Goal: Information Seeking & Learning: Learn about a topic

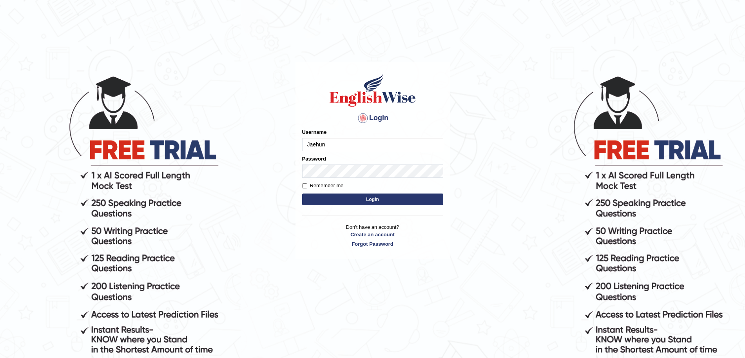
type input "Jaehun"
click at [302, 193] on button "Login" at bounding box center [372, 199] width 141 height 12
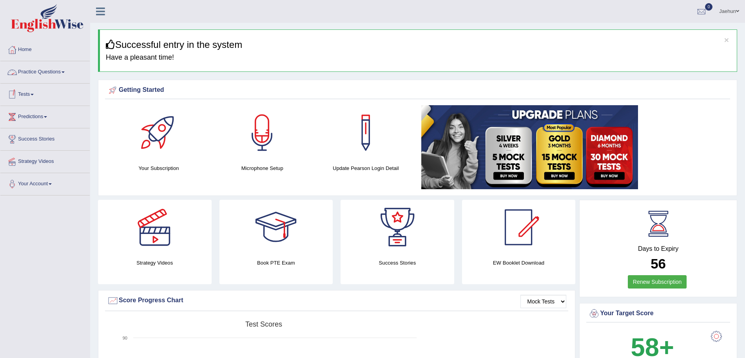
click at [35, 75] on link "Practice Questions" at bounding box center [44, 71] width 89 height 20
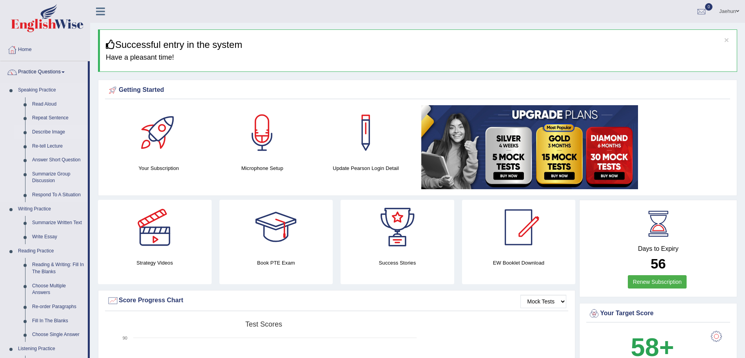
click at [42, 136] on link "Describe Image" at bounding box center [58, 132] width 59 height 14
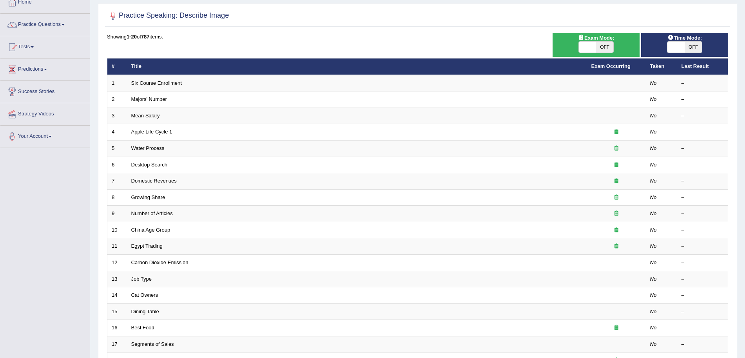
scroll to position [36, 0]
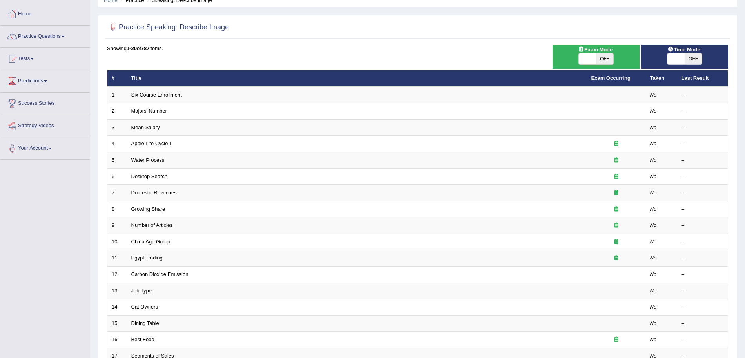
click at [700, 53] on span "OFF" at bounding box center [693, 58] width 17 height 11
checkbox input "true"
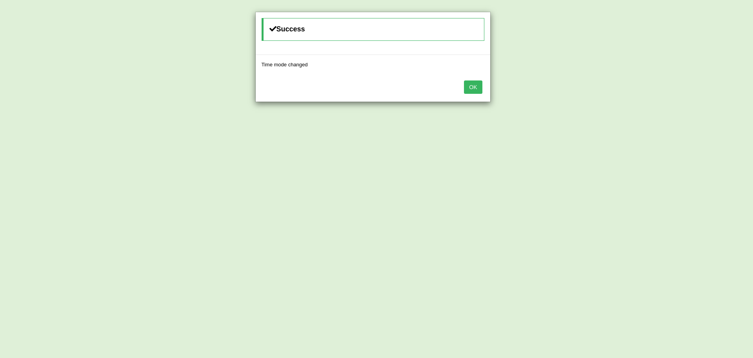
click at [474, 79] on div "OK" at bounding box center [373, 87] width 234 height 27
click at [470, 90] on button "OK" at bounding box center [473, 86] width 18 height 13
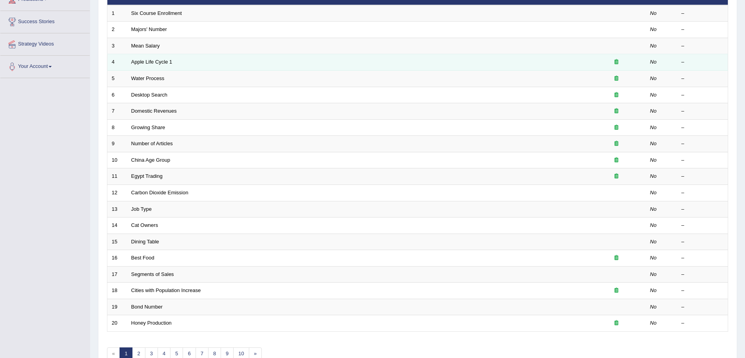
scroll to position [56, 0]
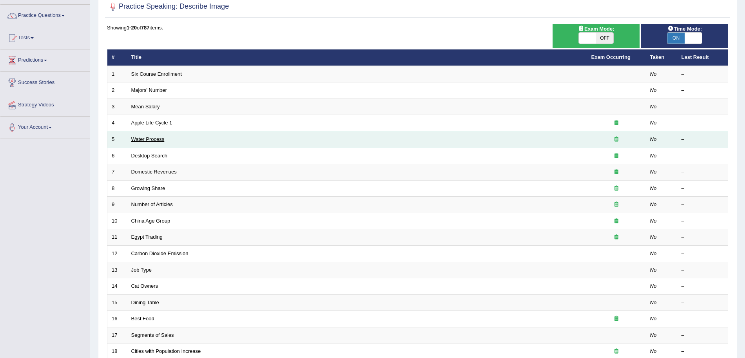
click at [158, 137] on link "Water Process" at bounding box center [147, 139] width 33 height 6
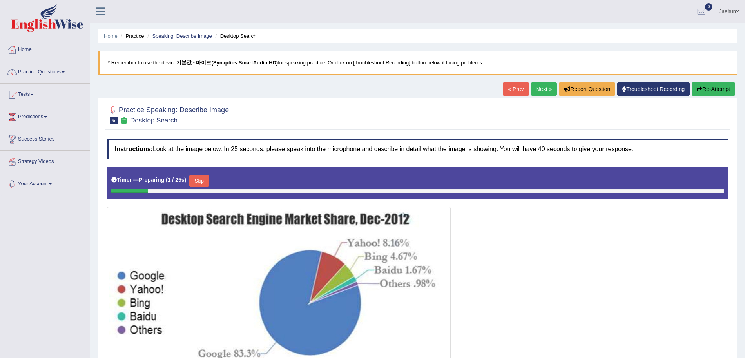
click at [536, 89] on link "Next »" at bounding box center [544, 88] width 26 height 13
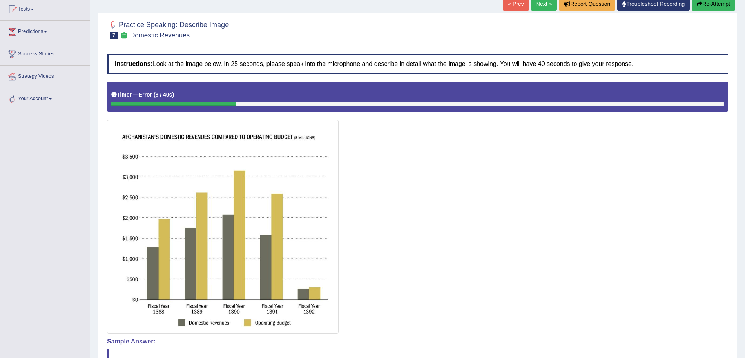
scroll to position [85, 0]
click at [712, 7] on button "Re-Attempt" at bounding box center [714, 3] width 44 height 13
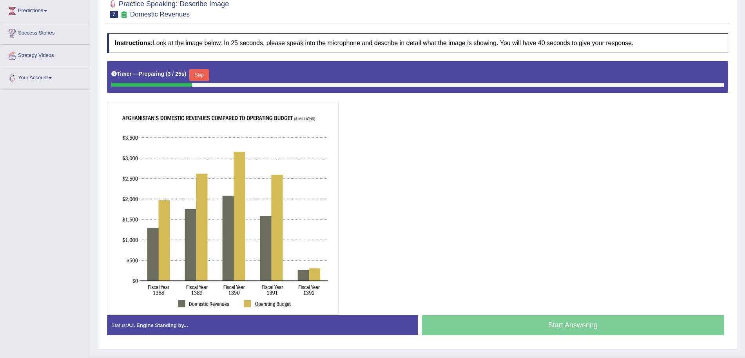
scroll to position [105, 0]
click at [197, 73] on button "Skip" at bounding box center [199, 75] width 20 height 12
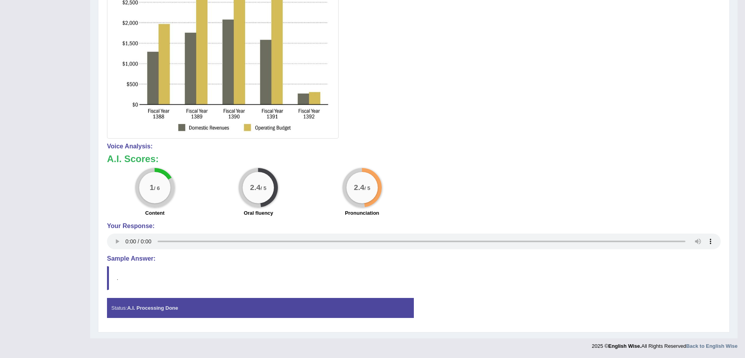
scroll to position [0, 0]
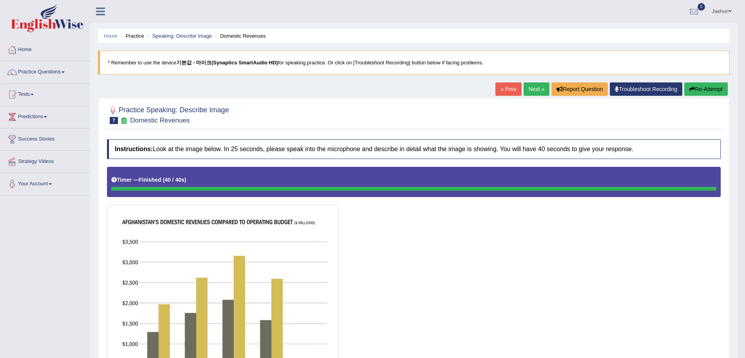
click at [535, 94] on link "Next »" at bounding box center [537, 88] width 26 height 13
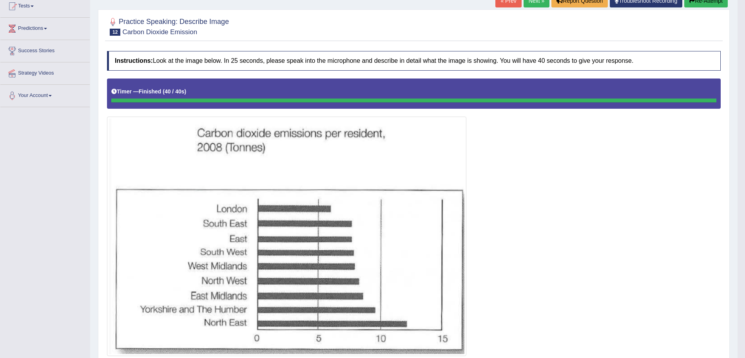
scroll to position [27, 0]
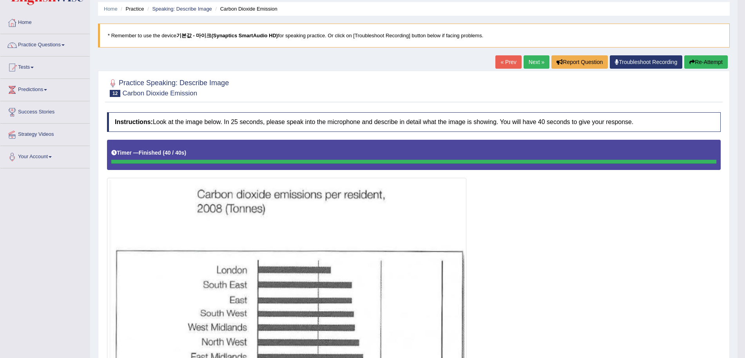
click at [703, 62] on button "Re-Attempt" at bounding box center [707, 61] width 44 height 13
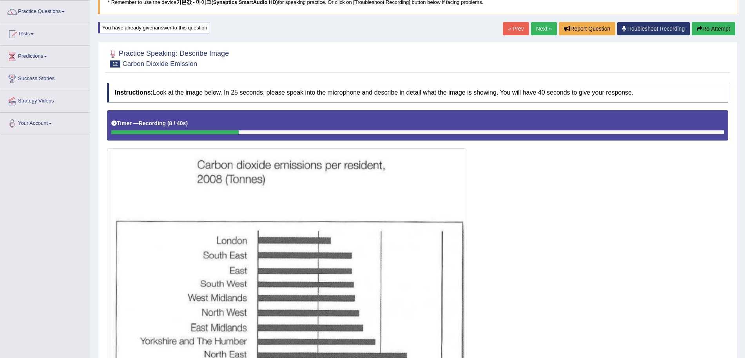
scroll to position [60, 0]
click at [717, 25] on button "Re-Attempt" at bounding box center [714, 28] width 44 height 13
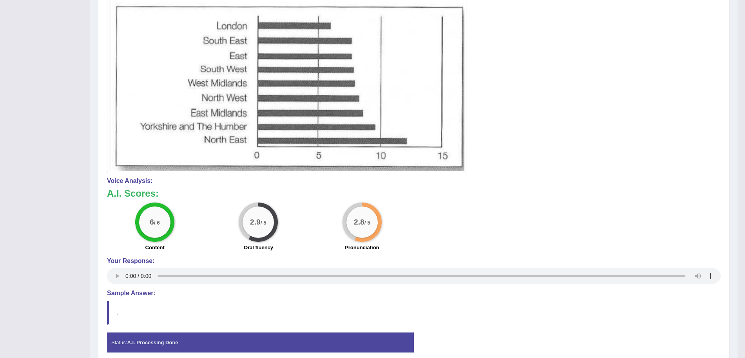
scroll to position [309, 0]
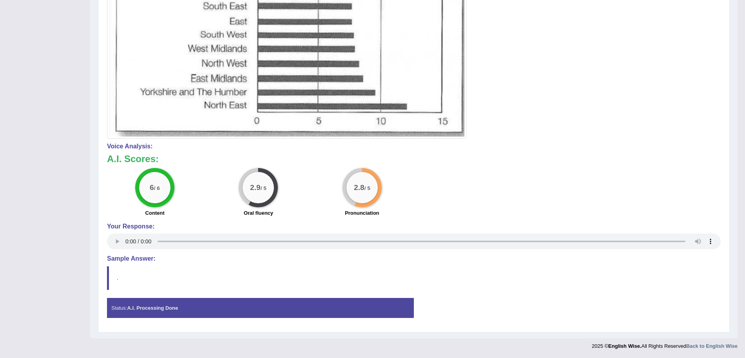
click at [691, 172] on div "6 / 6 Content 2.9 / 5 Oral fluency 2.8 / 5 Pronunciation" at bounding box center [414, 193] width 622 height 51
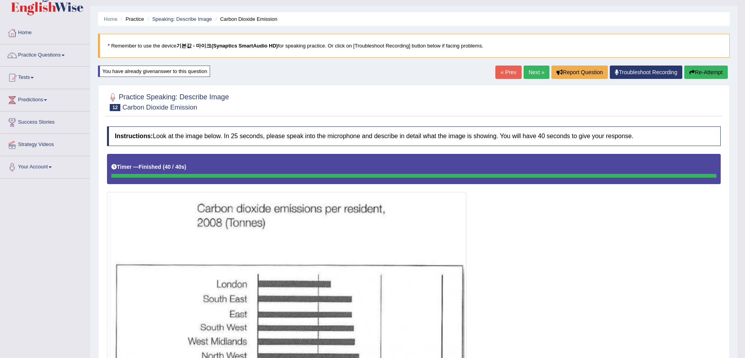
scroll to position [15, 0]
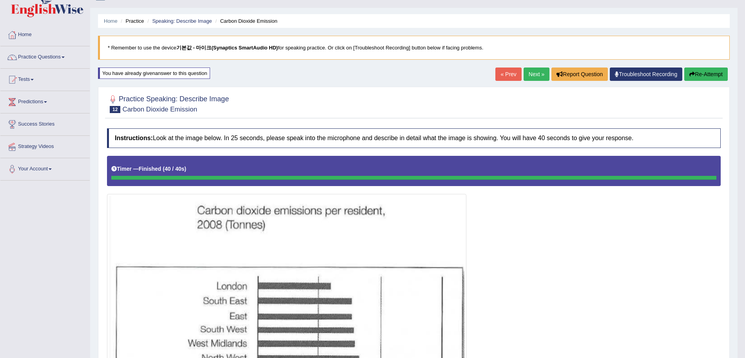
click at [695, 80] on button "Re-Attempt" at bounding box center [707, 73] width 44 height 13
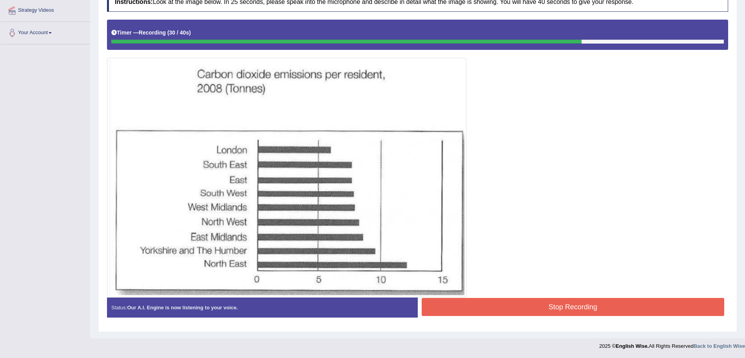
scroll to position [151, 0]
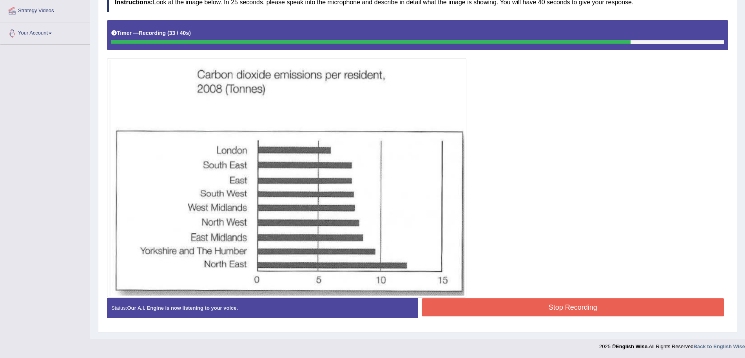
click at [549, 311] on button "Stop Recording" at bounding box center [573, 307] width 303 height 18
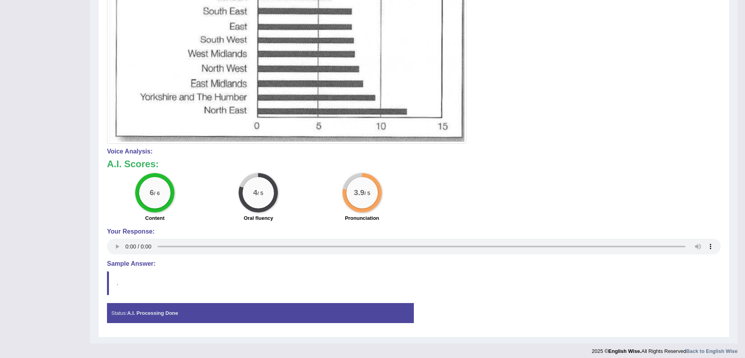
scroll to position [305, 0]
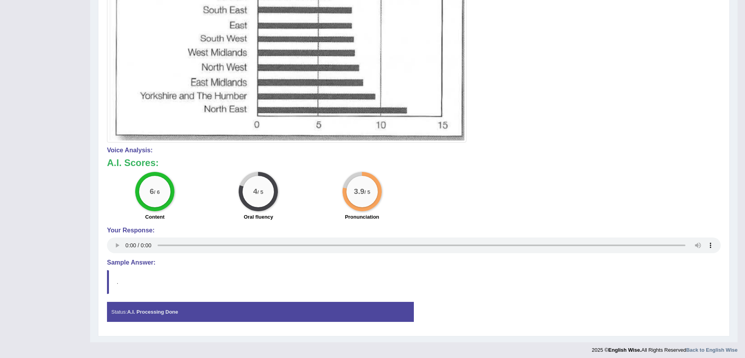
click at [530, 280] on blockquote "." at bounding box center [414, 282] width 614 height 24
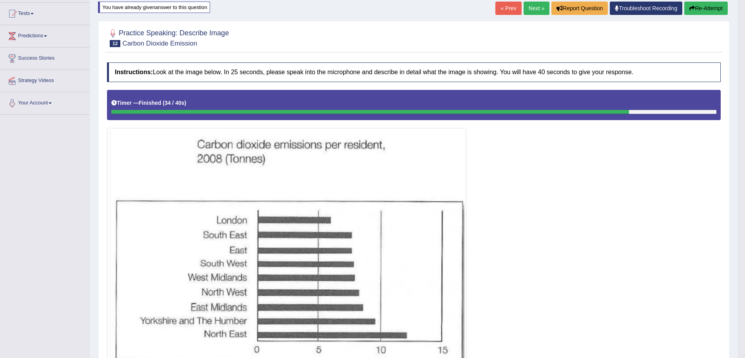
scroll to position [0, 0]
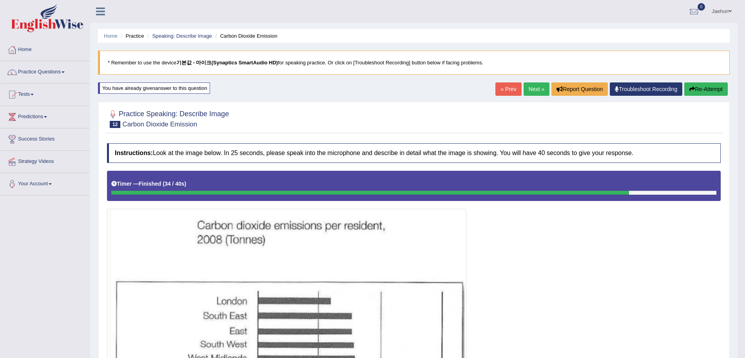
click at [719, 83] on button "Re-Attempt" at bounding box center [707, 88] width 44 height 13
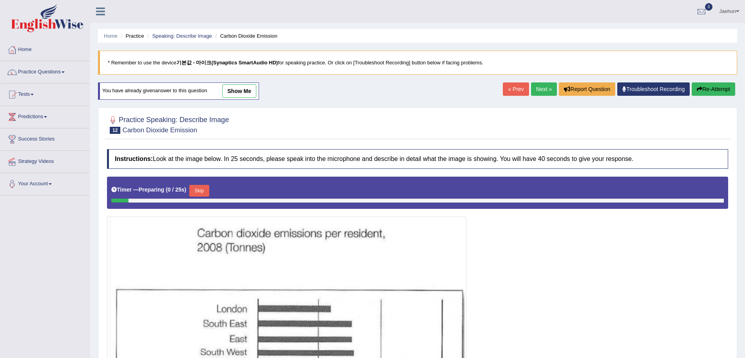
scroll to position [147, 0]
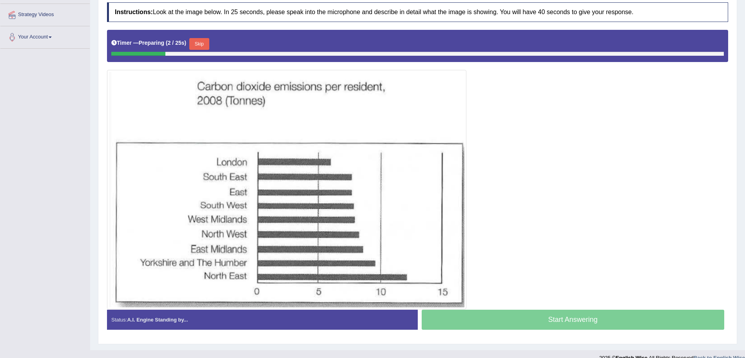
click at [203, 42] on button "Skip" at bounding box center [199, 44] width 20 height 12
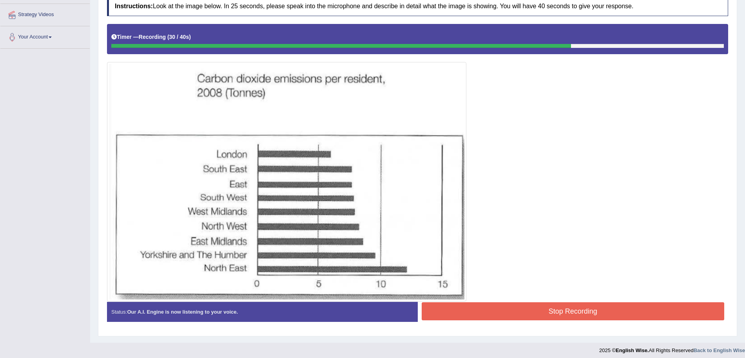
scroll to position [151, 0]
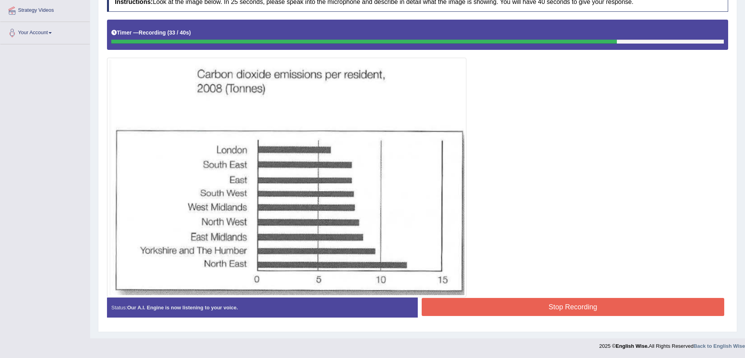
click at [516, 301] on button "Stop Recording" at bounding box center [573, 307] width 303 height 18
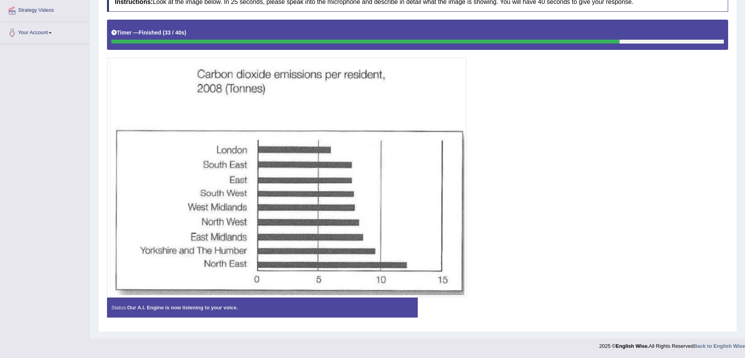
click at [516, 301] on div "Status: Our A.I. Engine is now listening to your voice. Start Answering Stop Re…" at bounding box center [417, 311] width 621 height 28
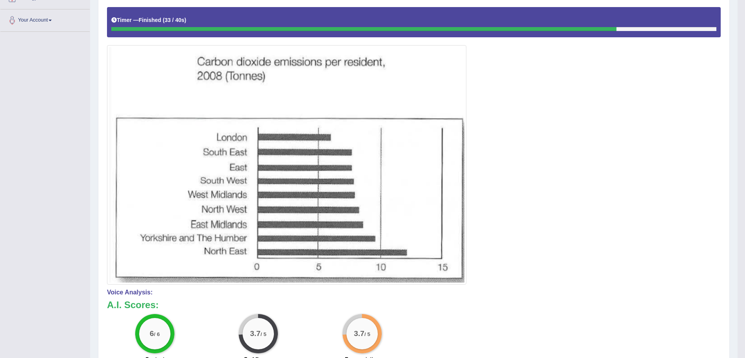
scroll to position [68, 0]
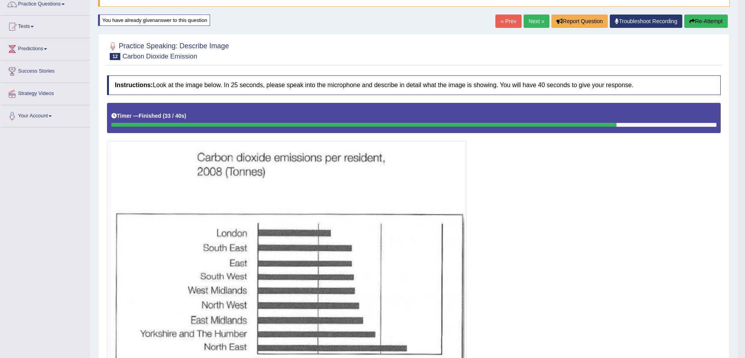
click at [717, 17] on button "Re-Attempt" at bounding box center [707, 21] width 44 height 13
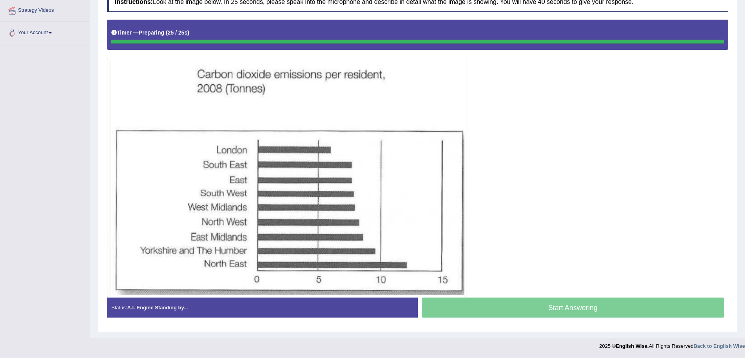
scroll to position [151, 0]
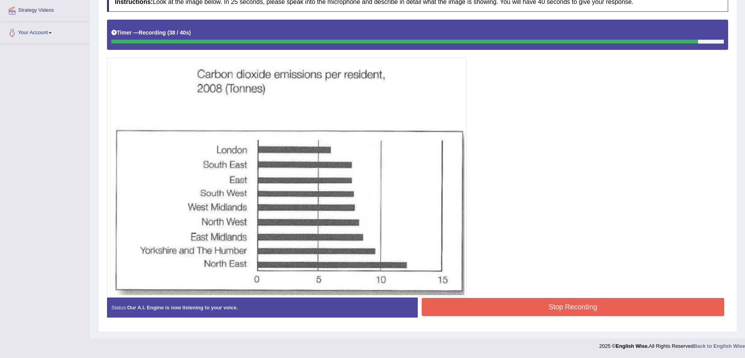
click at [550, 303] on button "Stop Recording" at bounding box center [573, 307] width 303 height 18
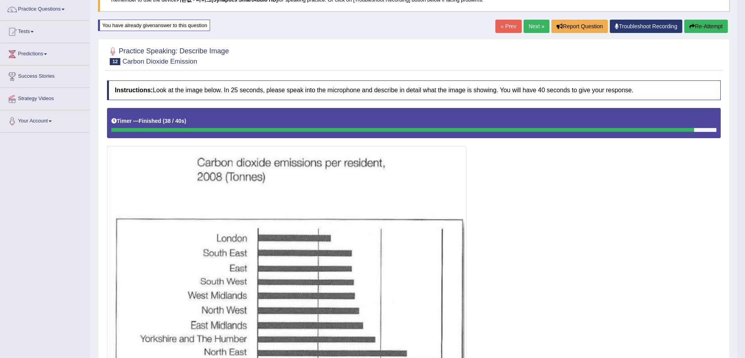
scroll to position [62, 0]
click at [694, 28] on button "Re-Attempt" at bounding box center [707, 26] width 44 height 13
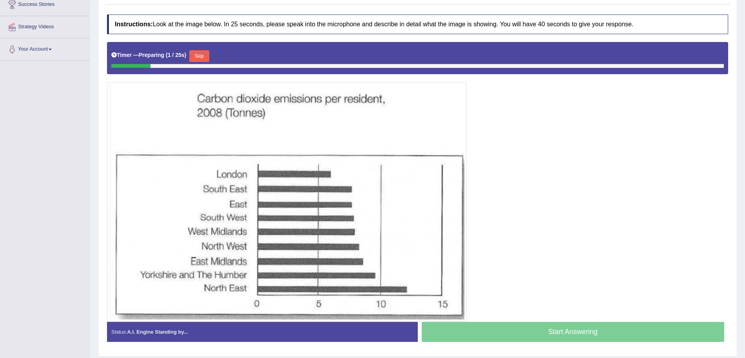
scroll to position [134, 0]
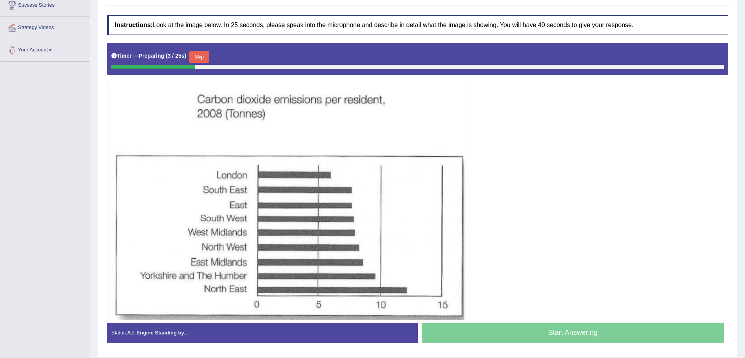
click at [205, 56] on button "Skip" at bounding box center [199, 57] width 20 height 12
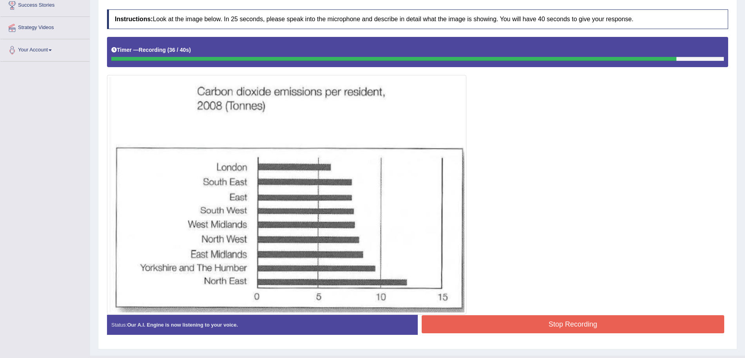
click at [552, 321] on button "Stop Recording" at bounding box center [573, 324] width 303 height 18
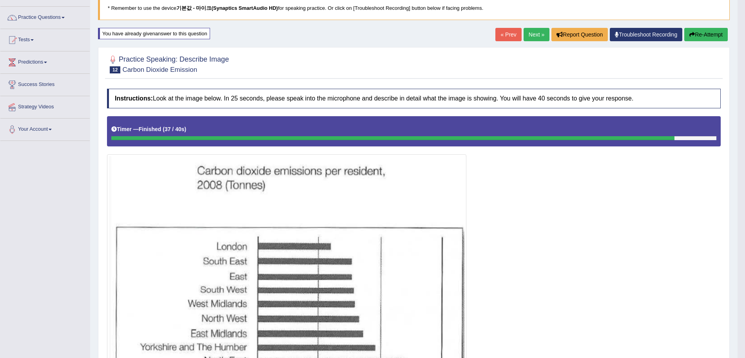
scroll to position [55, 0]
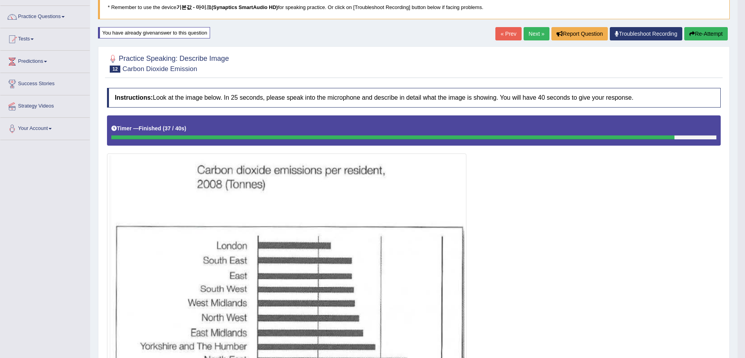
click at [712, 33] on button "Re-Attempt" at bounding box center [707, 33] width 44 height 13
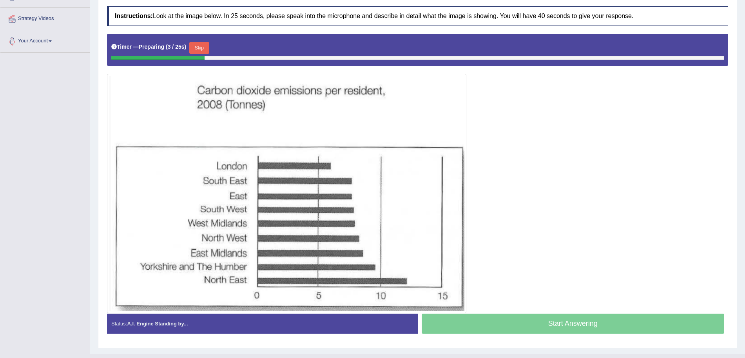
scroll to position [143, 0]
click at [208, 47] on button "Skip" at bounding box center [199, 48] width 20 height 12
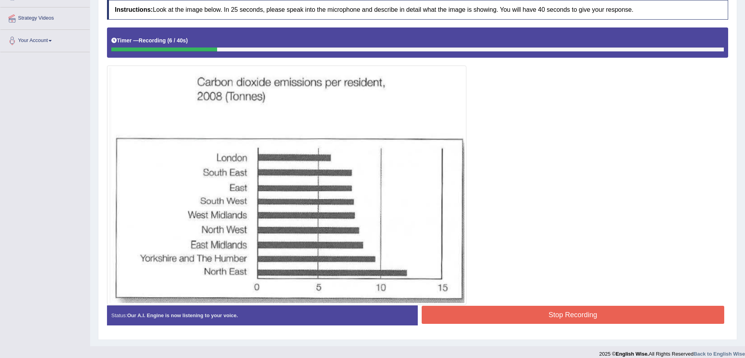
scroll to position [151, 0]
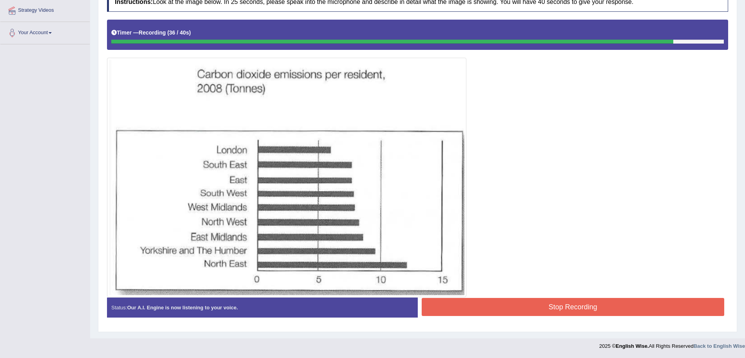
click at [509, 310] on button "Stop Recording" at bounding box center [573, 307] width 303 height 18
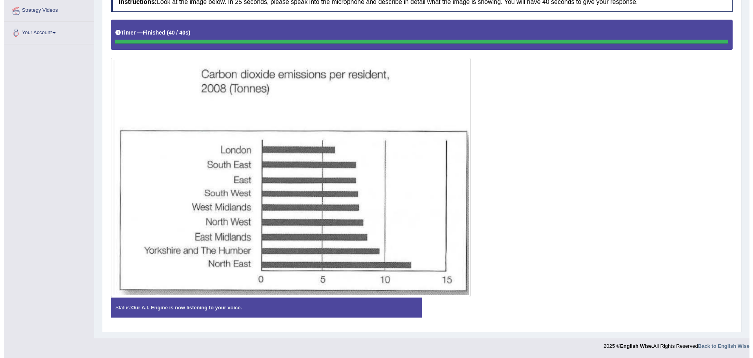
scroll to position [0, 0]
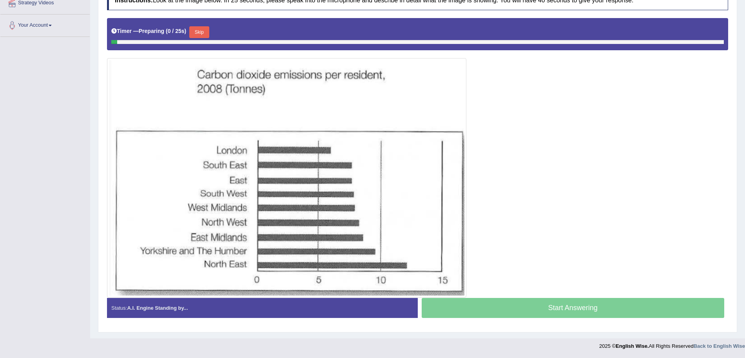
scroll to position [117, 0]
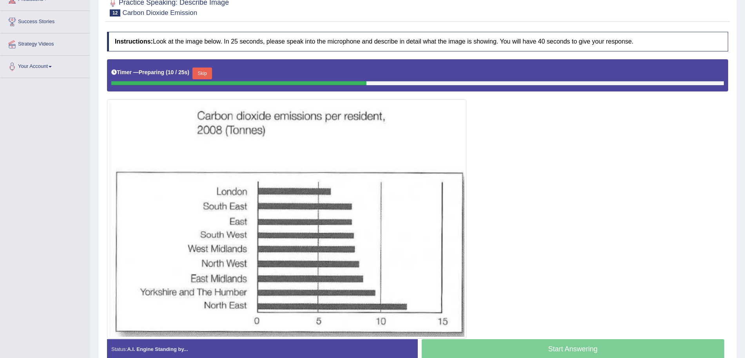
click at [196, 69] on button "Skip" at bounding box center [203, 73] width 20 height 12
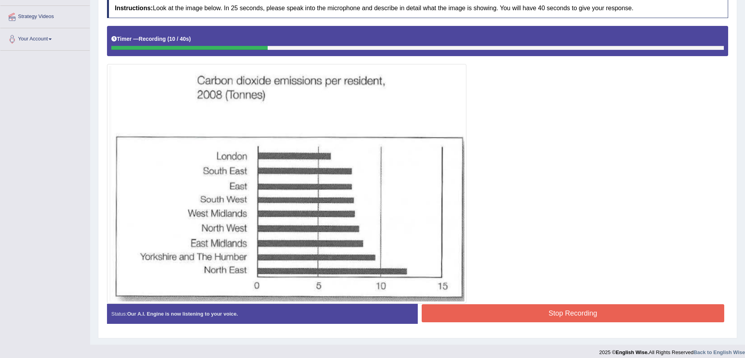
scroll to position [43, 0]
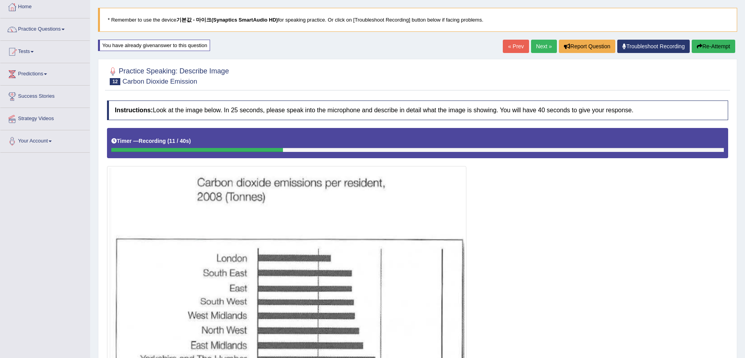
click at [710, 44] on button "Re-Attempt" at bounding box center [714, 46] width 44 height 13
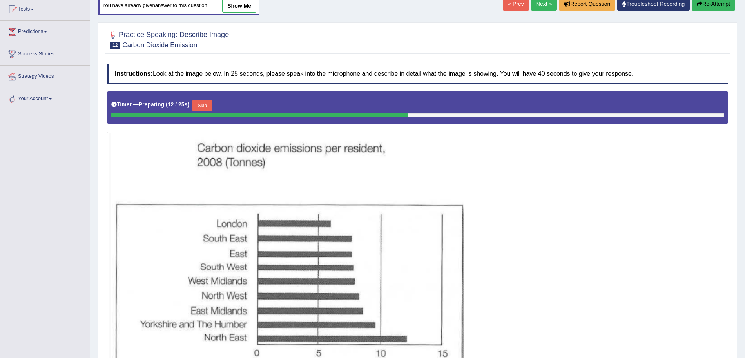
scroll to position [134, 0]
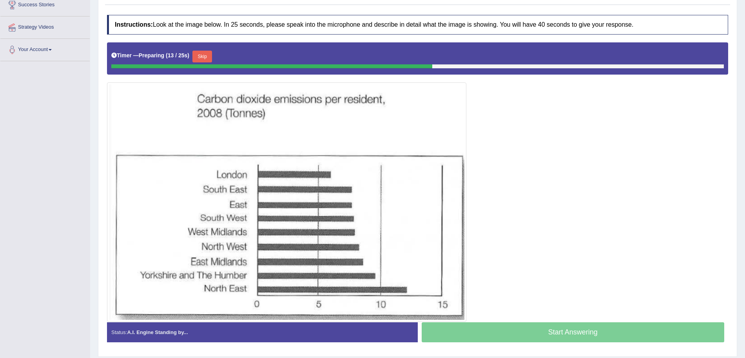
click at [205, 60] on button "Skip" at bounding box center [203, 57] width 20 height 12
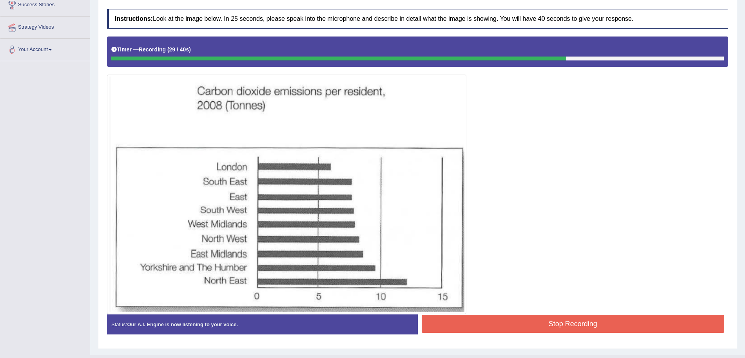
scroll to position [34, 0]
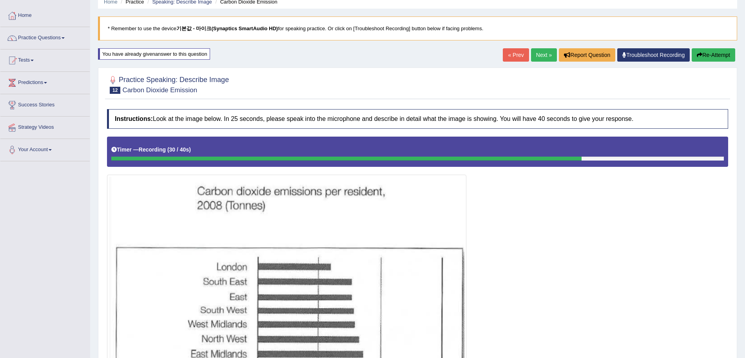
click at [721, 47] on div "Home Practice Speaking: Describe Image Carbon Dioxide Emission * Remember to us…" at bounding box center [417, 210] width 655 height 489
click at [718, 50] on button "Re-Attempt" at bounding box center [714, 54] width 44 height 13
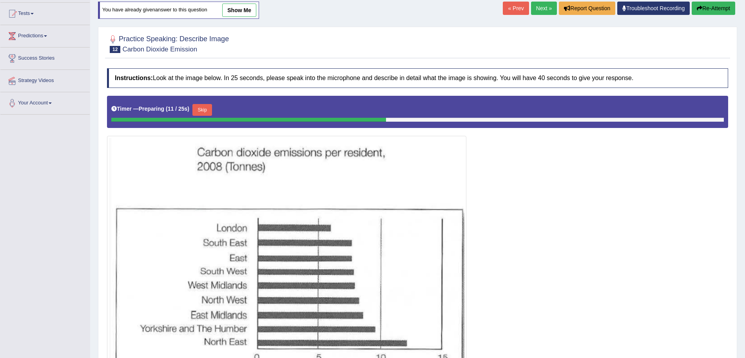
scroll to position [134, 0]
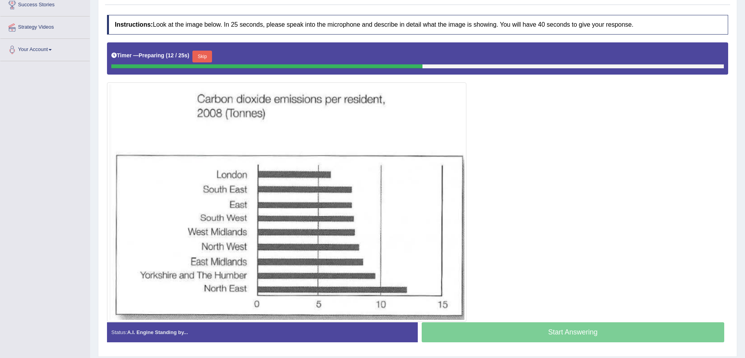
click at [210, 58] on button "Skip" at bounding box center [203, 57] width 20 height 12
click at [210, 64] on div at bounding box center [266, 66] width 311 height 4
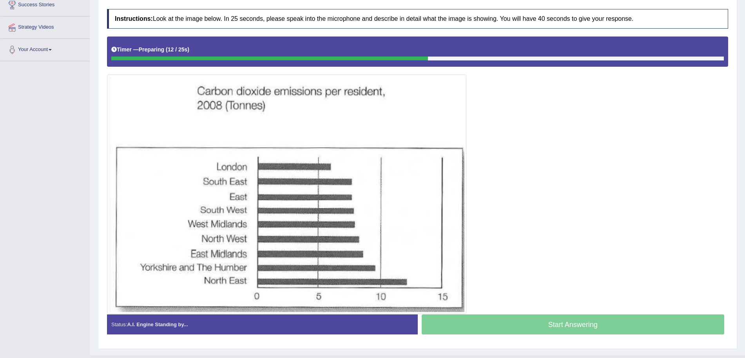
click at [210, 58] on div at bounding box center [269, 58] width 317 height 4
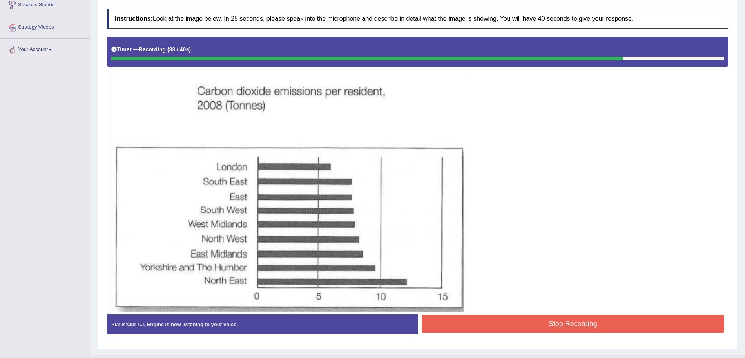
click at [536, 323] on button "Stop Recording" at bounding box center [573, 323] width 303 height 18
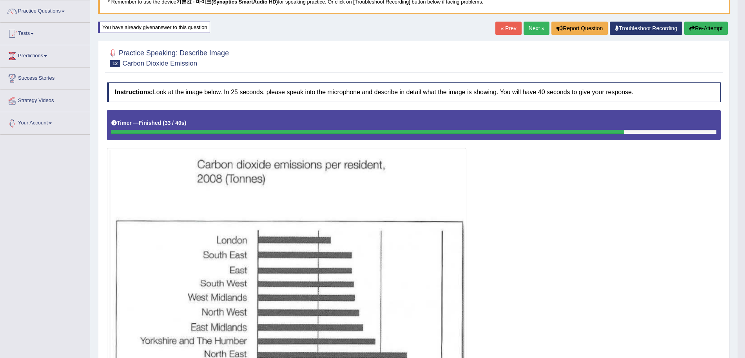
scroll to position [60, 0]
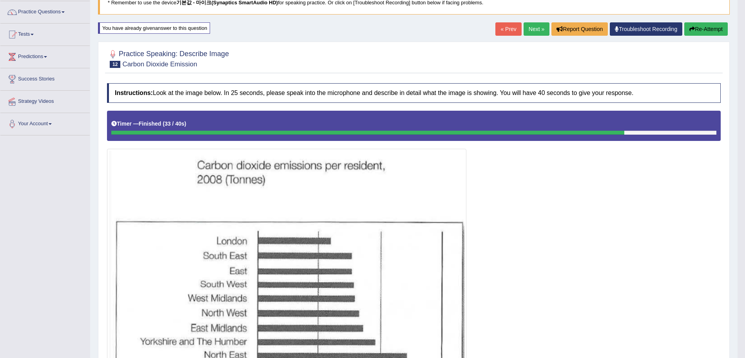
click at [700, 33] on button "Re-Attempt" at bounding box center [707, 28] width 44 height 13
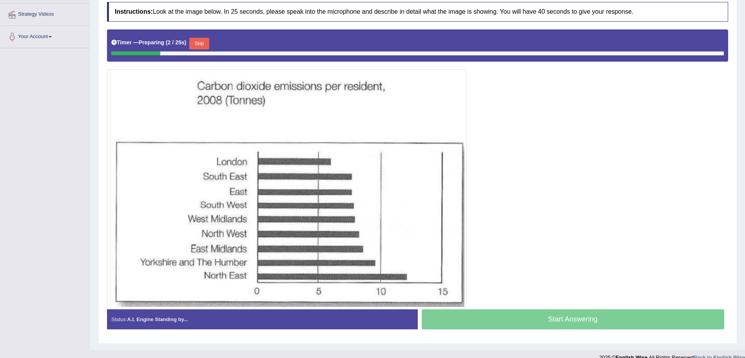
click at [202, 41] on button "Skip" at bounding box center [199, 44] width 20 height 12
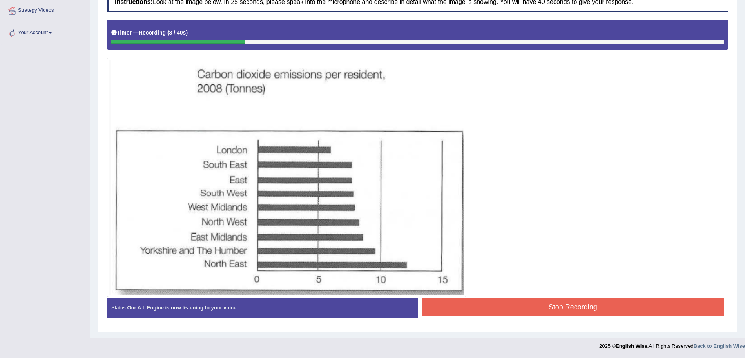
scroll to position [39, 0]
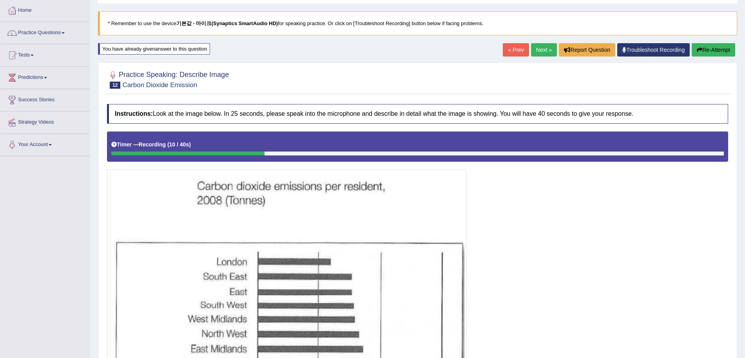
click at [694, 48] on button "Re-Attempt" at bounding box center [714, 49] width 44 height 13
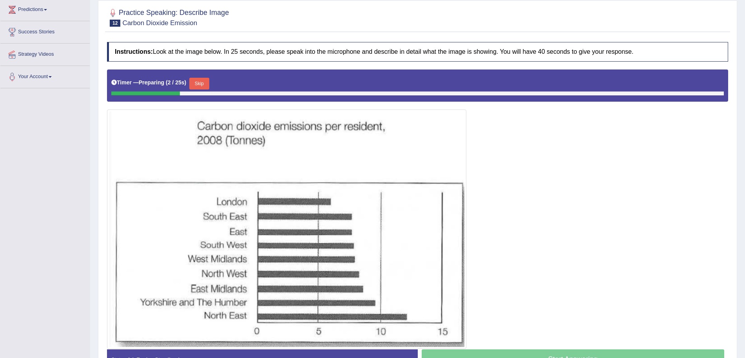
click at [209, 83] on button "Skip" at bounding box center [199, 84] width 20 height 12
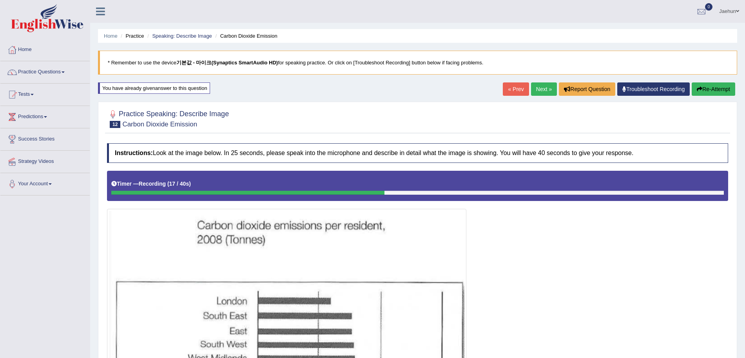
click at [712, 88] on button "Re-Attempt" at bounding box center [714, 88] width 44 height 13
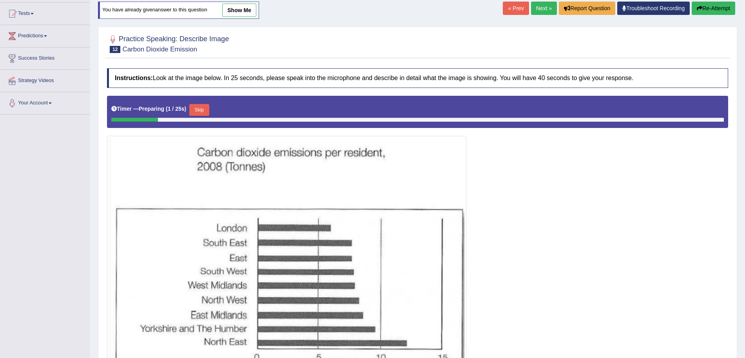
scroll to position [110, 0]
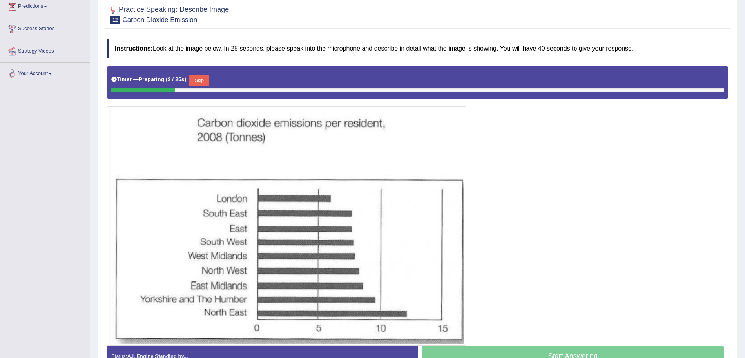
click at [202, 80] on button "Skip" at bounding box center [199, 80] width 20 height 12
click at [202, 88] on div at bounding box center [417, 90] width 613 height 4
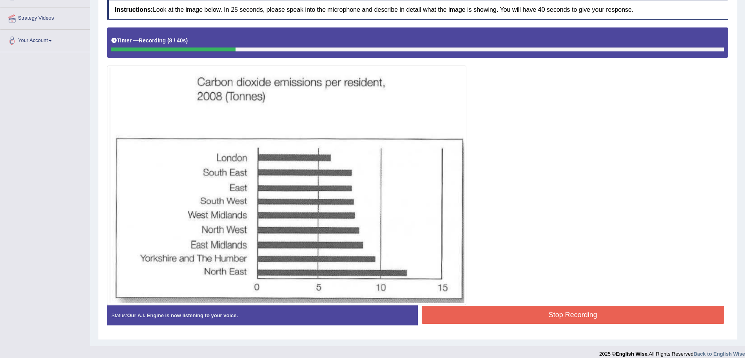
scroll to position [76, 0]
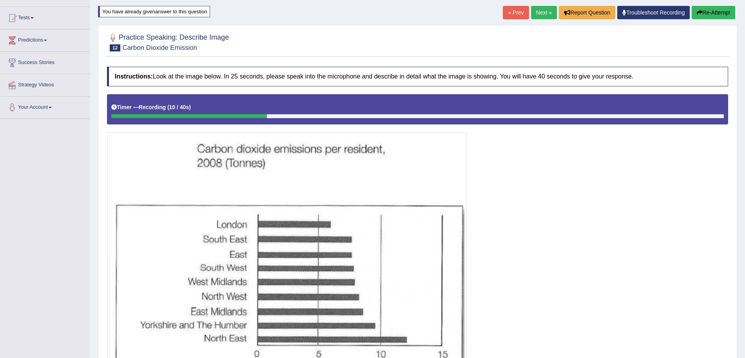
click at [708, 15] on button "Re-Attempt" at bounding box center [714, 12] width 44 height 13
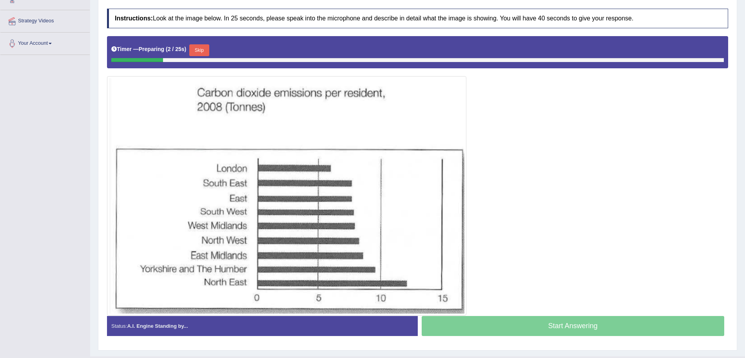
click at [200, 47] on button "Skip" at bounding box center [199, 50] width 20 height 12
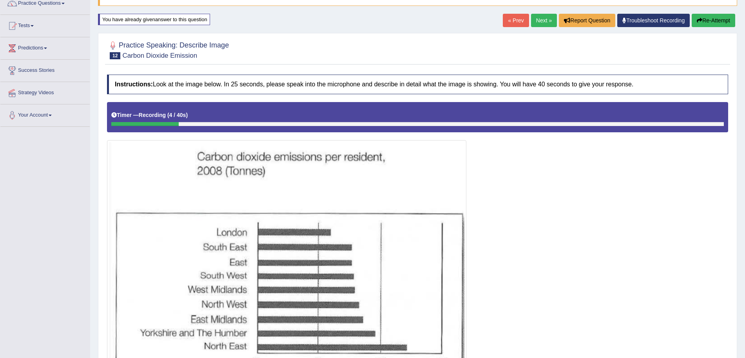
scroll to position [61, 0]
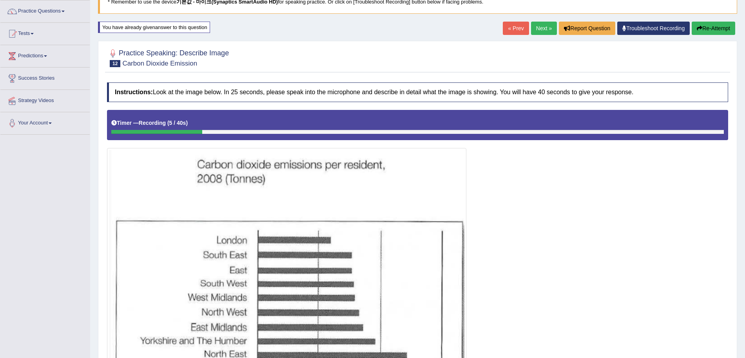
click at [692, 31] on button "Re-Attempt" at bounding box center [714, 28] width 44 height 13
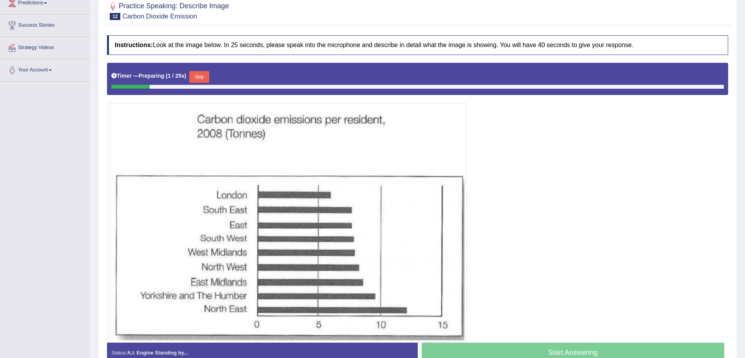
scroll to position [125, 0]
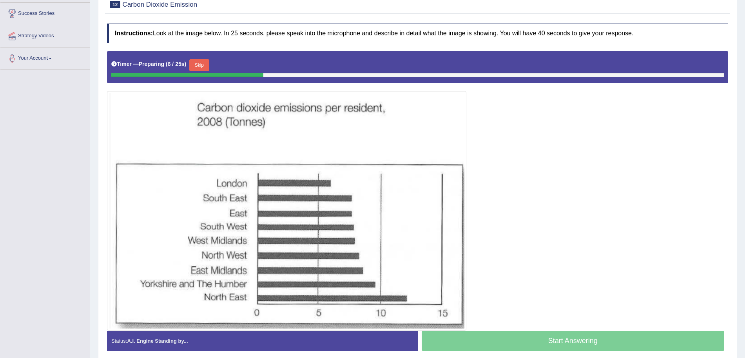
click at [205, 60] on button "Skip" at bounding box center [199, 65] width 20 height 12
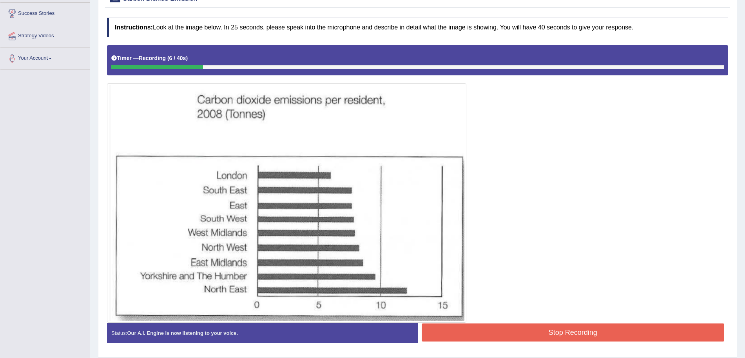
scroll to position [151, 0]
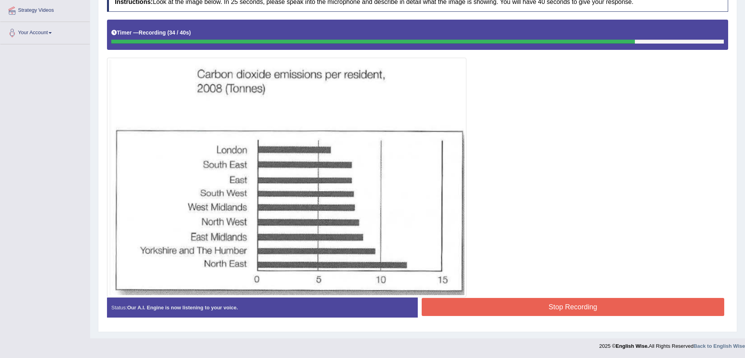
click at [536, 303] on button "Stop Recording" at bounding box center [573, 307] width 303 height 18
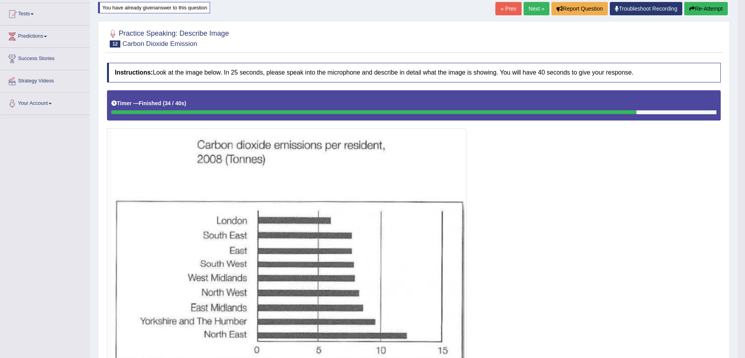
scroll to position [78, 0]
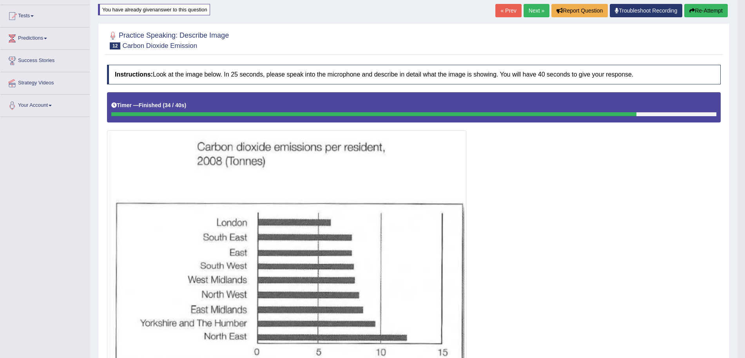
click at [536, 6] on link "Next »" at bounding box center [537, 10] width 26 height 13
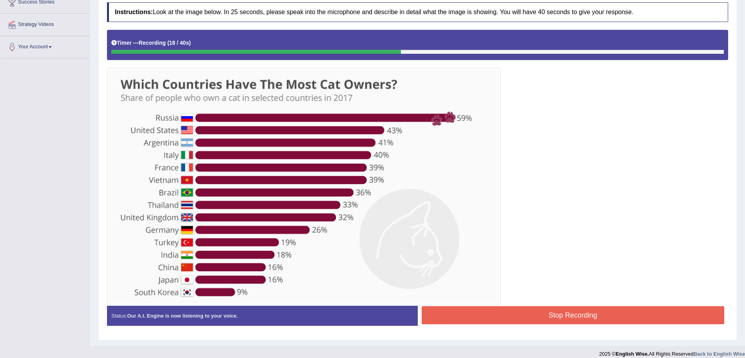
scroll to position [84, 0]
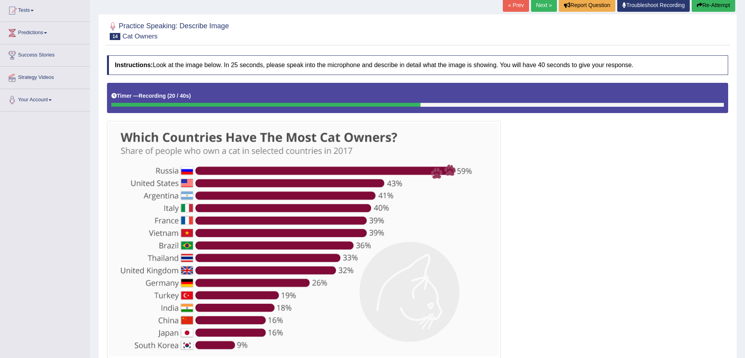
click at [716, 2] on button "Re-Attempt" at bounding box center [714, 4] width 44 height 13
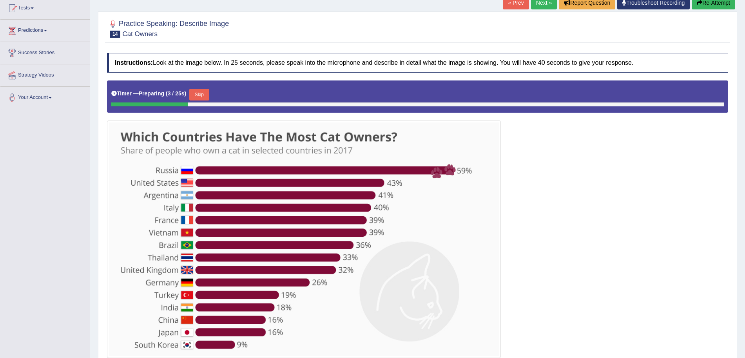
scroll to position [134, 0]
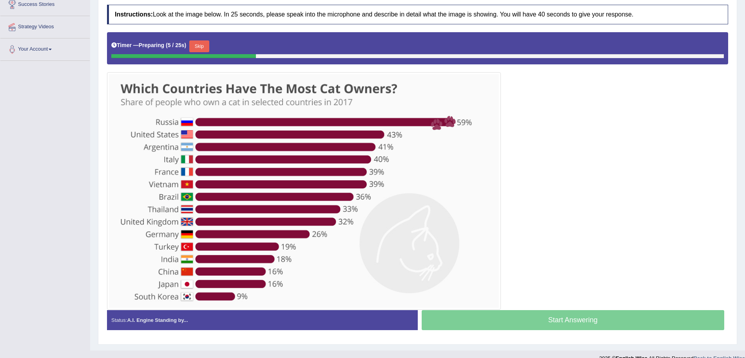
click at [205, 47] on button "Skip" at bounding box center [199, 46] width 20 height 12
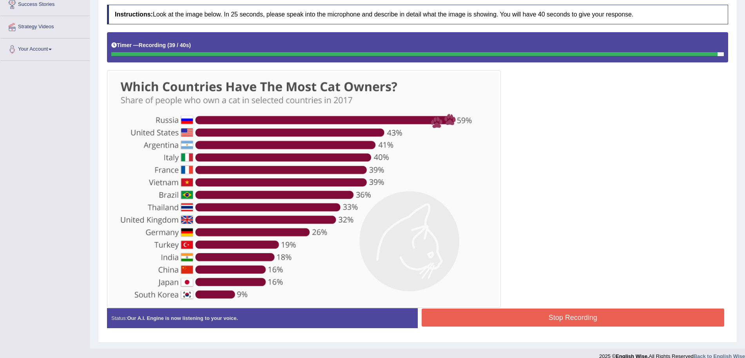
click at [513, 313] on button "Stop Recording" at bounding box center [573, 317] width 303 height 18
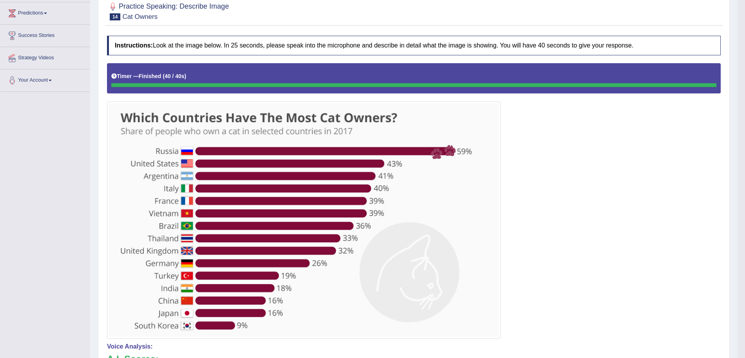
scroll to position [41, 0]
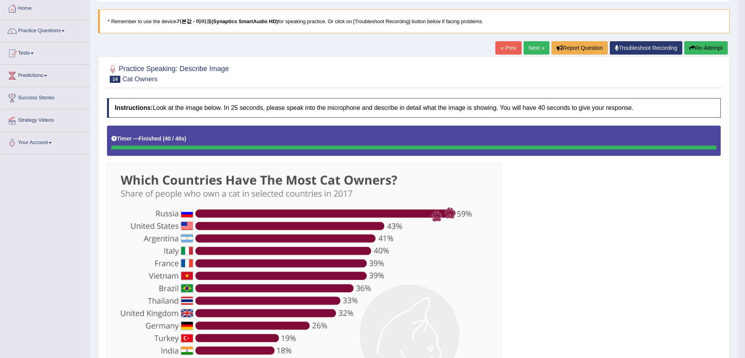
click at [705, 42] on button "Re-Attempt" at bounding box center [707, 47] width 44 height 13
click at [687, 53] on button "Re-Attempt" at bounding box center [707, 47] width 44 height 13
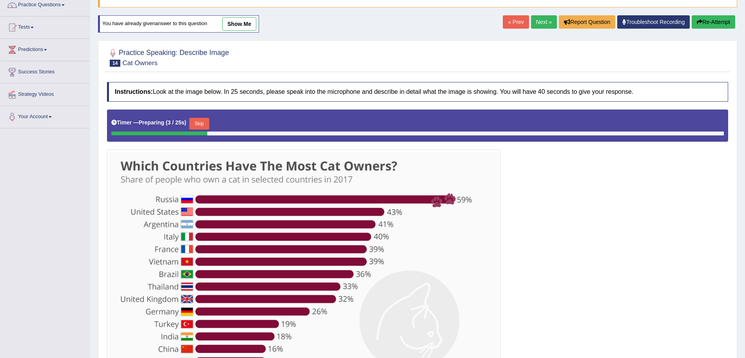
scroll to position [94, 0]
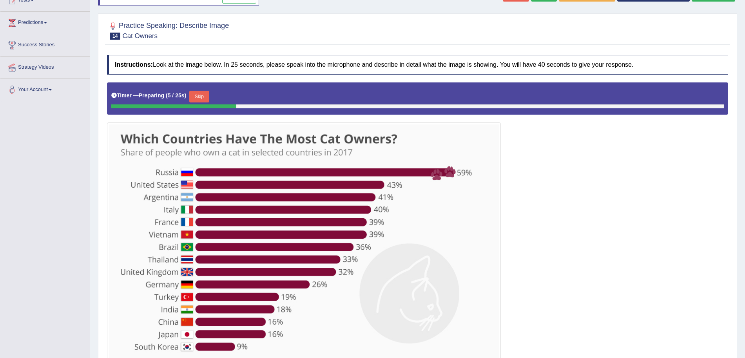
click at [202, 93] on button "Skip" at bounding box center [199, 97] width 20 height 12
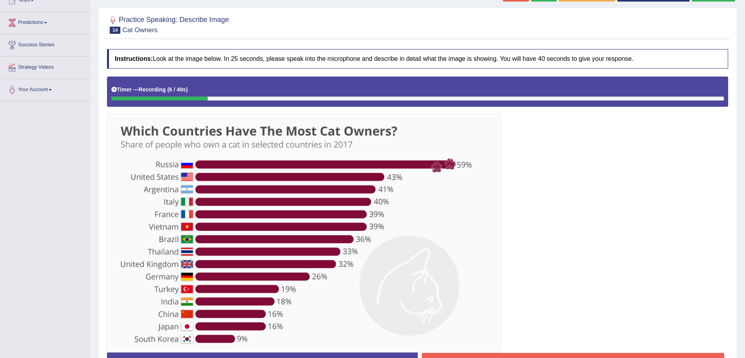
scroll to position [130, 0]
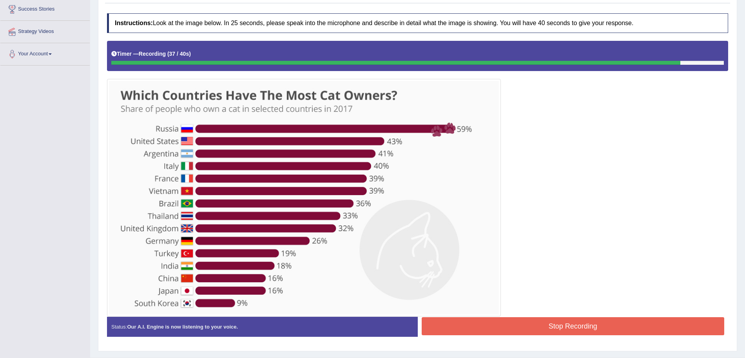
click at [563, 329] on button "Stop Recording" at bounding box center [573, 326] width 303 height 18
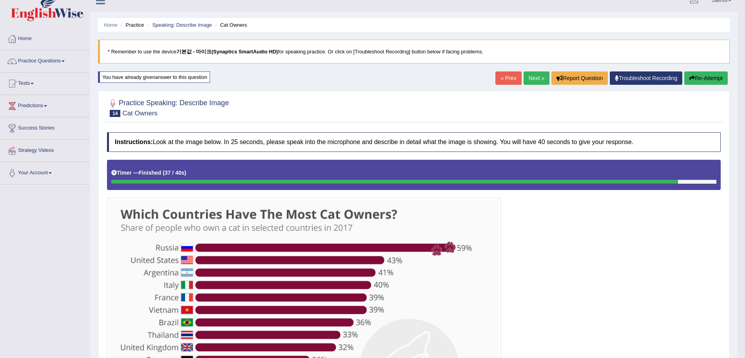
scroll to position [10, 0]
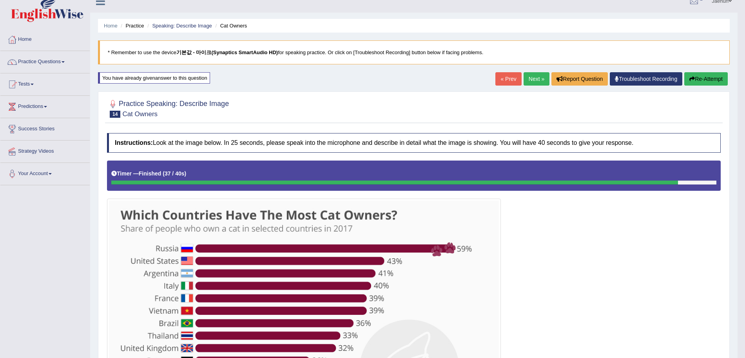
click at [709, 82] on button "Re-Attempt" at bounding box center [707, 78] width 44 height 13
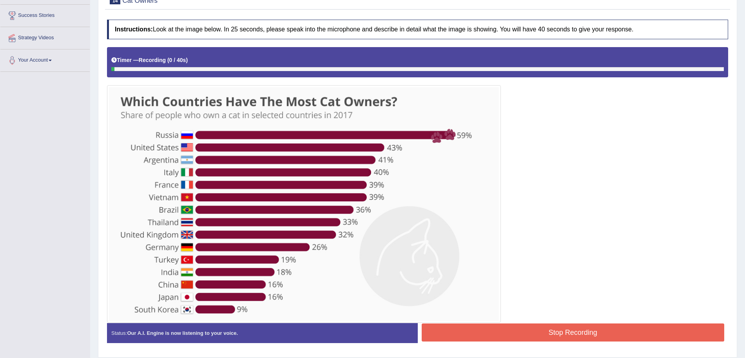
scroll to position [123, 0]
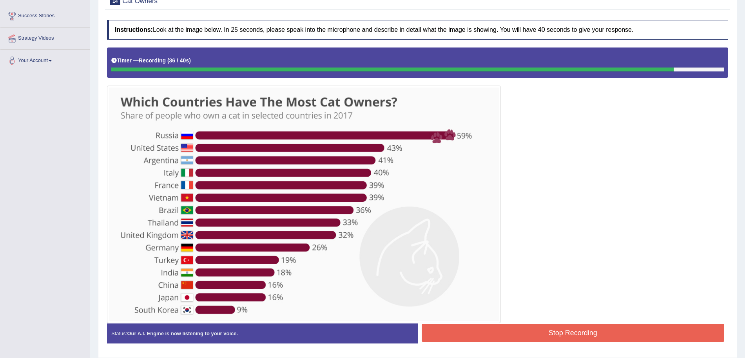
click at [533, 321] on div at bounding box center [417, 184] width 621 height 275
click at [533, 324] on button "Stop Recording" at bounding box center [573, 332] width 303 height 18
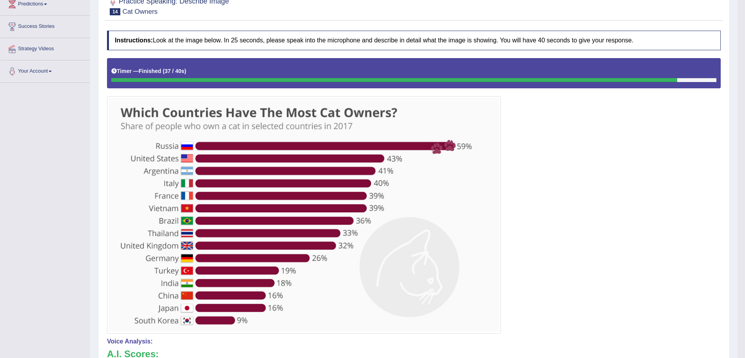
scroll to position [39, 0]
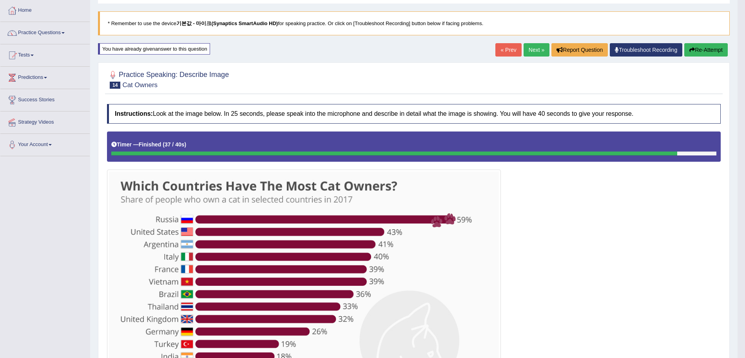
click at [699, 51] on button "Re-Attempt" at bounding box center [707, 49] width 44 height 13
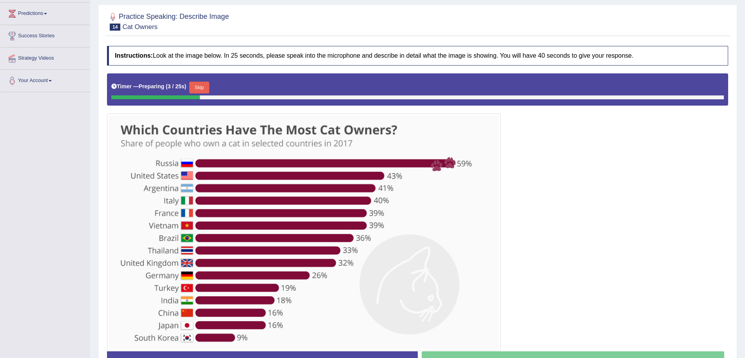
click at [202, 86] on button "Skip" at bounding box center [199, 88] width 20 height 12
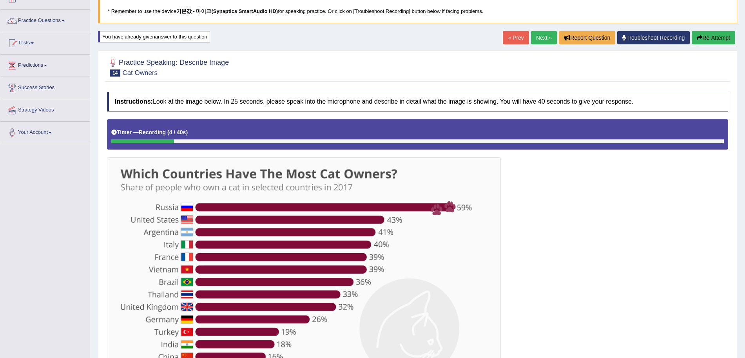
scroll to position [51, 0]
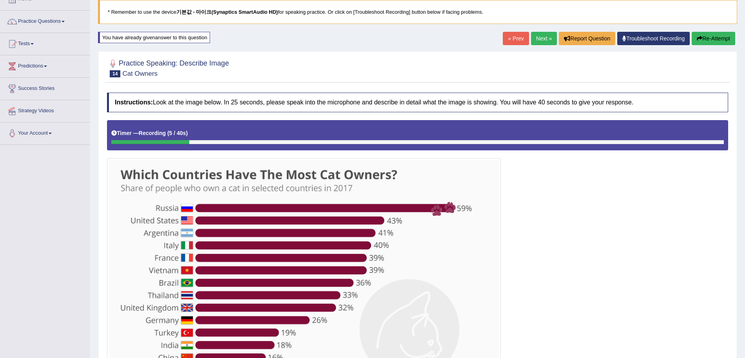
click at [722, 39] on button "Re-Attempt" at bounding box center [714, 38] width 44 height 13
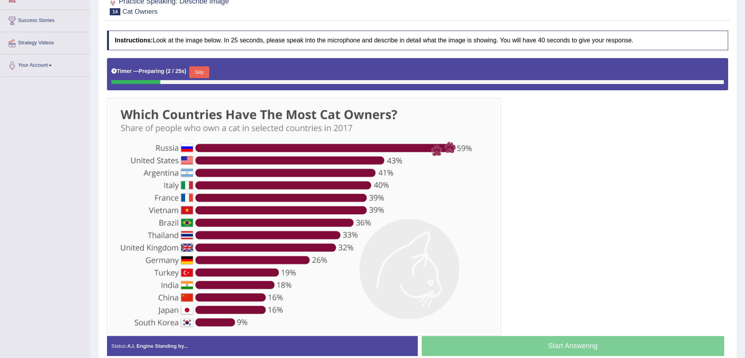
click at [192, 67] on div "Skip" at bounding box center [199, 73] width 20 height 14
click at [196, 69] on button "Skip" at bounding box center [199, 72] width 20 height 12
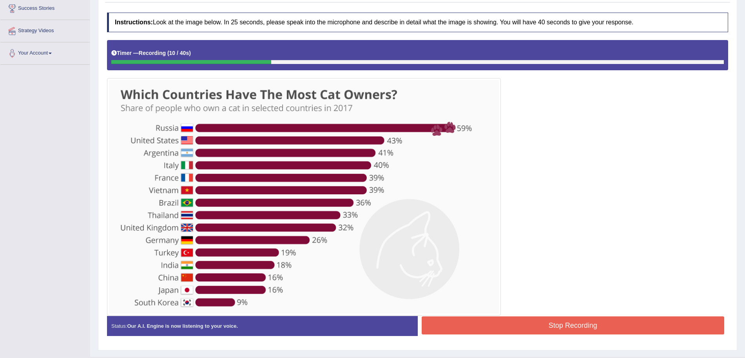
scroll to position [89, 0]
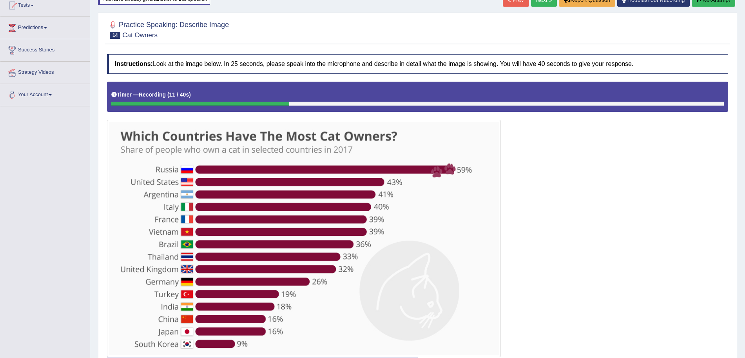
click at [724, 3] on button "Re-Attempt" at bounding box center [714, -1] width 44 height 13
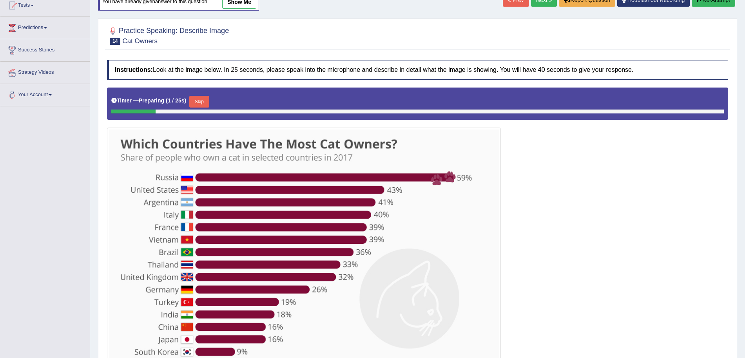
scroll to position [156, 0]
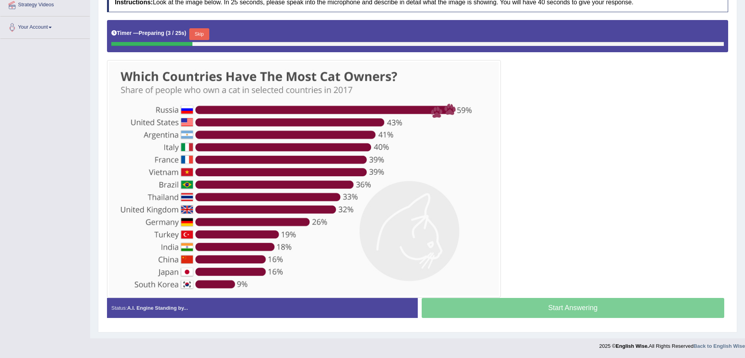
click at [204, 36] on button "Skip" at bounding box center [199, 34] width 20 height 12
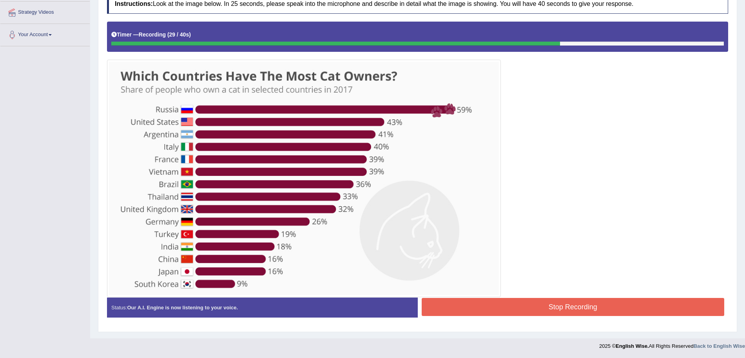
scroll to position [66, 0]
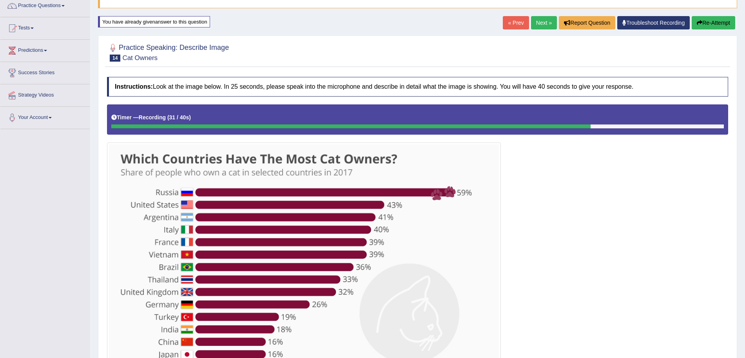
click at [702, 20] on button "Re-Attempt" at bounding box center [714, 22] width 44 height 13
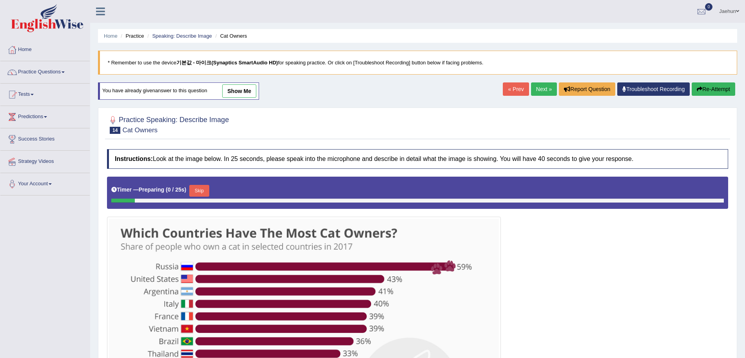
drag, startPoint x: 0, startPoint y: 0, endPoint x: 381, endPoint y: 129, distance: 402.8
click at [381, 198] on div at bounding box center [417, 200] width 613 height 4
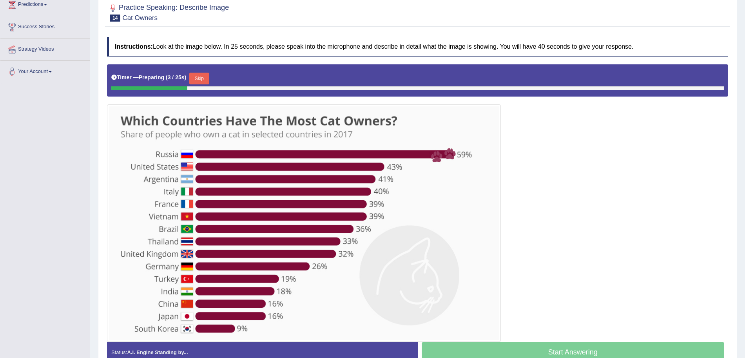
click at [209, 77] on button "Skip" at bounding box center [199, 79] width 20 height 12
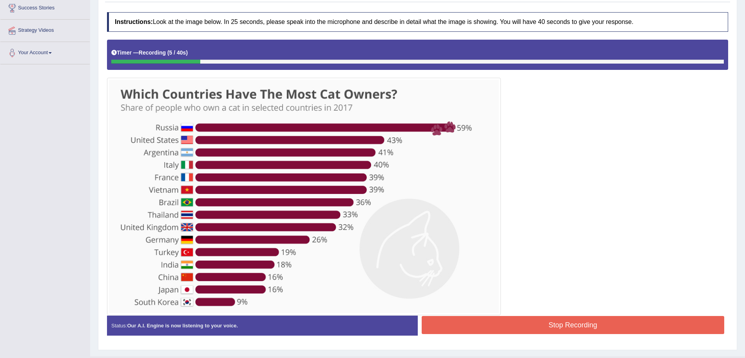
scroll to position [149, 0]
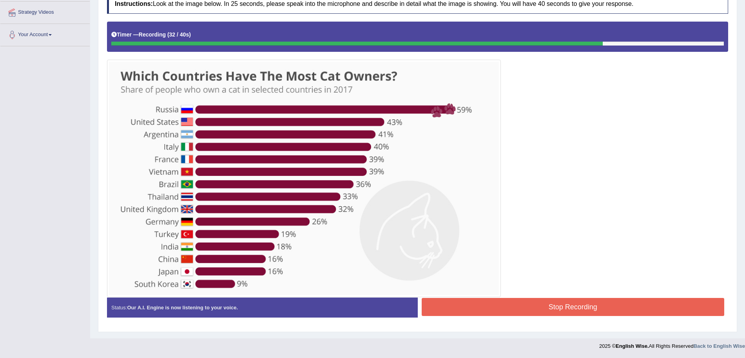
click at [536, 303] on button "Stop Recording" at bounding box center [573, 307] width 303 height 18
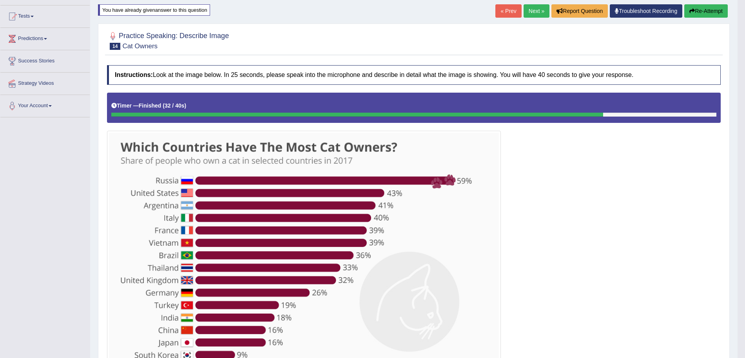
scroll to position [40, 0]
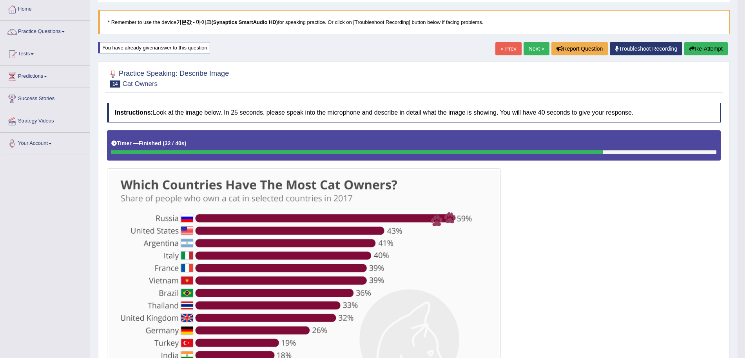
click at [527, 46] on link "Next »" at bounding box center [537, 48] width 26 height 13
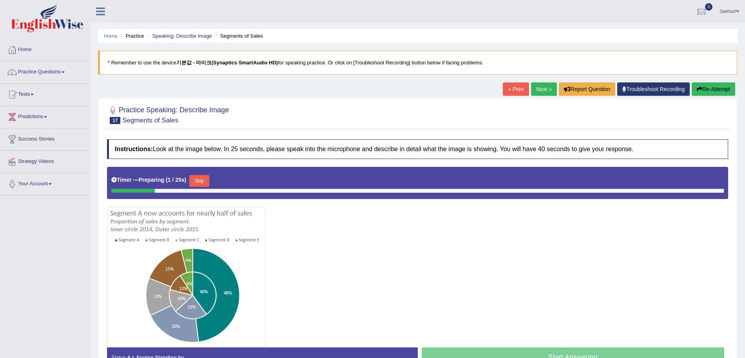
click at [539, 89] on link "Next »" at bounding box center [544, 88] width 26 height 13
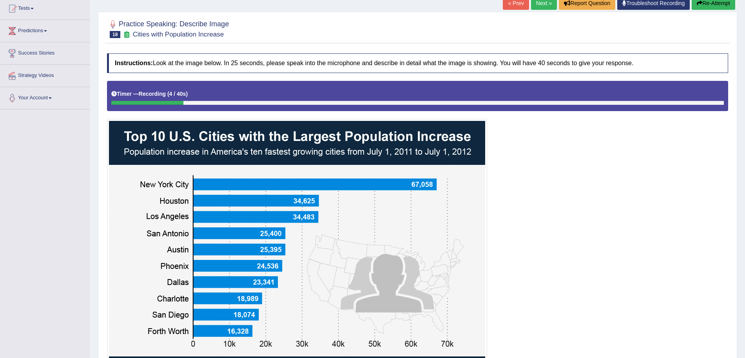
scroll to position [85, 0]
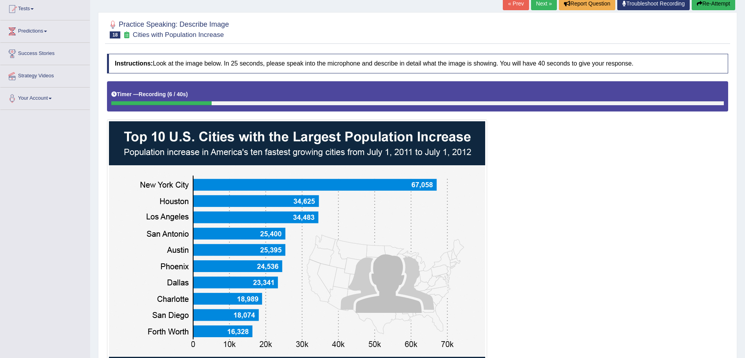
click at [707, 5] on button "Re-Attempt" at bounding box center [714, 3] width 44 height 13
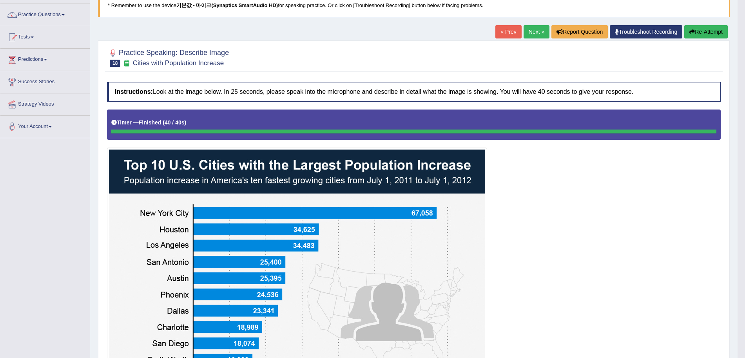
scroll to position [57, 0]
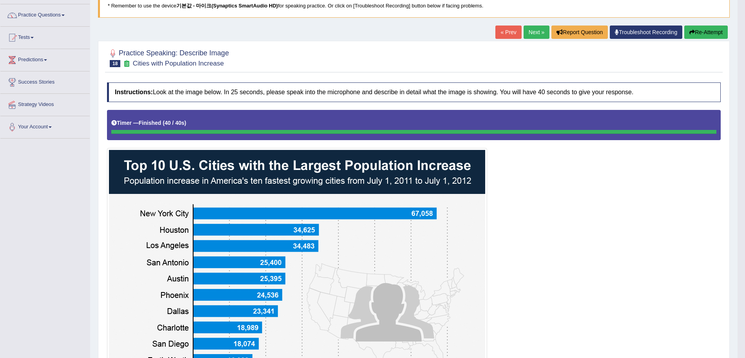
click at [694, 29] on button "Re-Attempt" at bounding box center [707, 31] width 44 height 13
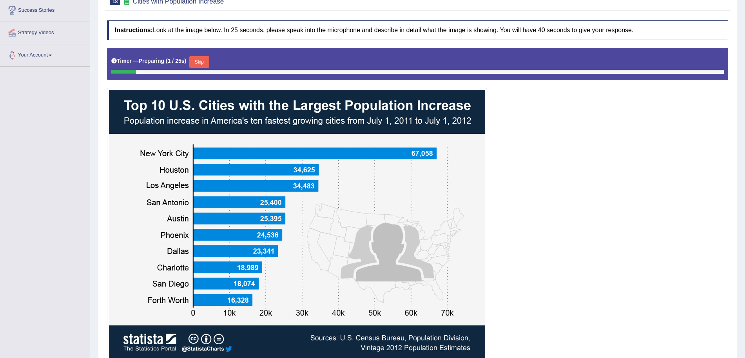
scroll to position [129, 0]
drag, startPoint x: 204, startPoint y: 58, endPoint x: 349, endPoint y: 109, distance: 153.8
click at [349, 109] on div "Instructions: Look at the image below. In 25 seconds, please speak into the mic…" at bounding box center [417, 203] width 625 height 374
click at [202, 58] on button "Skip" at bounding box center [199, 62] width 20 height 12
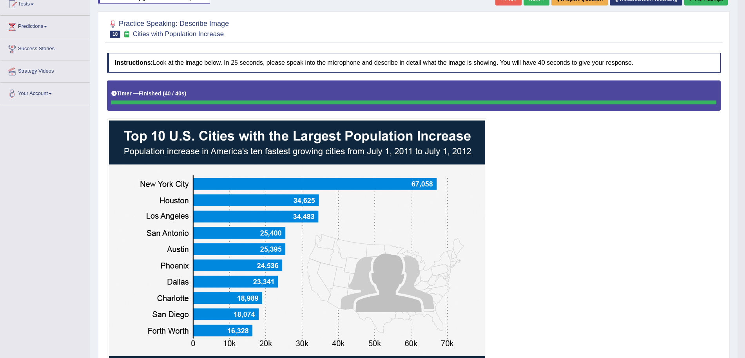
scroll to position [67, 0]
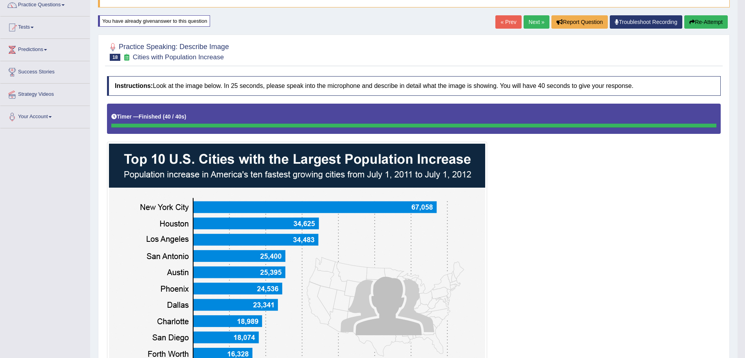
click at [702, 18] on button "Re-Attempt" at bounding box center [707, 21] width 44 height 13
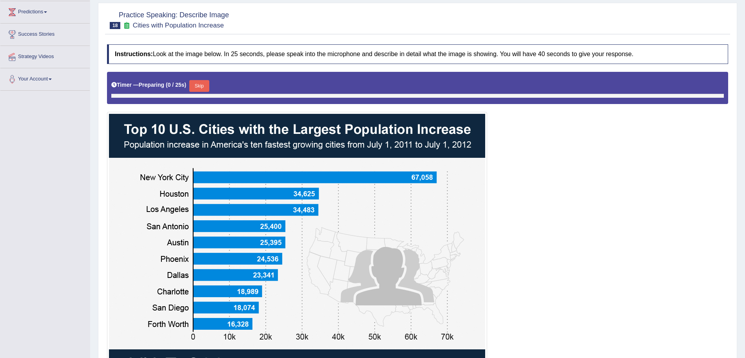
scroll to position [105, 0]
click at [209, 80] on button "Skip" at bounding box center [199, 86] width 20 height 12
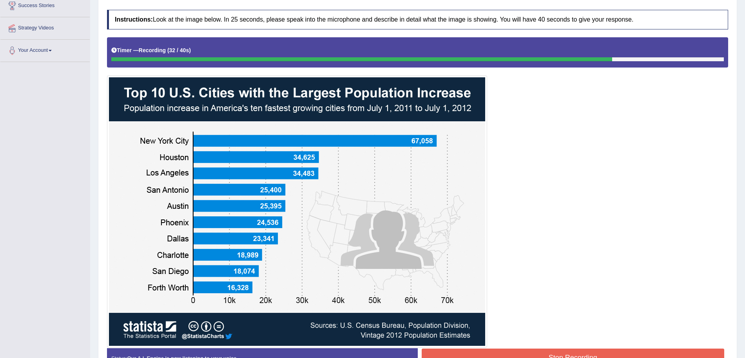
scroll to position [0, 0]
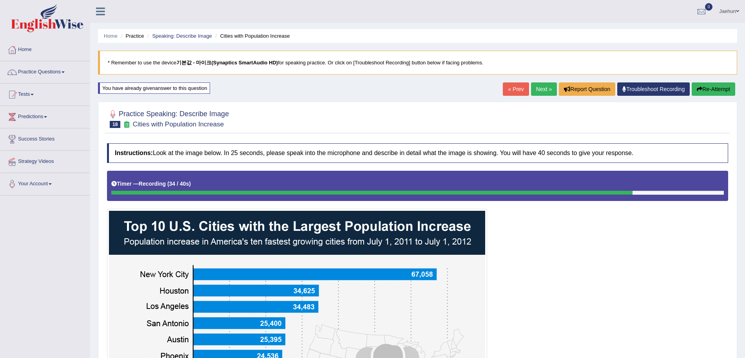
click at [705, 94] on button "Re-Attempt" at bounding box center [714, 88] width 44 height 13
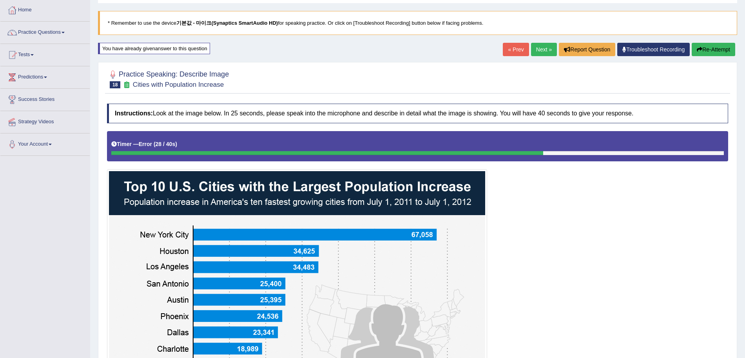
scroll to position [39, 0]
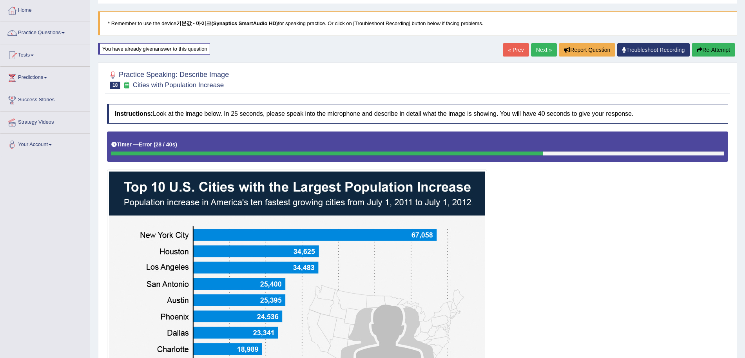
click at [710, 49] on button "Re-Attempt" at bounding box center [714, 49] width 44 height 13
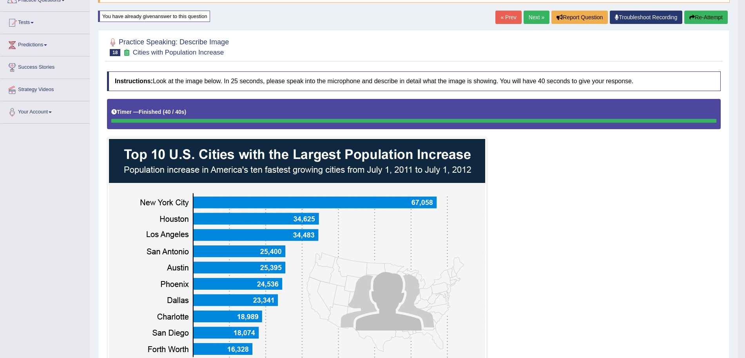
scroll to position [70, 0]
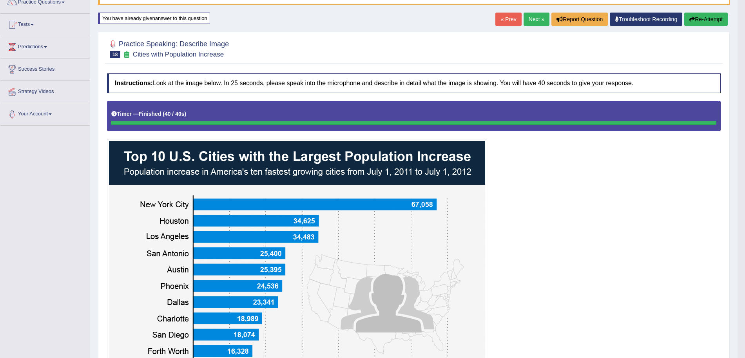
click at [706, 20] on button "Re-Attempt" at bounding box center [707, 19] width 44 height 13
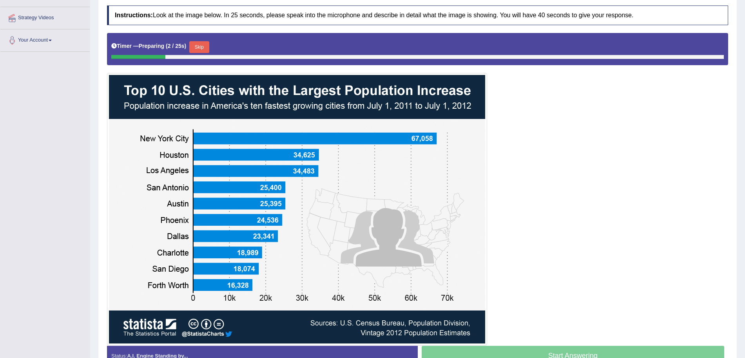
click at [205, 42] on button "Skip" at bounding box center [199, 47] width 20 height 12
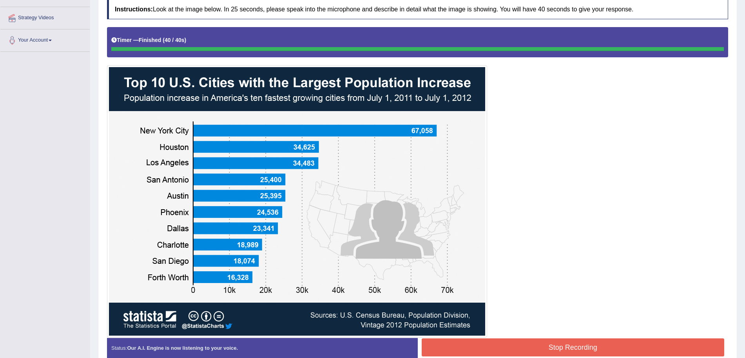
click at [558, 349] on button "Stop Recording" at bounding box center [573, 347] width 303 height 18
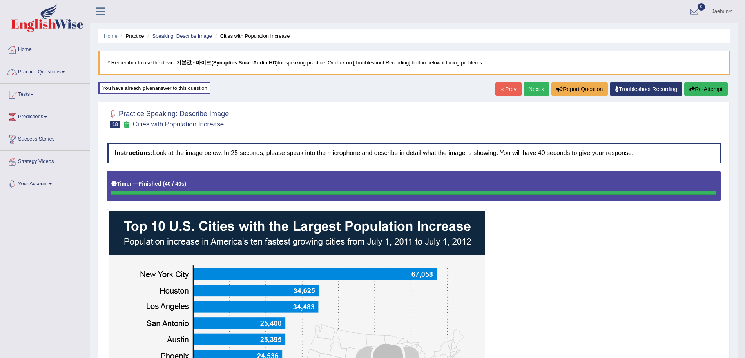
click at [74, 74] on link "Practice Questions" at bounding box center [44, 71] width 89 height 20
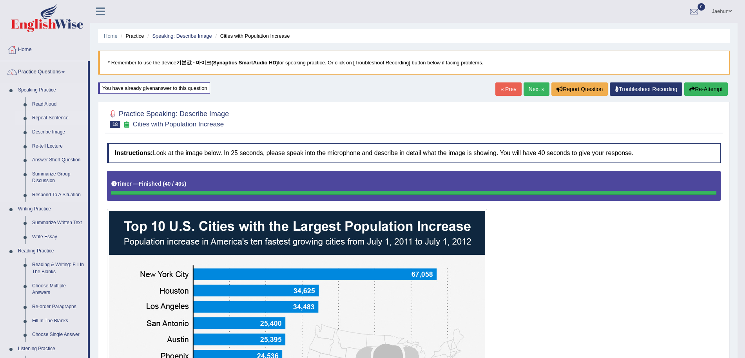
click at [40, 117] on link "Repeat Sentence" at bounding box center [58, 118] width 59 height 14
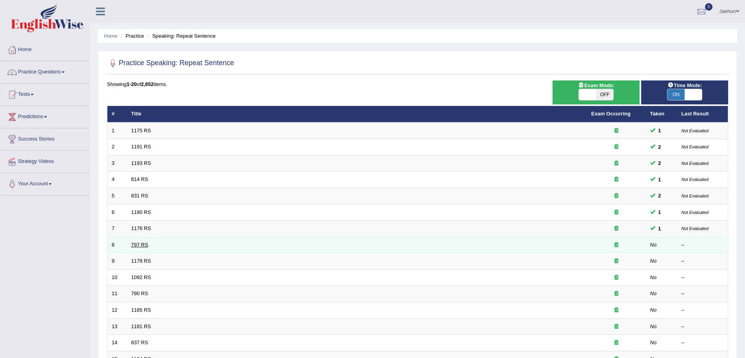
click at [135, 244] on link "797 RS" at bounding box center [139, 245] width 17 height 6
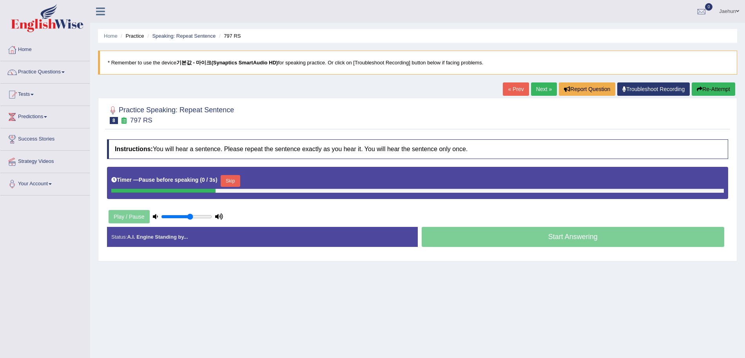
type input "0.6"
click at [189, 215] on input "range" at bounding box center [186, 216] width 51 height 6
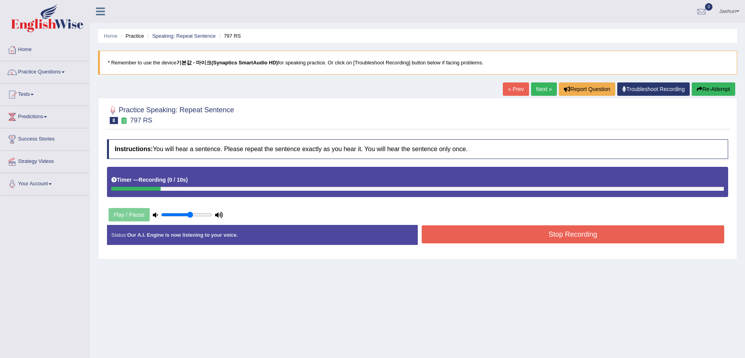
click at [718, 90] on button "Re-Attempt" at bounding box center [714, 88] width 44 height 13
click at [586, 233] on button "Stop Recording" at bounding box center [573, 234] width 303 height 18
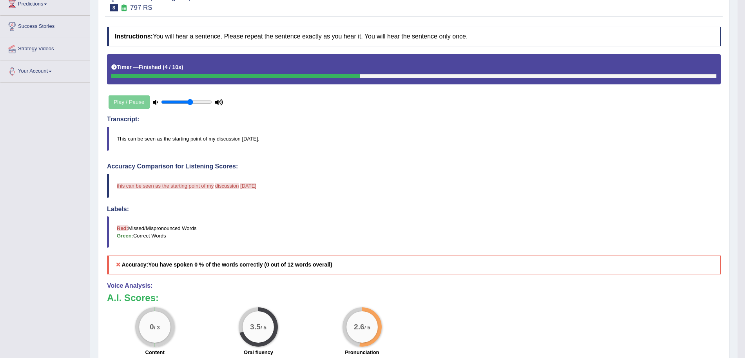
scroll to position [74, 0]
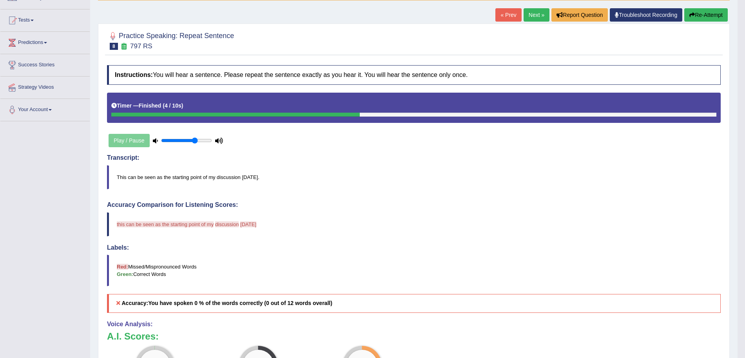
click at [196, 138] on input "range" at bounding box center [186, 140] width 51 height 6
type input "0.85"
click at [202, 138] on input "range" at bounding box center [186, 140] width 51 height 6
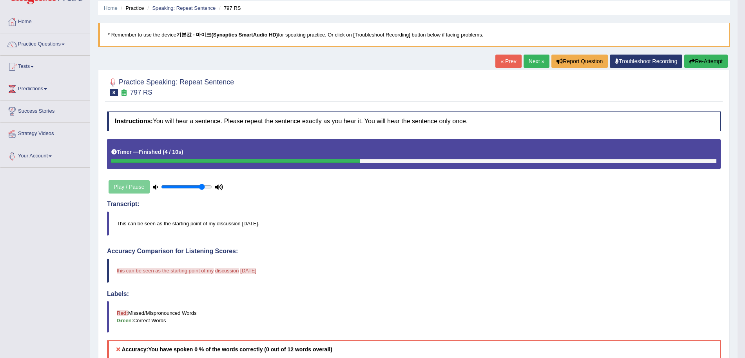
scroll to position [27, 0]
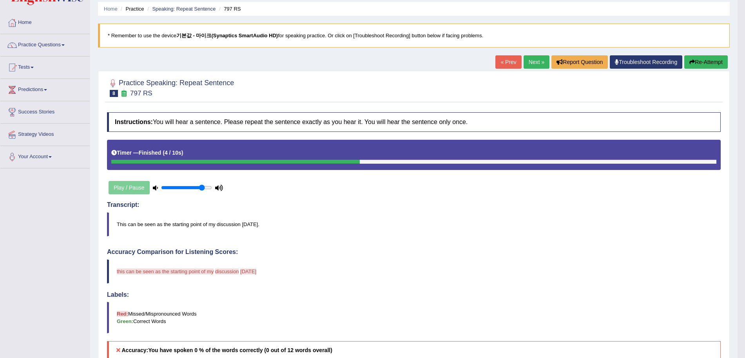
click at [694, 63] on button "Re-Attempt" at bounding box center [707, 61] width 44 height 13
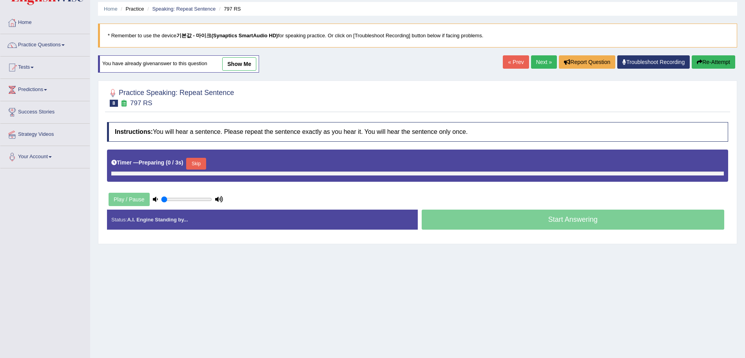
type input "0.85"
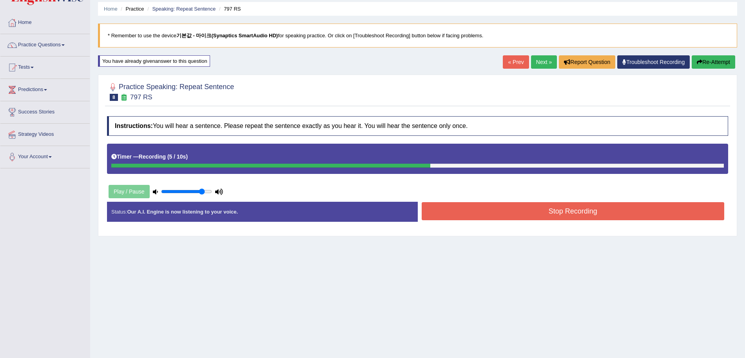
click at [523, 206] on button "Stop Recording" at bounding box center [573, 211] width 303 height 18
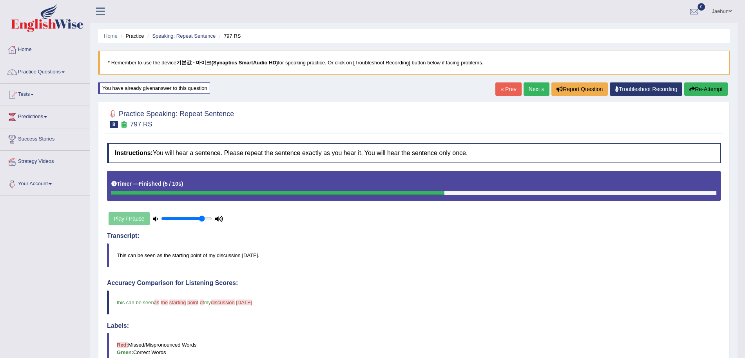
click at [528, 85] on link "Next »" at bounding box center [537, 88] width 26 height 13
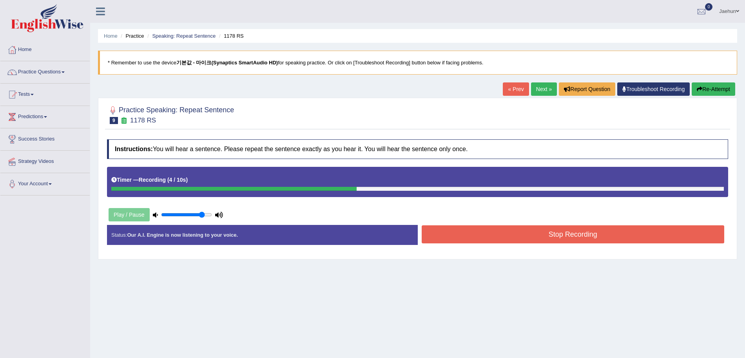
click at [564, 232] on button "Stop Recording" at bounding box center [573, 234] width 303 height 18
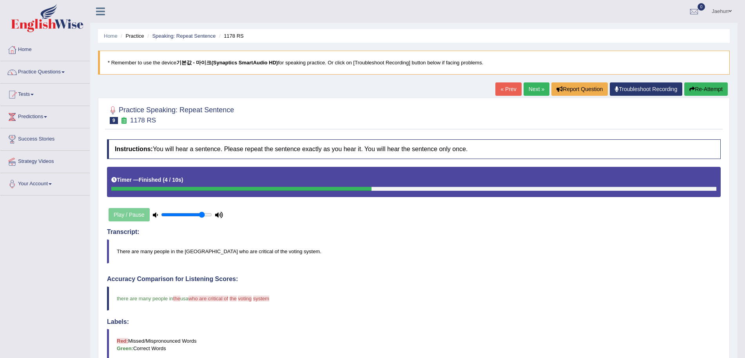
click at [707, 82] on button "Re-Attempt" at bounding box center [707, 88] width 44 height 13
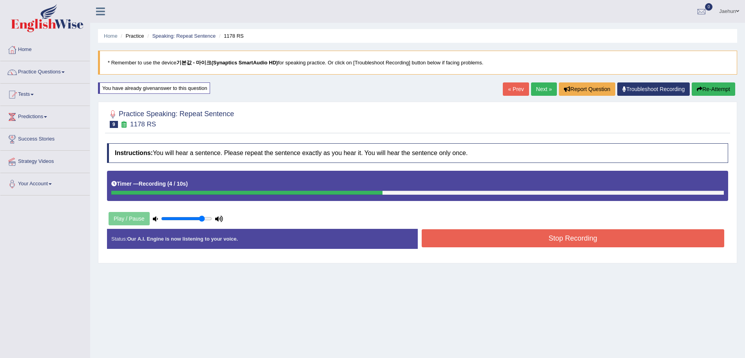
click at [627, 229] on button "Stop Recording" at bounding box center [573, 238] width 303 height 18
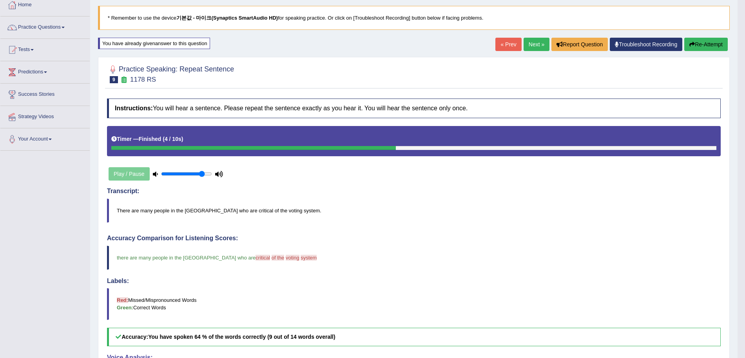
scroll to position [45, 0]
click at [529, 45] on link "Next »" at bounding box center [537, 43] width 26 height 13
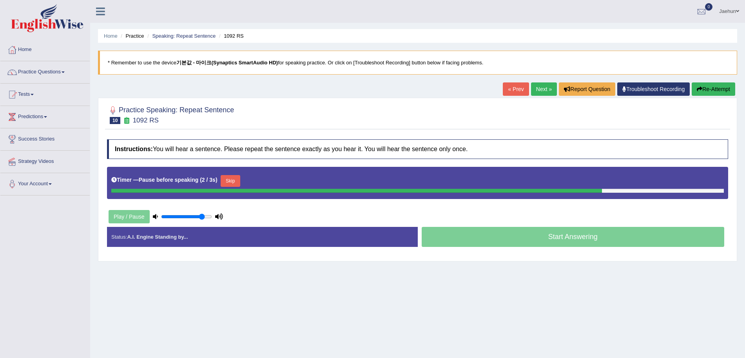
click at [705, 92] on button "Re-Attempt" at bounding box center [714, 88] width 44 height 13
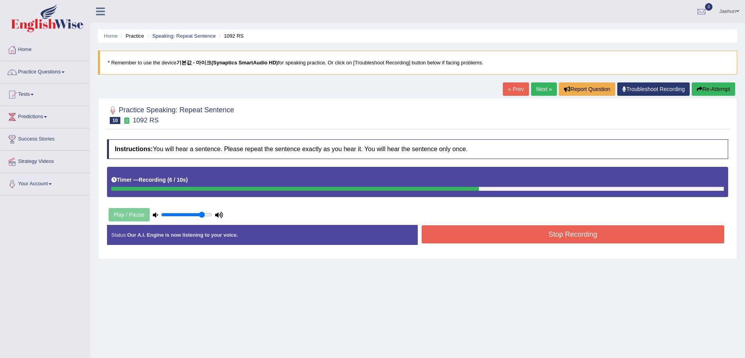
click at [570, 233] on button "Stop Recording" at bounding box center [573, 234] width 303 height 18
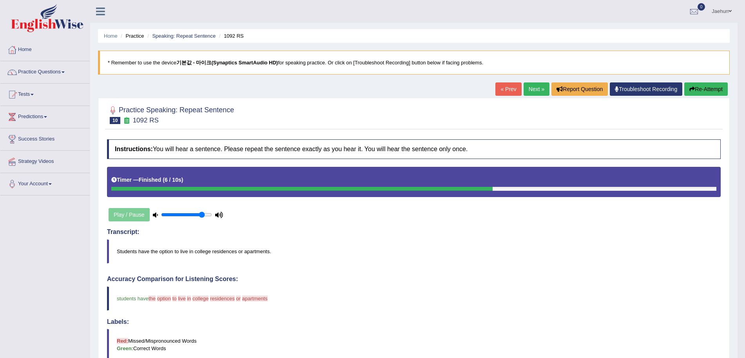
click at [701, 92] on button "Re-Attempt" at bounding box center [707, 88] width 44 height 13
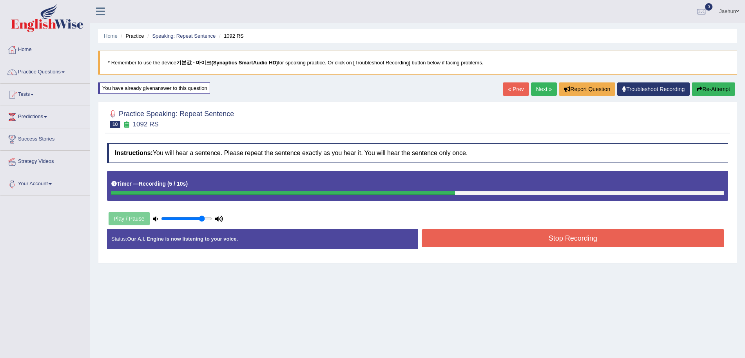
click at [605, 242] on button "Stop Recording" at bounding box center [573, 238] width 303 height 18
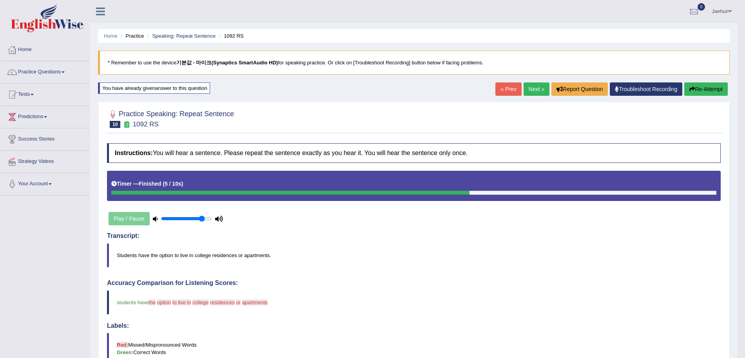
click at [696, 90] on button "Re-Attempt" at bounding box center [707, 88] width 44 height 13
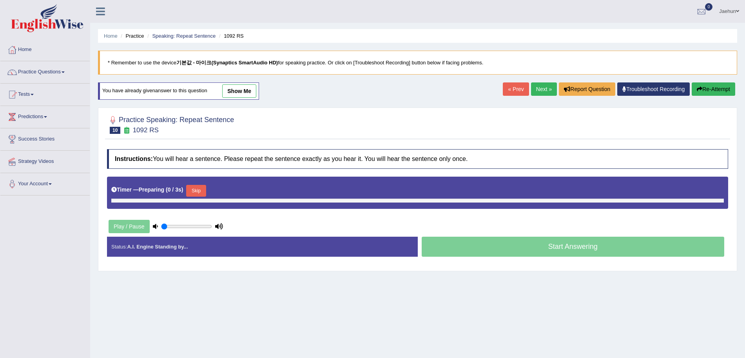
type input "0.85"
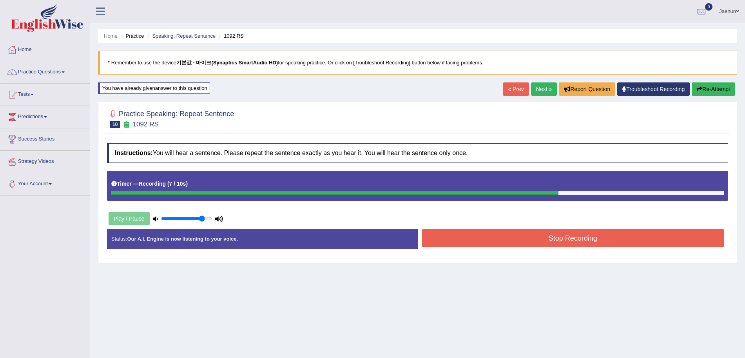
click at [610, 234] on button "Stop Recording" at bounding box center [573, 238] width 303 height 18
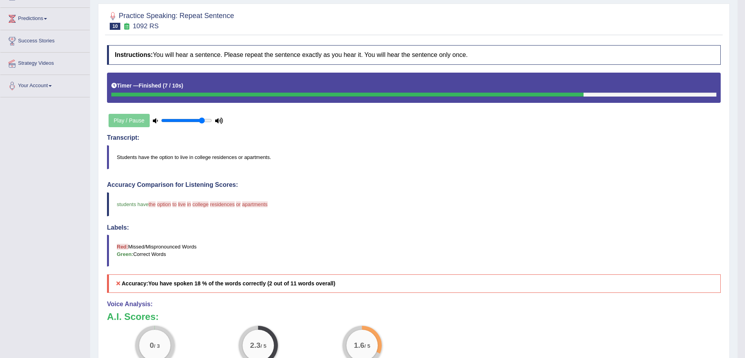
scroll to position [40, 0]
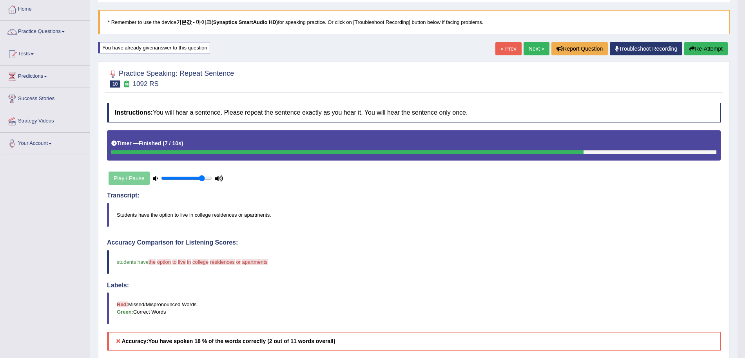
click at [690, 45] on button "Re-Attempt" at bounding box center [707, 48] width 44 height 13
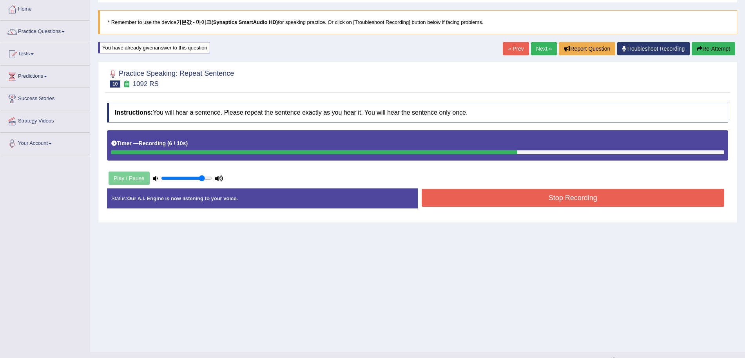
click at [589, 196] on button "Stop Recording" at bounding box center [573, 198] width 303 height 18
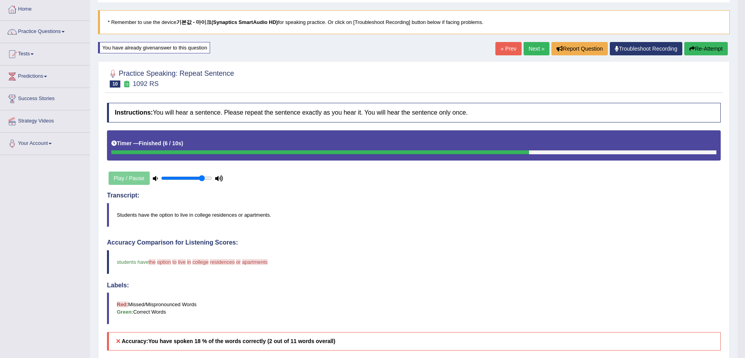
click at [699, 51] on button "Re-Attempt" at bounding box center [707, 48] width 44 height 13
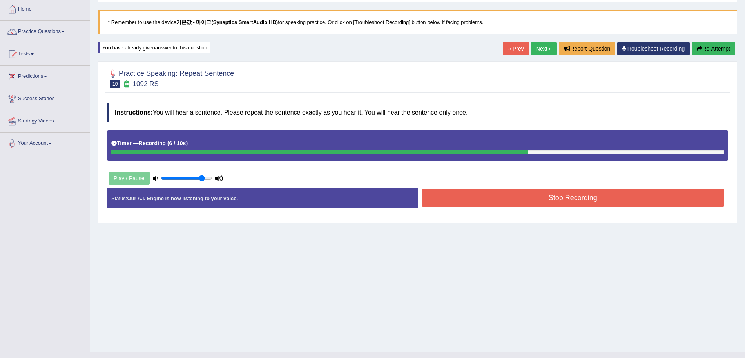
click at [612, 201] on button "Stop Recording" at bounding box center [573, 198] width 303 height 18
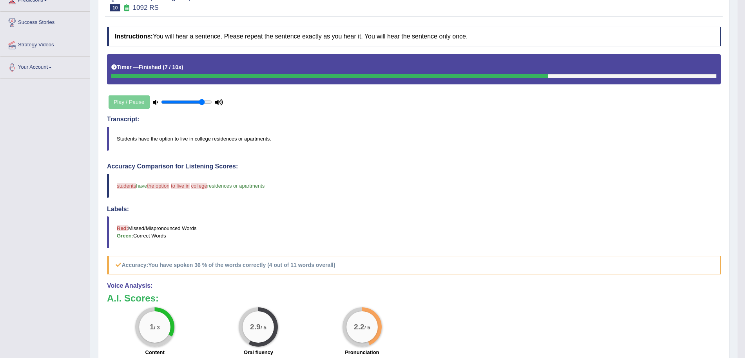
scroll to position [73, 0]
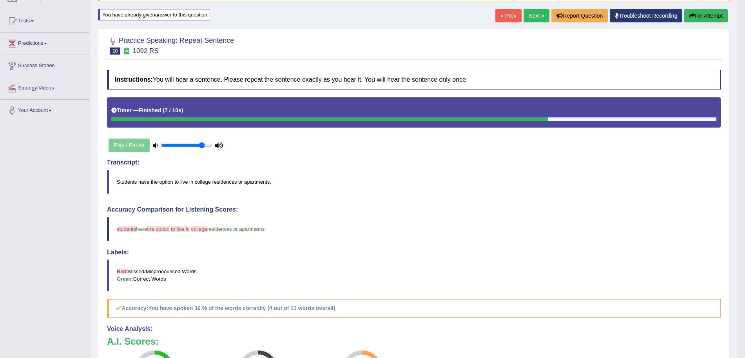
click at [704, 16] on button "Re-Attempt" at bounding box center [707, 15] width 44 height 13
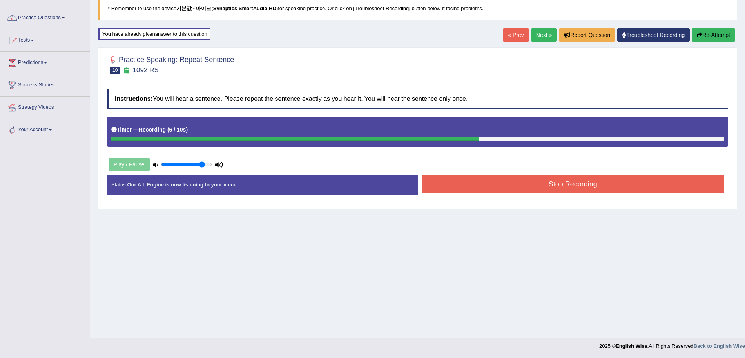
click at [528, 181] on button "Stop Recording" at bounding box center [573, 184] width 303 height 18
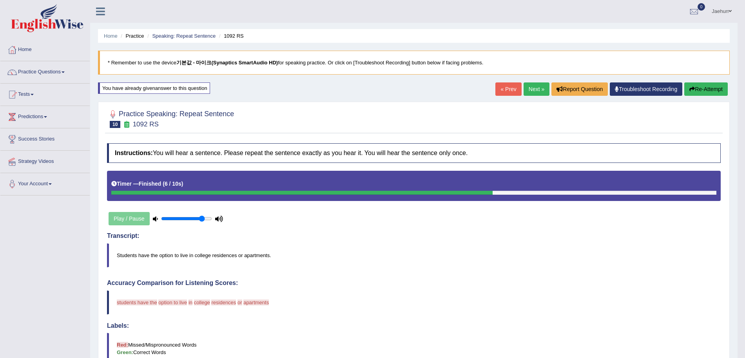
click at [710, 91] on button "Re-Attempt" at bounding box center [707, 88] width 44 height 13
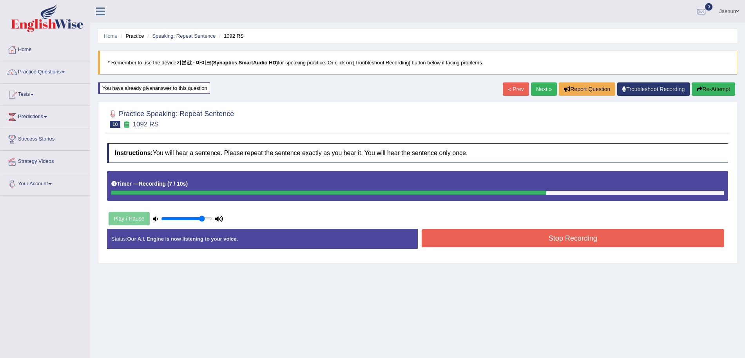
click at [549, 234] on button "Stop Recording" at bounding box center [573, 238] width 303 height 18
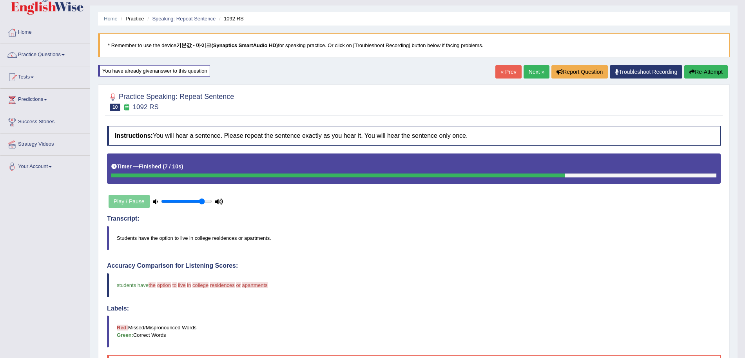
scroll to position [16, 0]
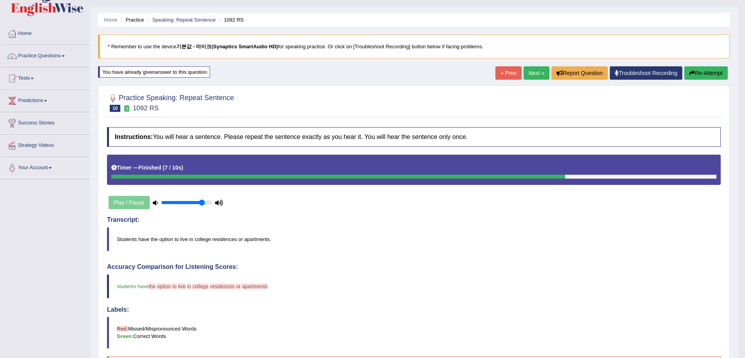
click at [694, 71] on button "Re-Attempt" at bounding box center [707, 72] width 44 height 13
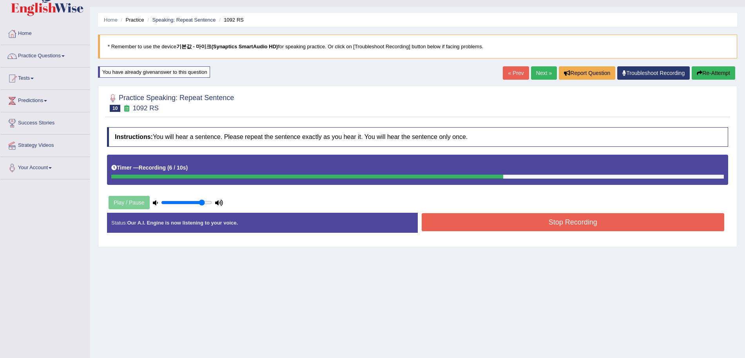
click at [592, 221] on button "Stop Recording" at bounding box center [573, 222] width 303 height 18
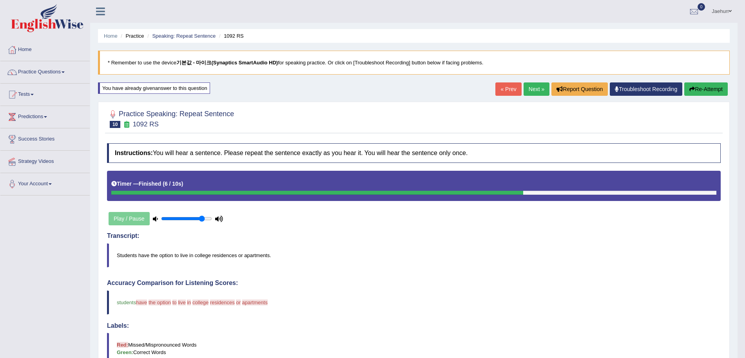
click at [708, 91] on button "Re-Attempt" at bounding box center [707, 88] width 44 height 13
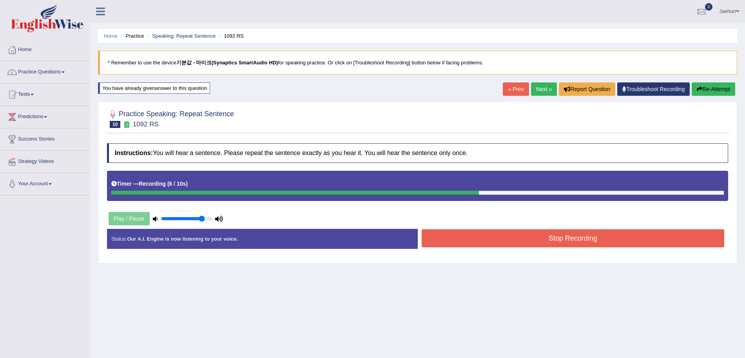
click at [537, 233] on button "Stop Recording" at bounding box center [573, 238] width 303 height 18
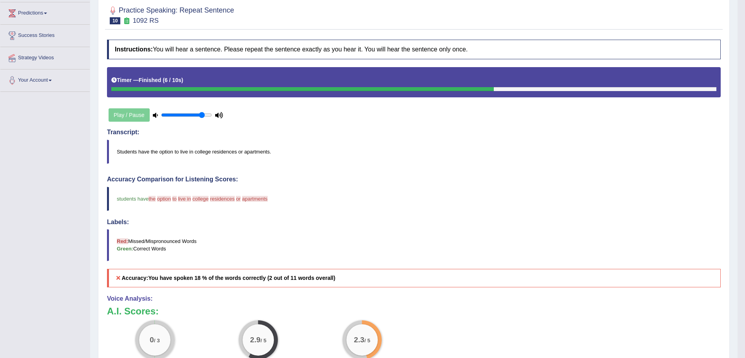
scroll to position [104, 0]
drag, startPoint x: 202, startPoint y: 114, endPoint x: 213, endPoint y: 121, distance: 12.7
type input "1"
click at [212, 118] on input "range" at bounding box center [186, 114] width 51 height 6
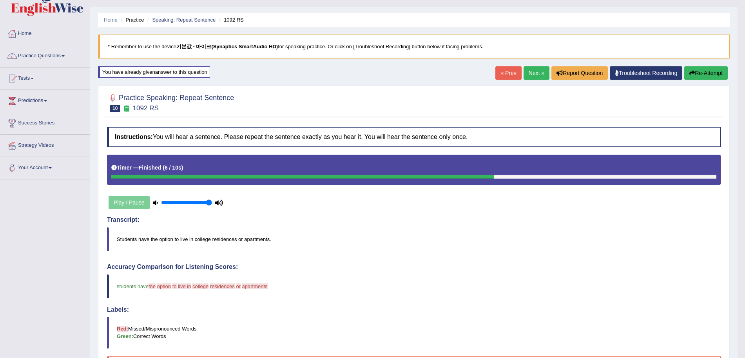
scroll to position [16, 0]
click at [701, 76] on button "Re-Attempt" at bounding box center [707, 73] width 44 height 13
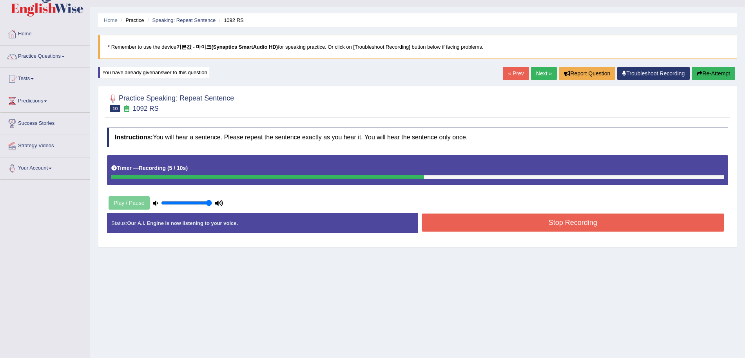
click at [594, 225] on button "Stop Recording" at bounding box center [573, 222] width 303 height 18
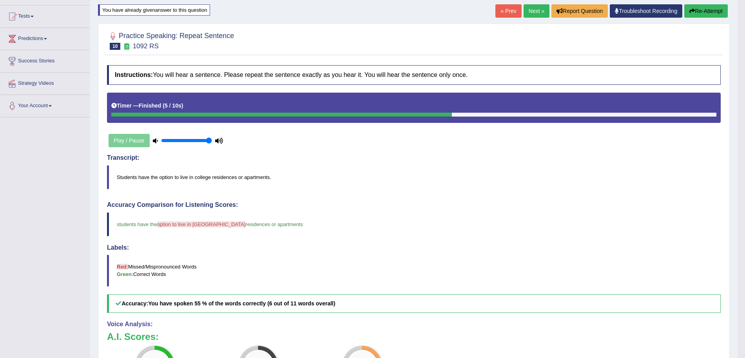
scroll to position [36, 0]
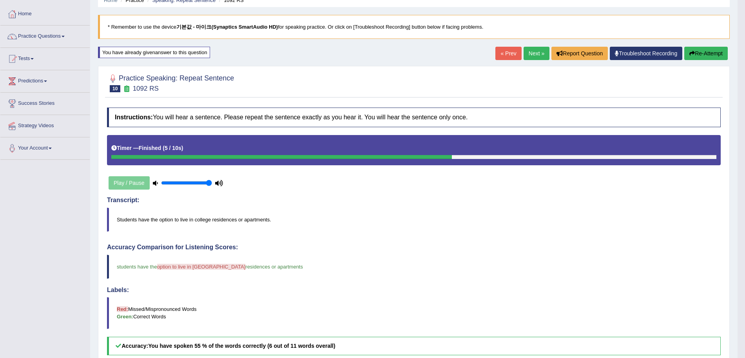
click at [531, 52] on link "Next »" at bounding box center [537, 53] width 26 height 13
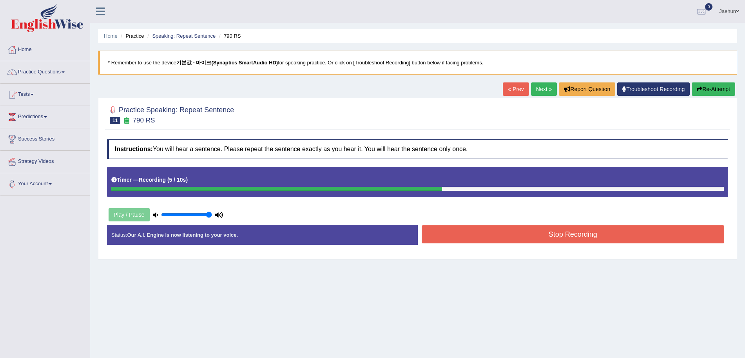
click at [550, 236] on button "Stop Recording" at bounding box center [573, 234] width 303 height 18
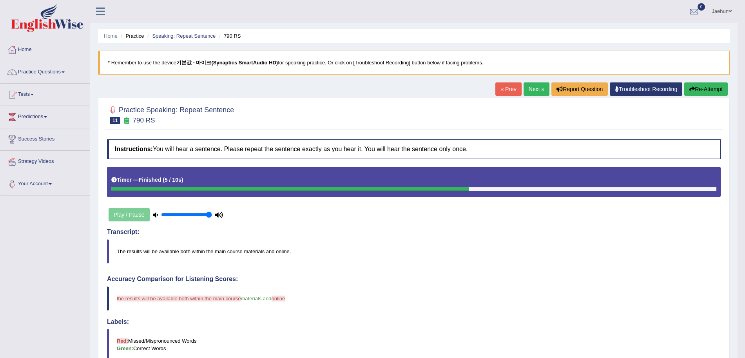
click at [709, 86] on button "Re-Attempt" at bounding box center [707, 88] width 44 height 13
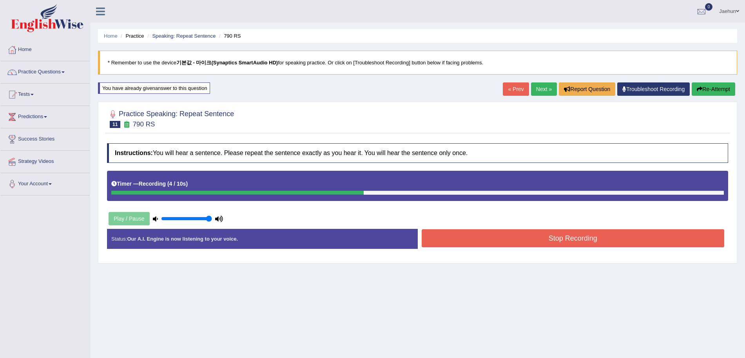
click at [644, 236] on button "Stop Recording" at bounding box center [573, 238] width 303 height 18
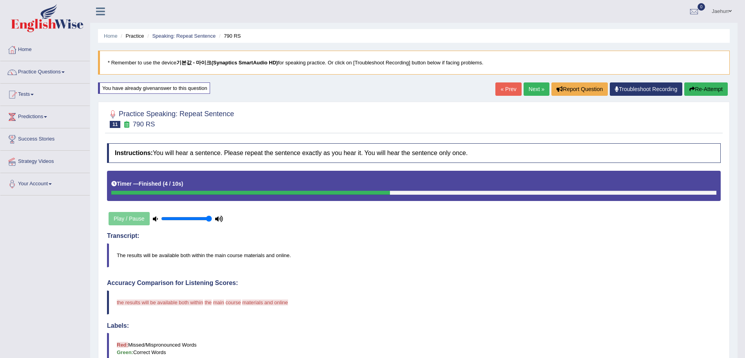
click at [703, 91] on button "Re-Attempt" at bounding box center [707, 88] width 44 height 13
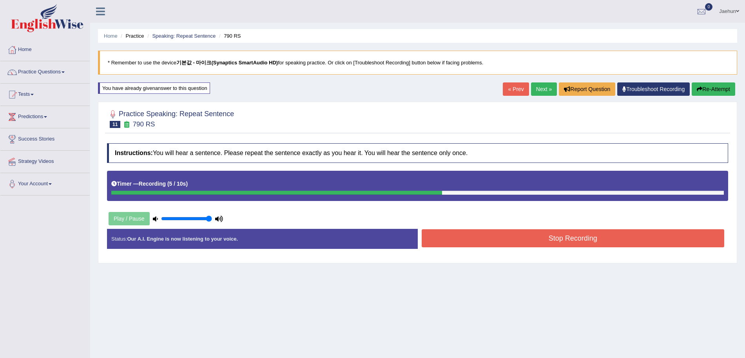
click at [619, 233] on button "Stop Recording" at bounding box center [573, 238] width 303 height 18
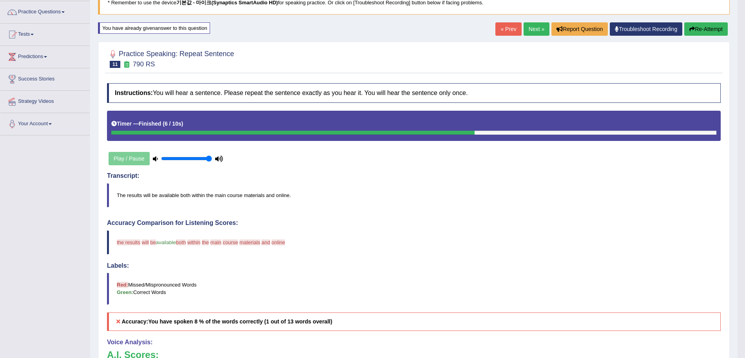
scroll to position [51, 0]
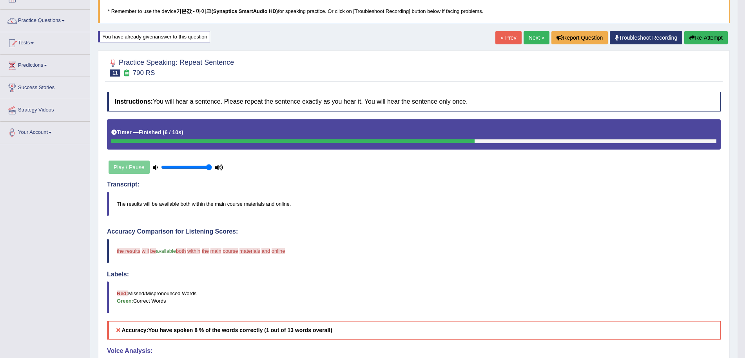
click at [705, 31] on button "Re-Attempt" at bounding box center [707, 37] width 44 height 13
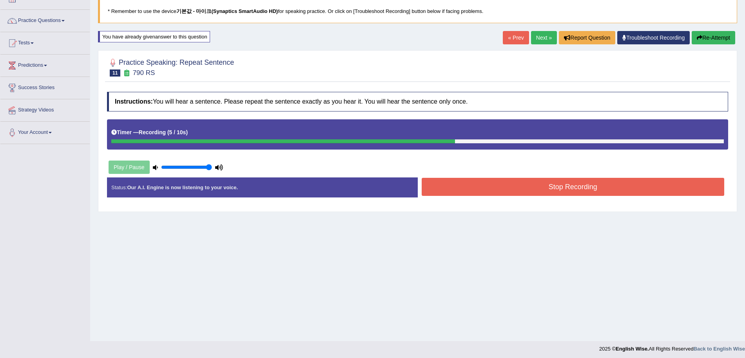
click at [585, 193] on button "Stop Recording" at bounding box center [573, 187] width 303 height 18
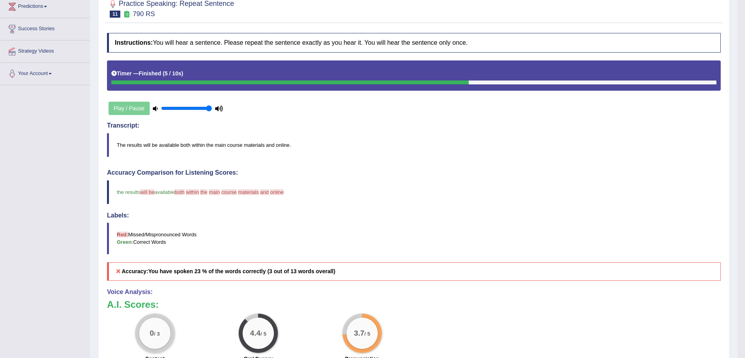
scroll to position [56, 0]
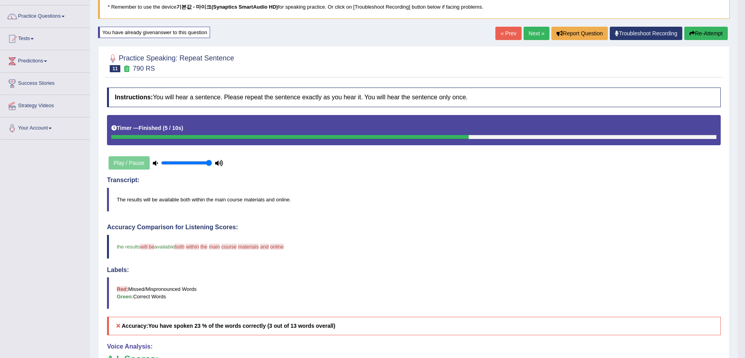
click at [701, 32] on button "Re-Attempt" at bounding box center [707, 33] width 44 height 13
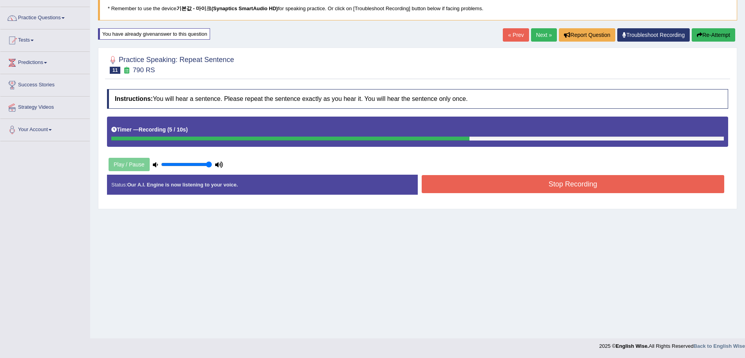
click at [605, 183] on button "Stop Recording" at bounding box center [573, 184] width 303 height 18
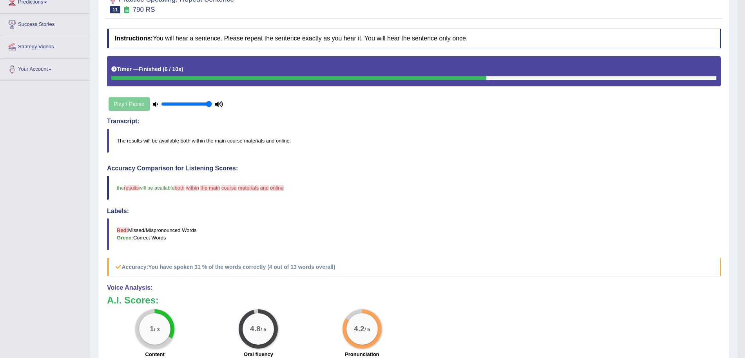
scroll to position [75, 0]
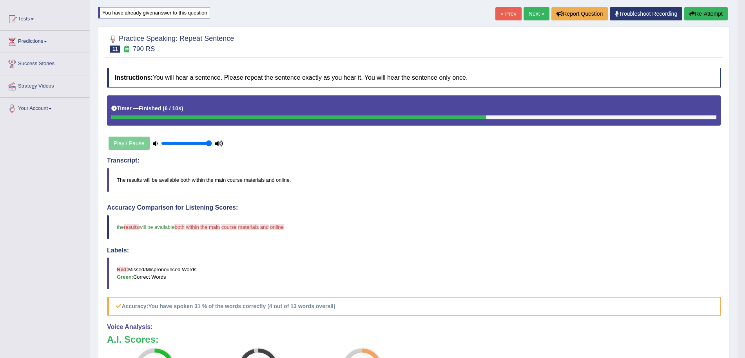
click at [708, 19] on button "Re-Attempt" at bounding box center [707, 13] width 44 height 13
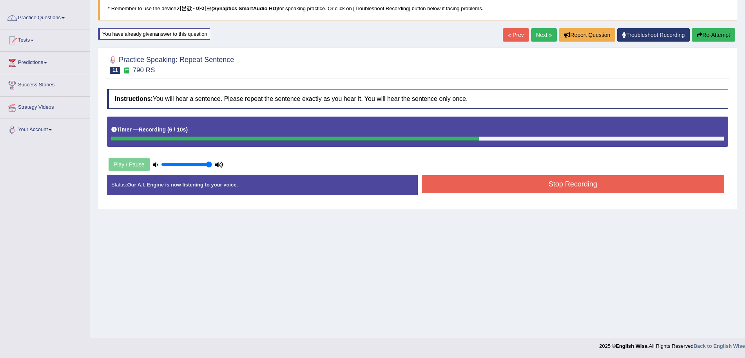
click at [560, 183] on button "Stop Recording" at bounding box center [573, 184] width 303 height 18
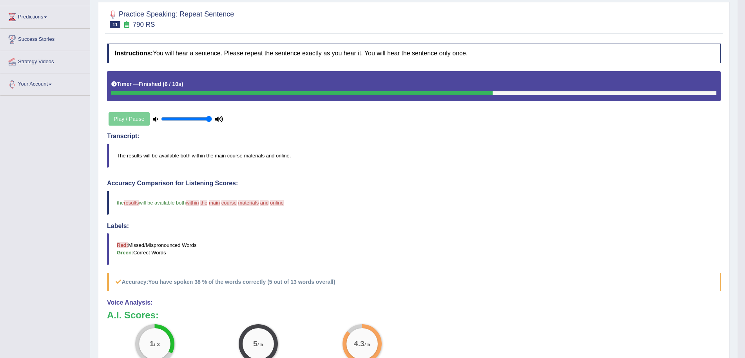
scroll to position [44, 0]
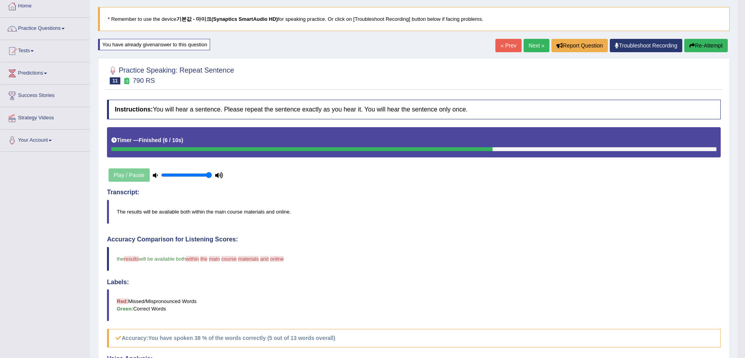
click at [531, 46] on link "Next »" at bounding box center [537, 45] width 26 height 13
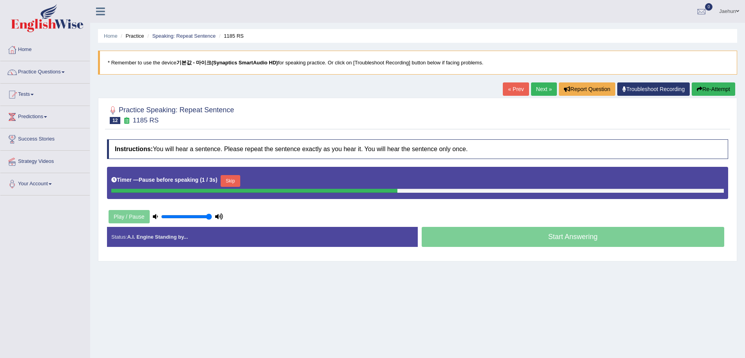
click at [732, 95] on button "Re-Attempt" at bounding box center [714, 88] width 44 height 13
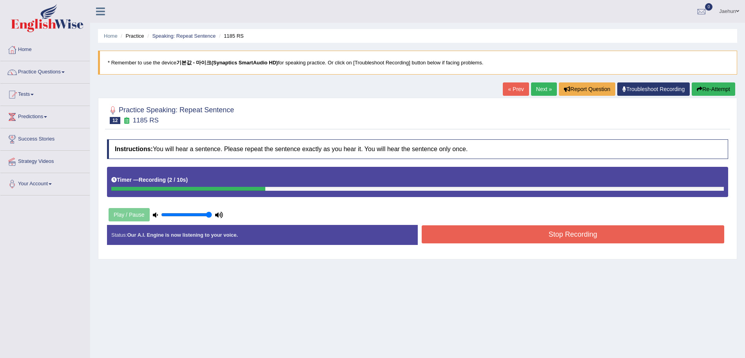
click at [727, 91] on button "Re-Attempt" at bounding box center [714, 88] width 44 height 13
click at [572, 236] on button "Stop Recording" at bounding box center [573, 234] width 303 height 18
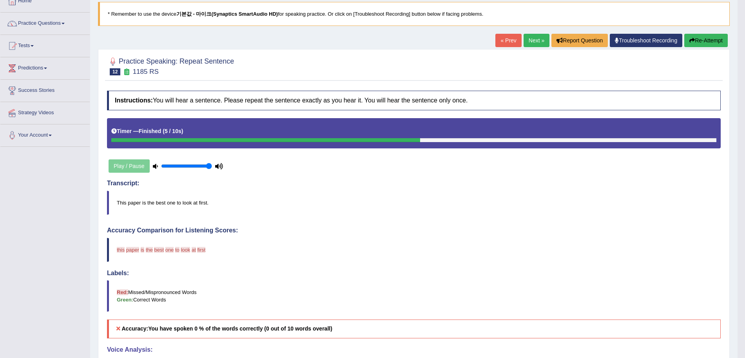
scroll to position [47, 0]
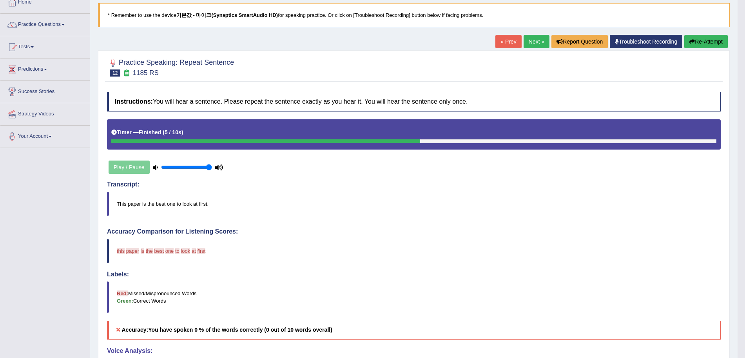
click at [708, 37] on button "Re-Attempt" at bounding box center [707, 41] width 44 height 13
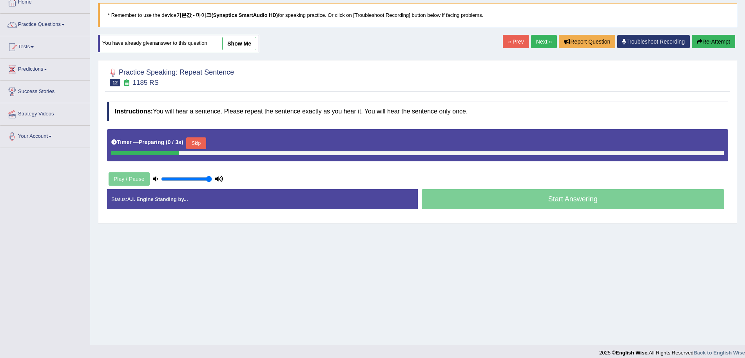
scroll to position [47, 0]
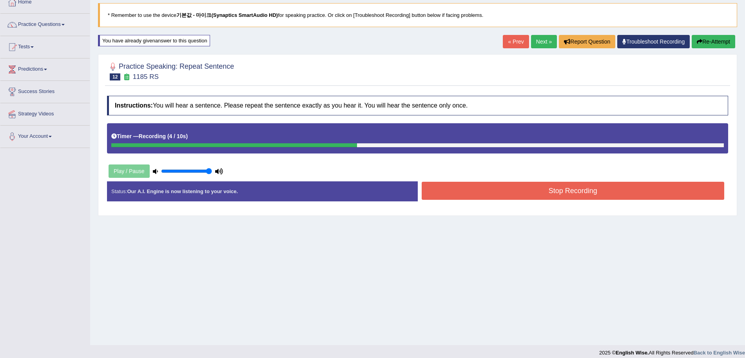
click at [632, 185] on button "Stop Recording" at bounding box center [573, 191] width 303 height 18
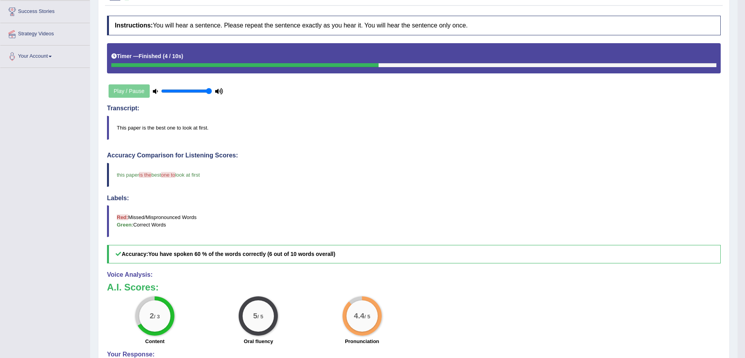
scroll to position [25, 0]
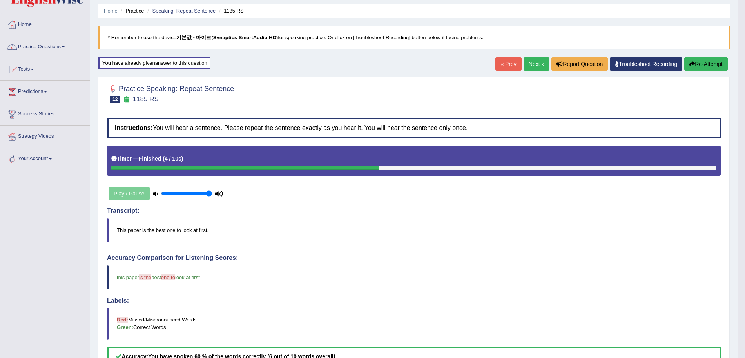
click at [535, 64] on link "Next »" at bounding box center [537, 63] width 26 height 13
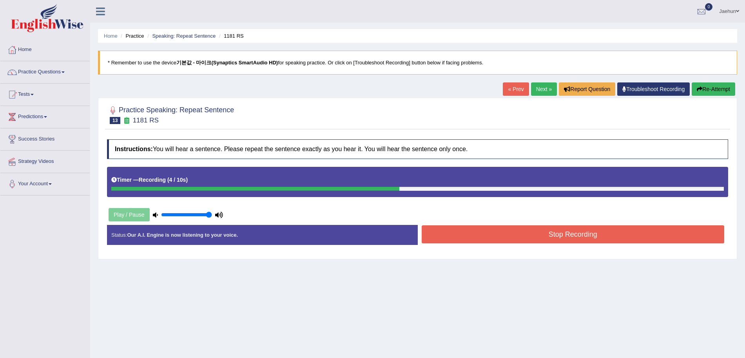
click at [556, 231] on button "Stop Recording" at bounding box center [573, 234] width 303 height 18
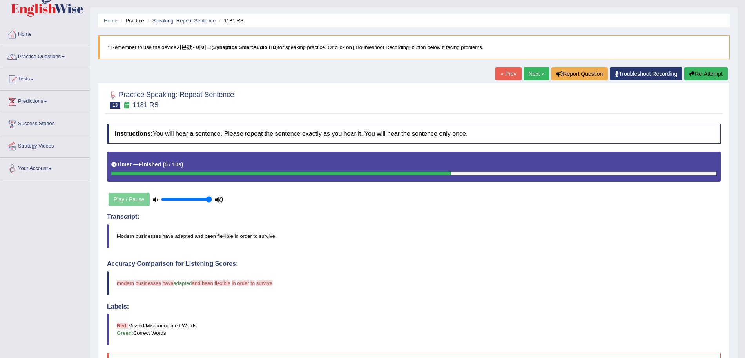
scroll to position [11, 0]
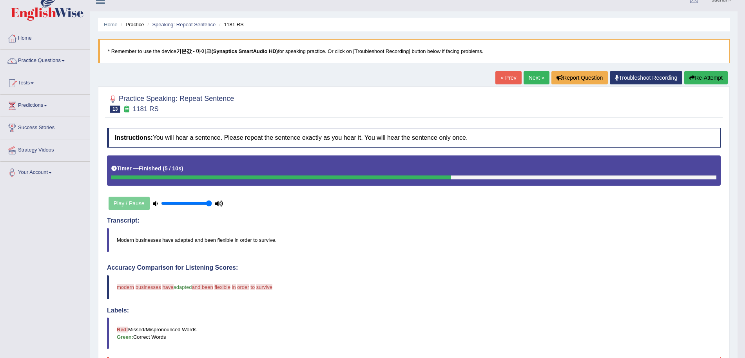
click at [691, 75] on icon "button" at bounding box center [692, 77] width 5 height 5
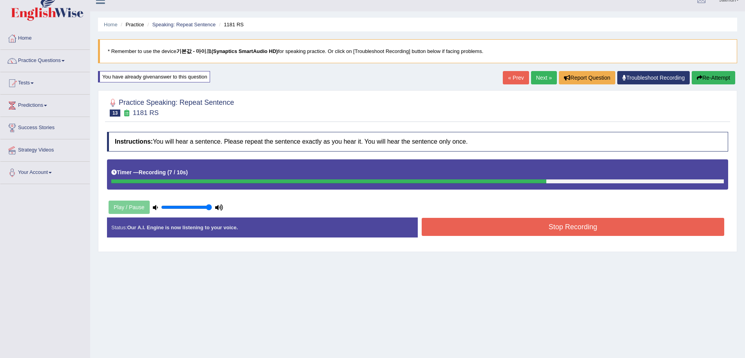
click at [553, 224] on button "Stop Recording" at bounding box center [573, 227] width 303 height 18
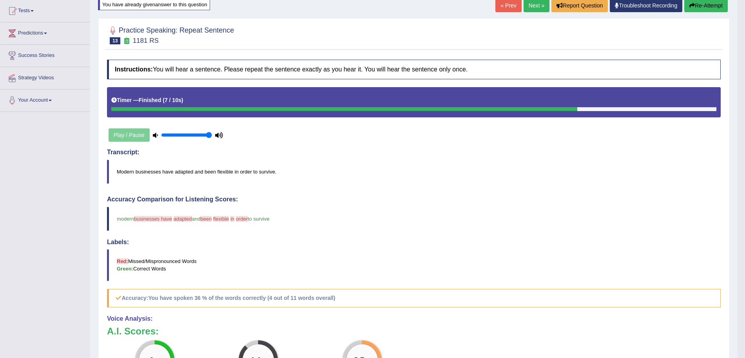
scroll to position [71, 0]
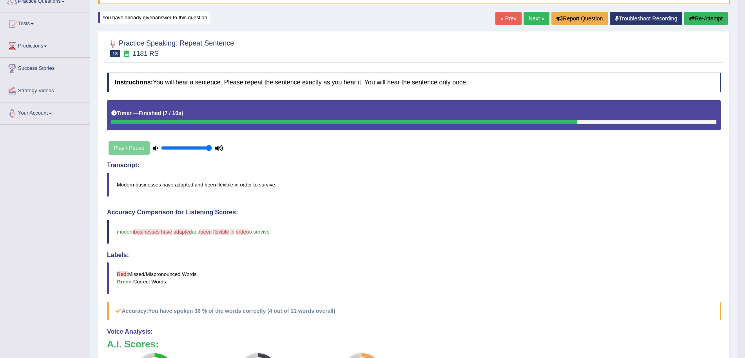
click at [697, 13] on button "Re-Attempt" at bounding box center [707, 18] width 44 height 13
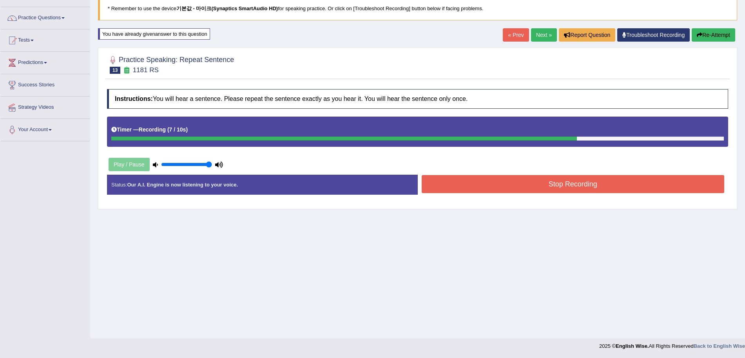
click at [535, 184] on button "Stop Recording" at bounding box center [573, 184] width 303 height 18
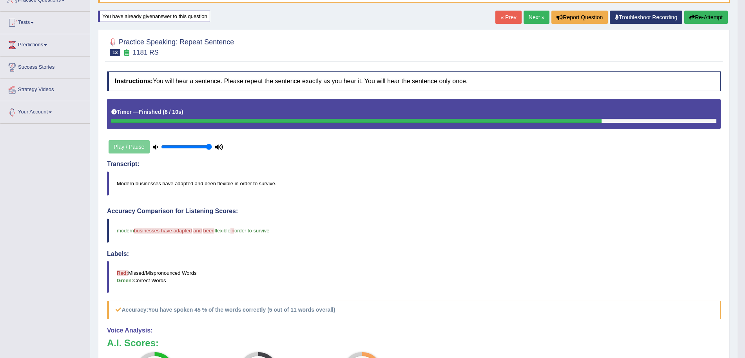
scroll to position [23, 0]
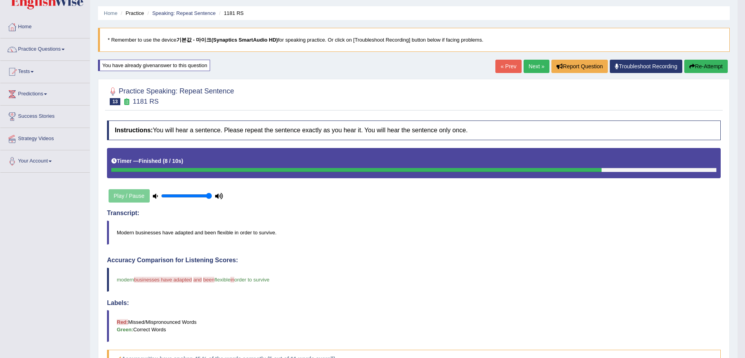
click at [527, 67] on link "Next »" at bounding box center [537, 66] width 26 height 13
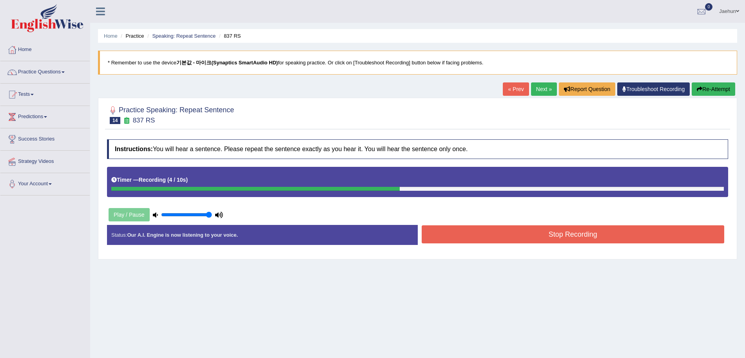
click at [487, 229] on button "Stop Recording" at bounding box center [573, 234] width 303 height 18
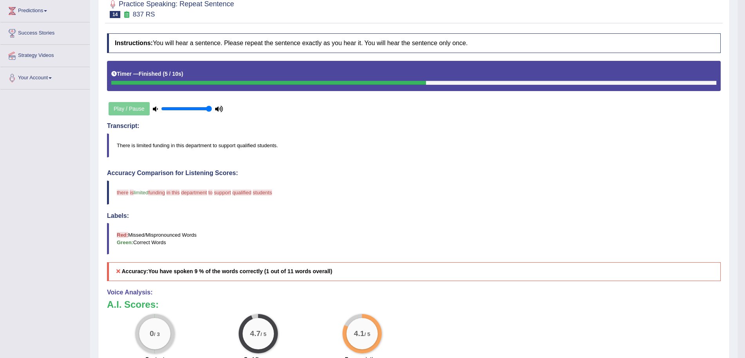
scroll to position [50, 0]
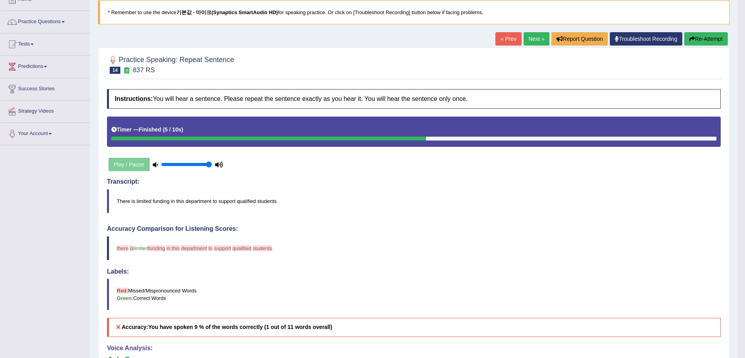
click at [705, 33] on button "Re-Attempt" at bounding box center [707, 38] width 44 height 13
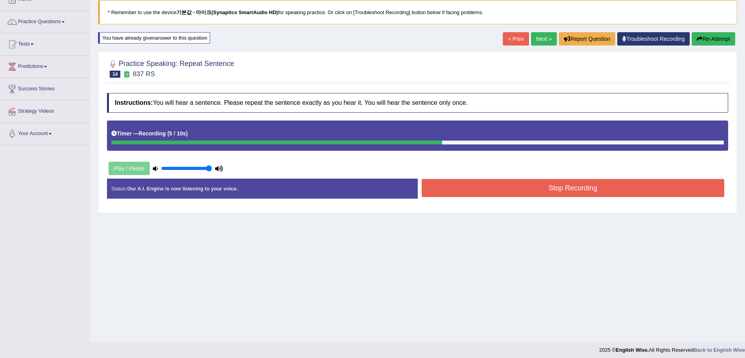
click at [609, 189] on button "Stop Recording" at bounding box center [573, 188] width 303 height 18
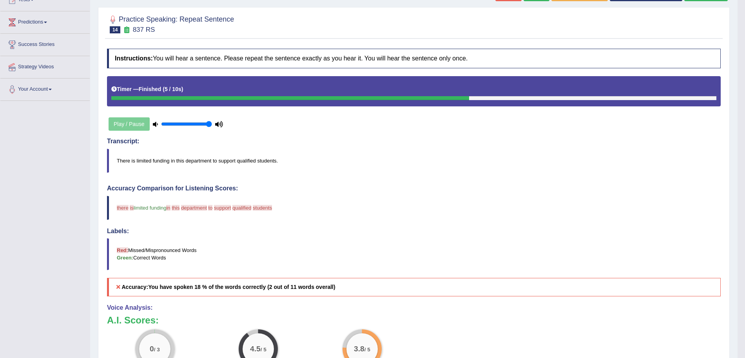
scroll to position [87, 0]
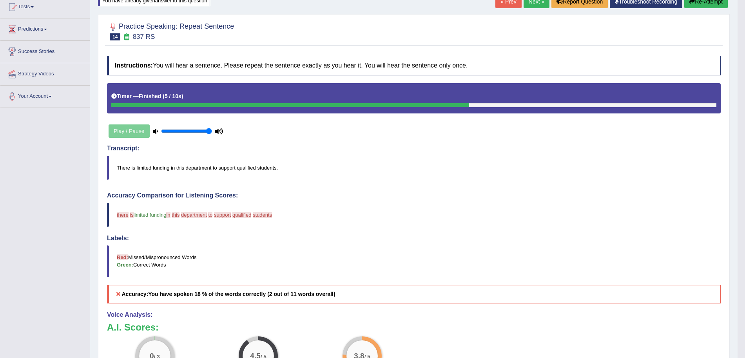
click at [707, 2] on button "Re-Attempt" at bounding box center [707, 1] width 44 height 13
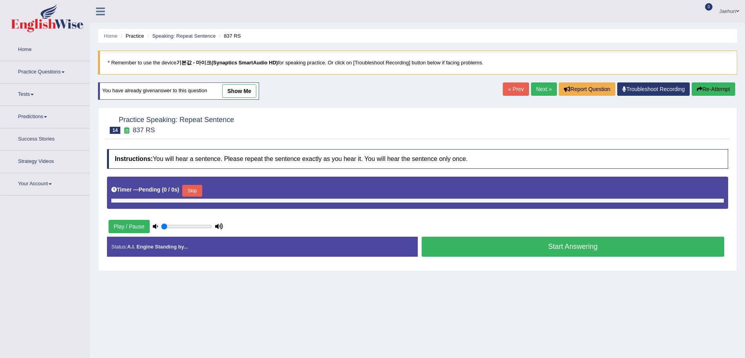
type input "1"
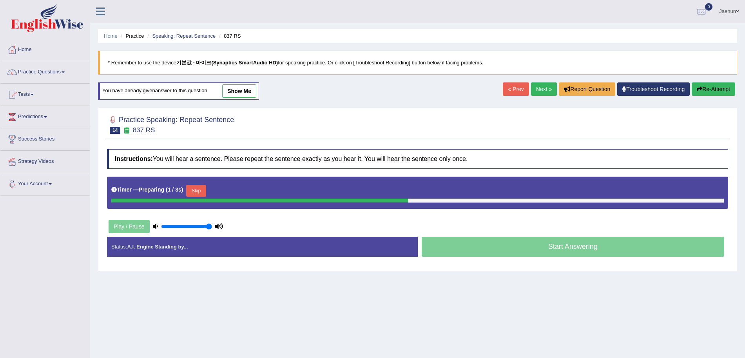
scroll to position [54, 0]
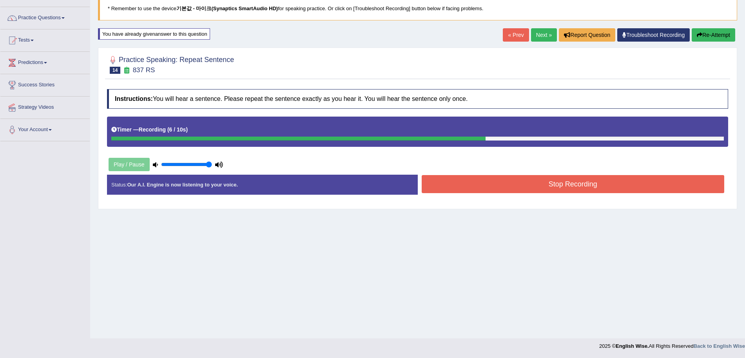
click at [552, 192] on button "Stop Recording" at bounding box center [573, 184] width 303 height 18
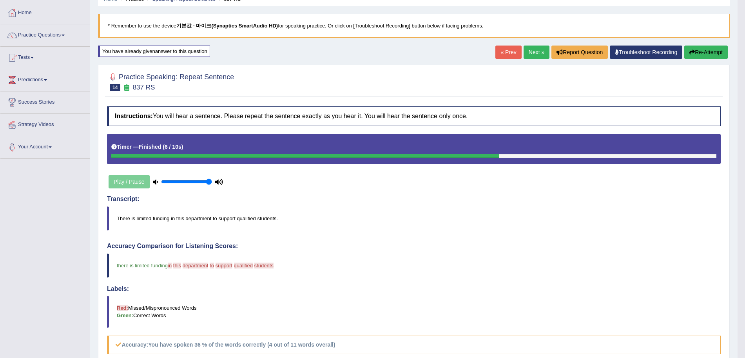
scroll to position [0, 0]
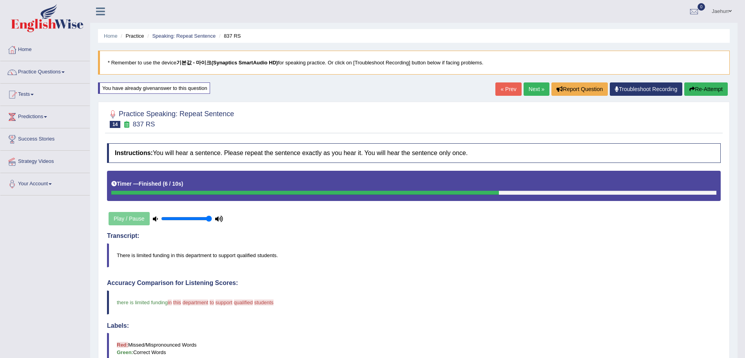
click at [529, 91] on link "Next »" at bounding box center [537, 88] width 26 height 13
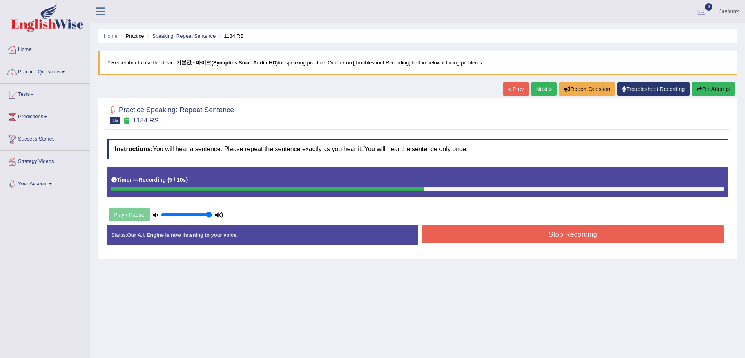
click at [705, 85] on button "Re-Attempt" at bounding box center [714, 88] width 44 height 13
click at [569, 225] on button "Stop Recording" at bounding box center [573, 234] width 303 height 18
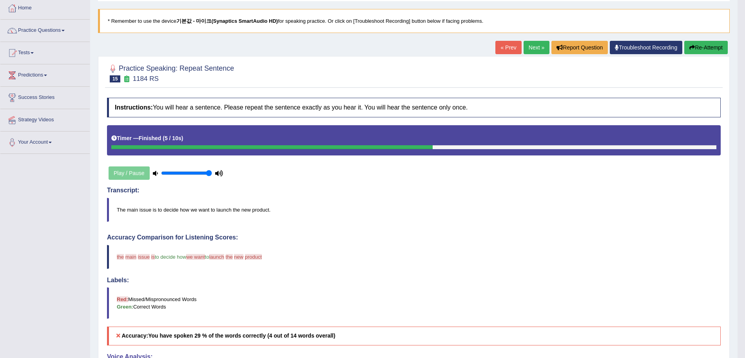
scroll to position [41, 0]
click at [699, 48] on button "Re-Attempt" at bounding box center [707, 47] width 44 height 13
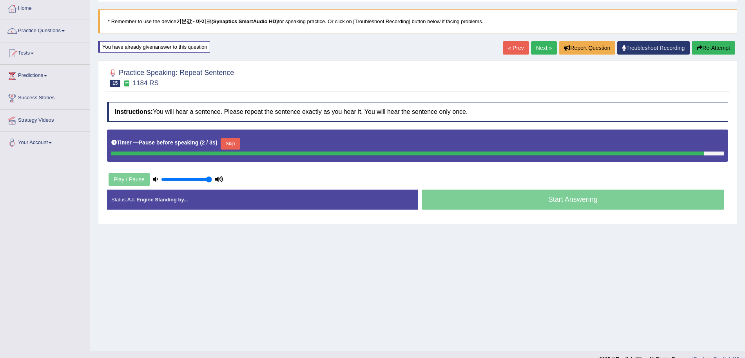
scroll to position [54, 0]
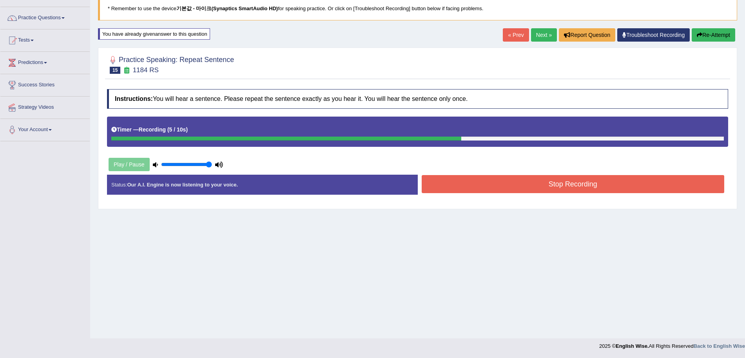
click at [505, 191] on button "Stop Recording" at bounding box center [573, 184] width 303 height 18
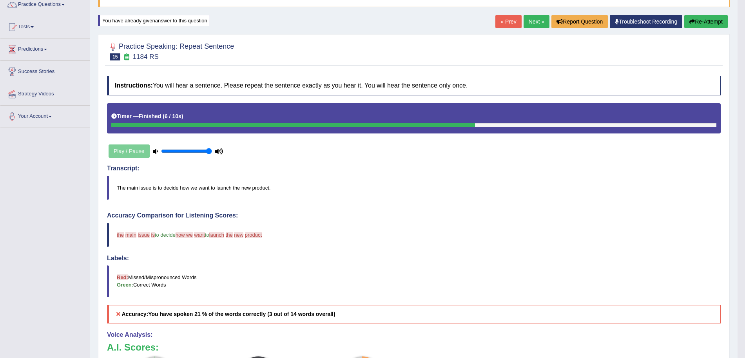
scroll to position [53, 0]
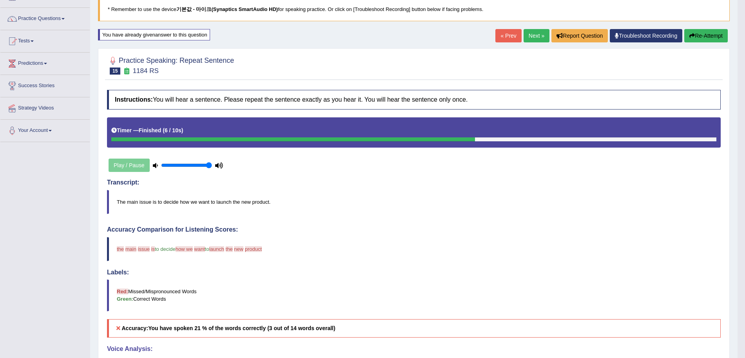
click at [705, 36] on button "Re-Attempt" at bounding box center [707, 35] width 44 height 13
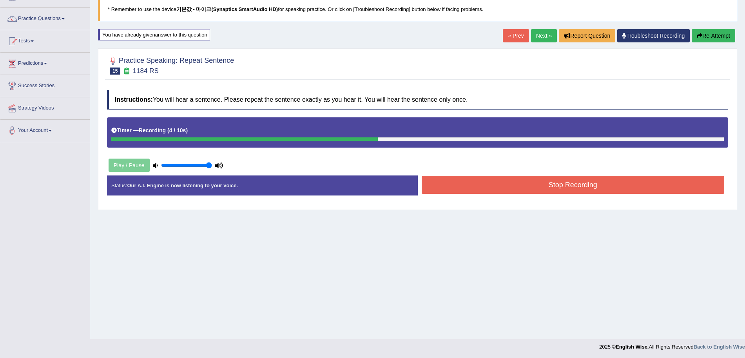
click at [525, 177] on button "Stop Recording" at bounding box center [573, 185] width 303 height 18
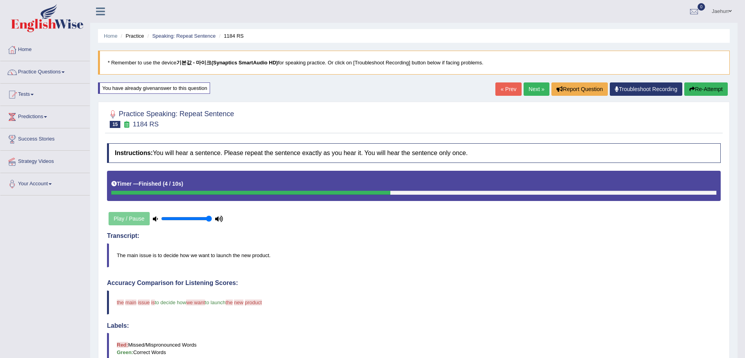
scroll to position [0, 0]
click at [715, 82] on button "Re-Attempt" at bounding box center [707, 88] width 44 height 13
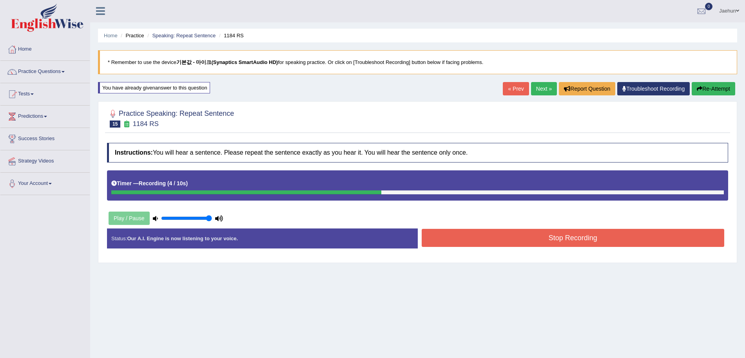
click at [605, 245] on button "Stop Recording" at bounding box center [573, 238] width 303 height 18
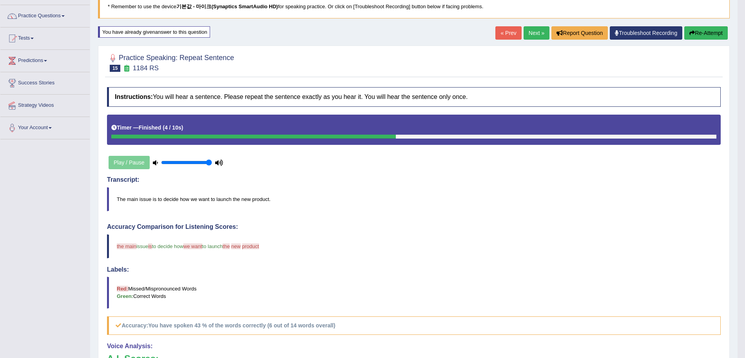
scroll to position [54, 0]
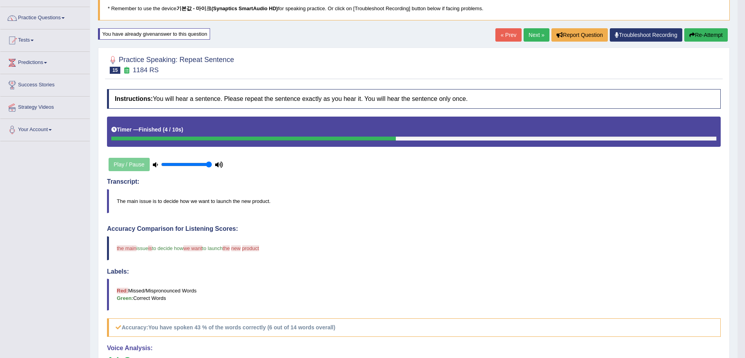
click at [719, 40] on button "Re-Attempt" at bounding box center [707, 34] width 44 height 13
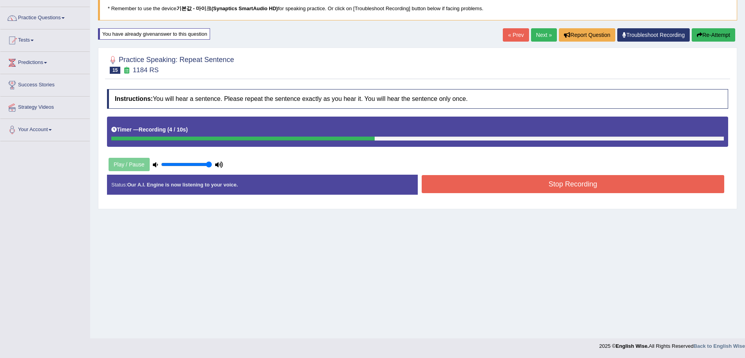
click at [550, 184] on button "Stop Recording" at bounding box center [573, 184] width 303 height 18
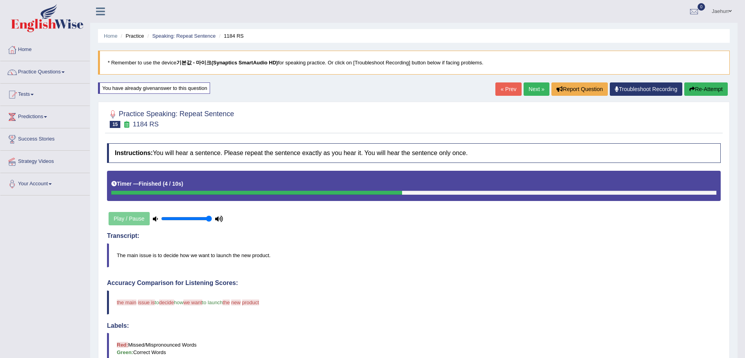
click at [709, 87] on button "Re-Attempt" at bounding box center [707, 88] width 44 height 13
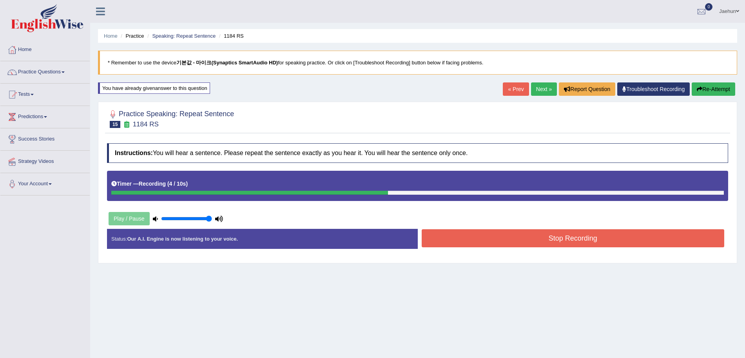
click at [548, 235] on button "Stop Recording" at bounding box center [573, 238] width 303 height 18
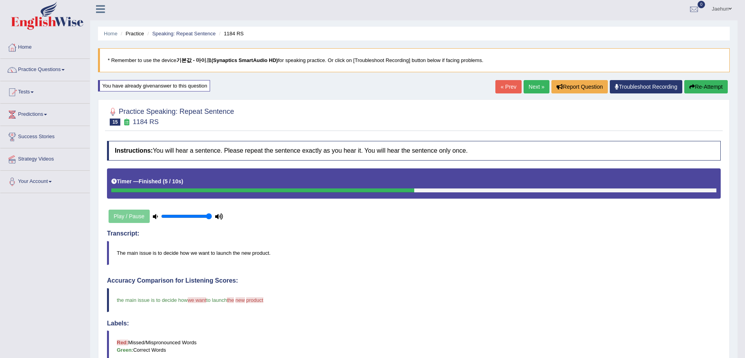
scroll to position [0, 0]
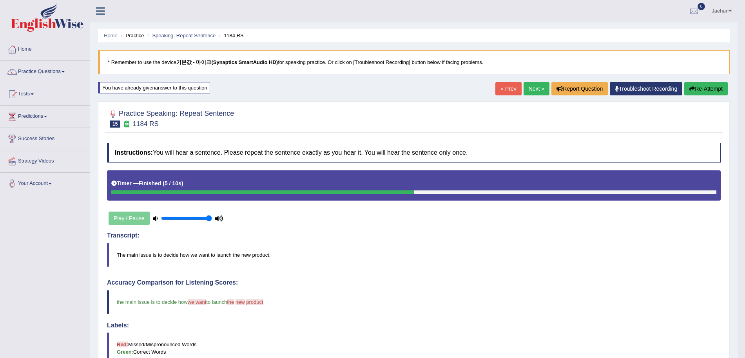
click at [525, 85] on link "Next »" at bounding box center [537, 88] width 26 height 13
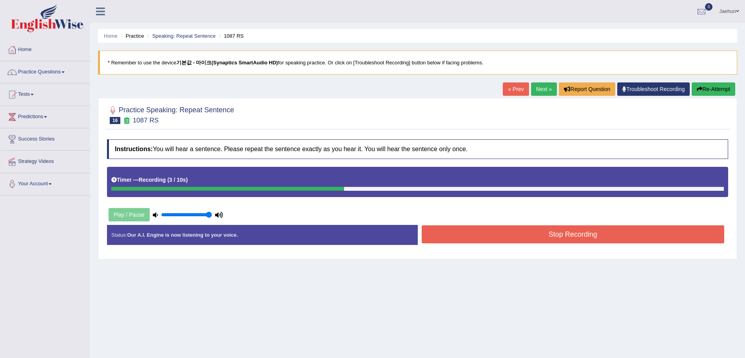
click at [521, 233] on button "Stop Recording" at bounding box center [573, 234] width 303 height 18
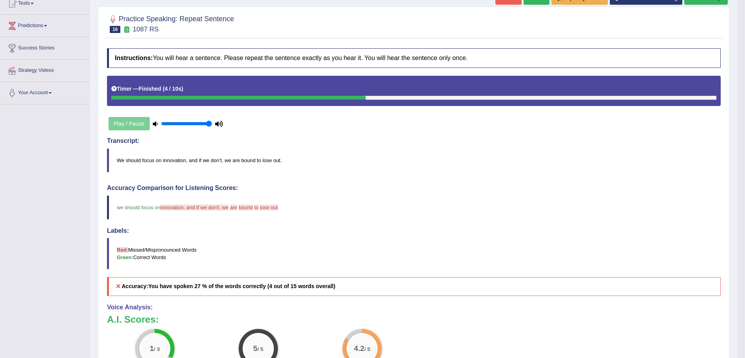
scroll to position [36, 0]
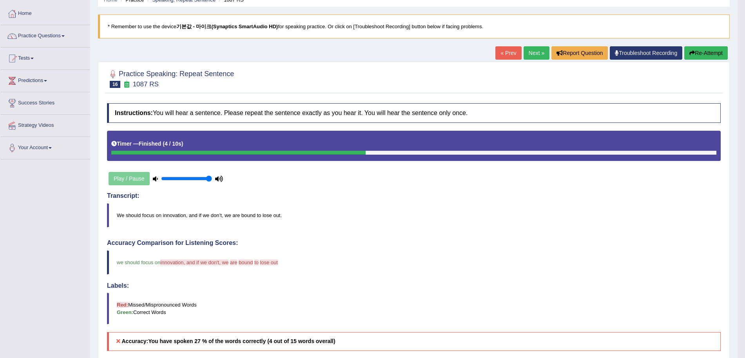
click at [709, 51] on button "Re-Attempt" at bounding box center [707, 52] width 44 height 13
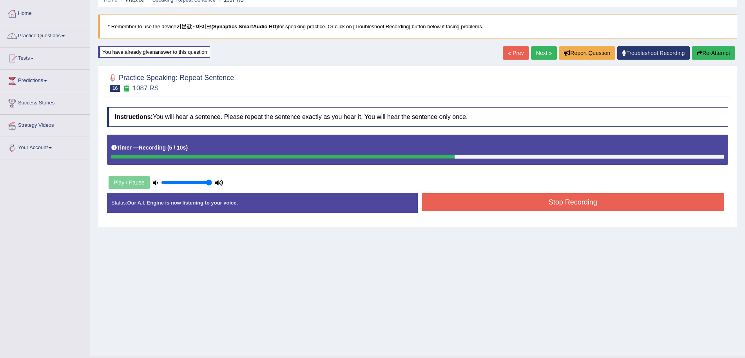
click at [556, 200] on button "Stop Recording" at bounding box center [573, 202] width 303 height 18
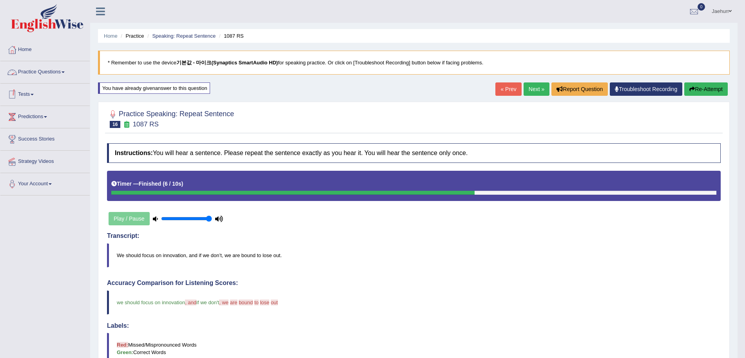
click at [52, 73] on link "Practice Questions" at bounding box center [44, 71] width 89 height 20
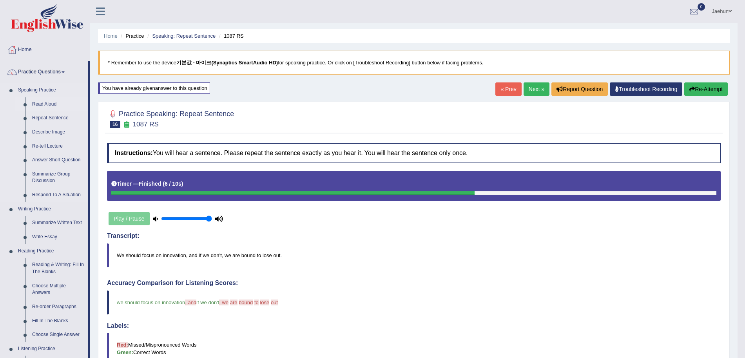
click at [46, 105] on link "Read Aloud" at bounding box center [58, 104] width 59 height 14
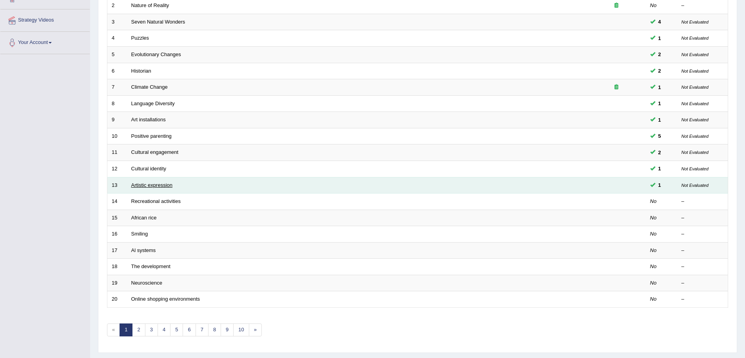
click at [145, 184] on link "Artistic expression" at bounding box center [151, 185] width 41 height 6
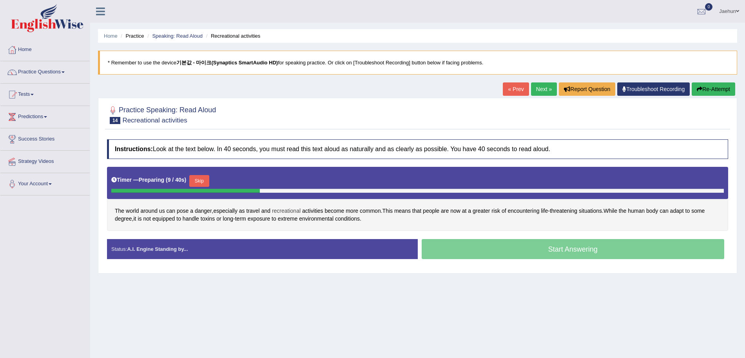
click at [299, 213] on span "recreational" at bounding box center [286, 211] width 29 height 8
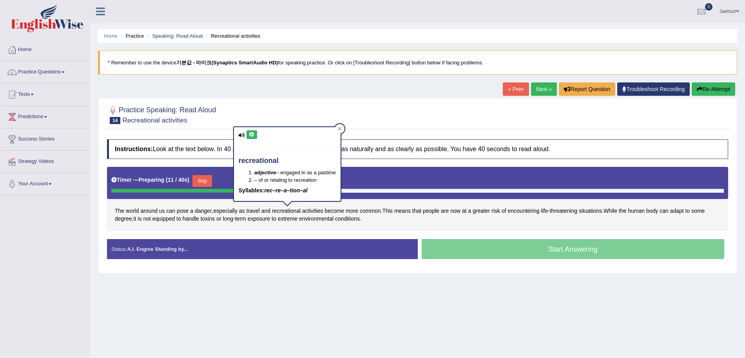
click at [252, 137] on icon at bounding box center [252, 134] width 6 height 5
click at [342, 126] on div at bounding box center [339, 128] width 9 height 9
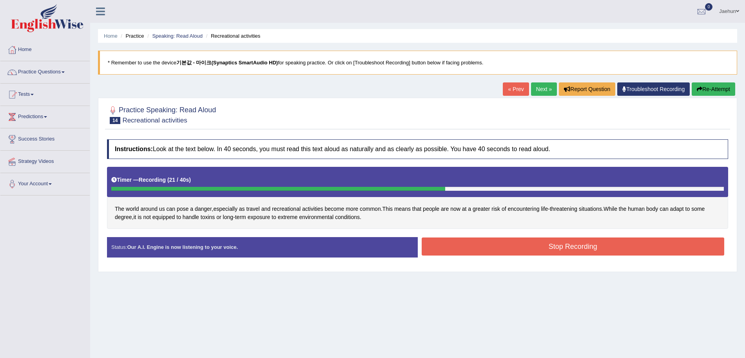
click at [527, 239] on button "Stop Recording" at bounding box center [573, 246] width 303 height 18
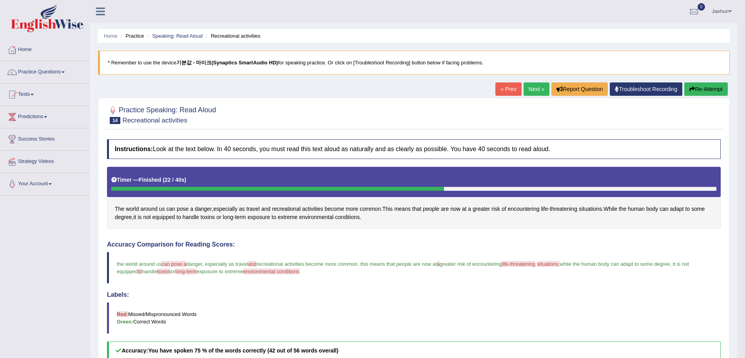
click at [44, 19] on img at bounding box center [47, 18] width 73 height 28
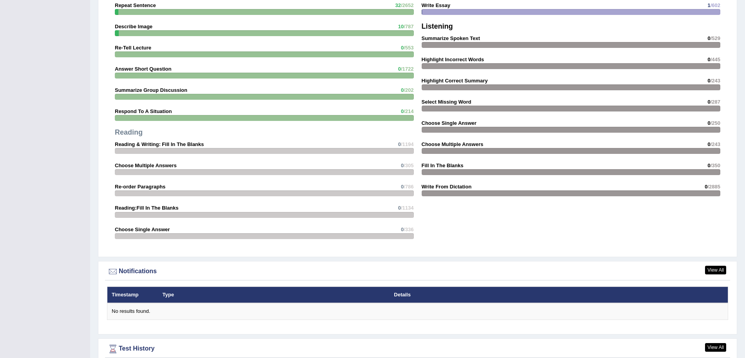
scroll to position [652, 0]
